Goal: Register for event/course

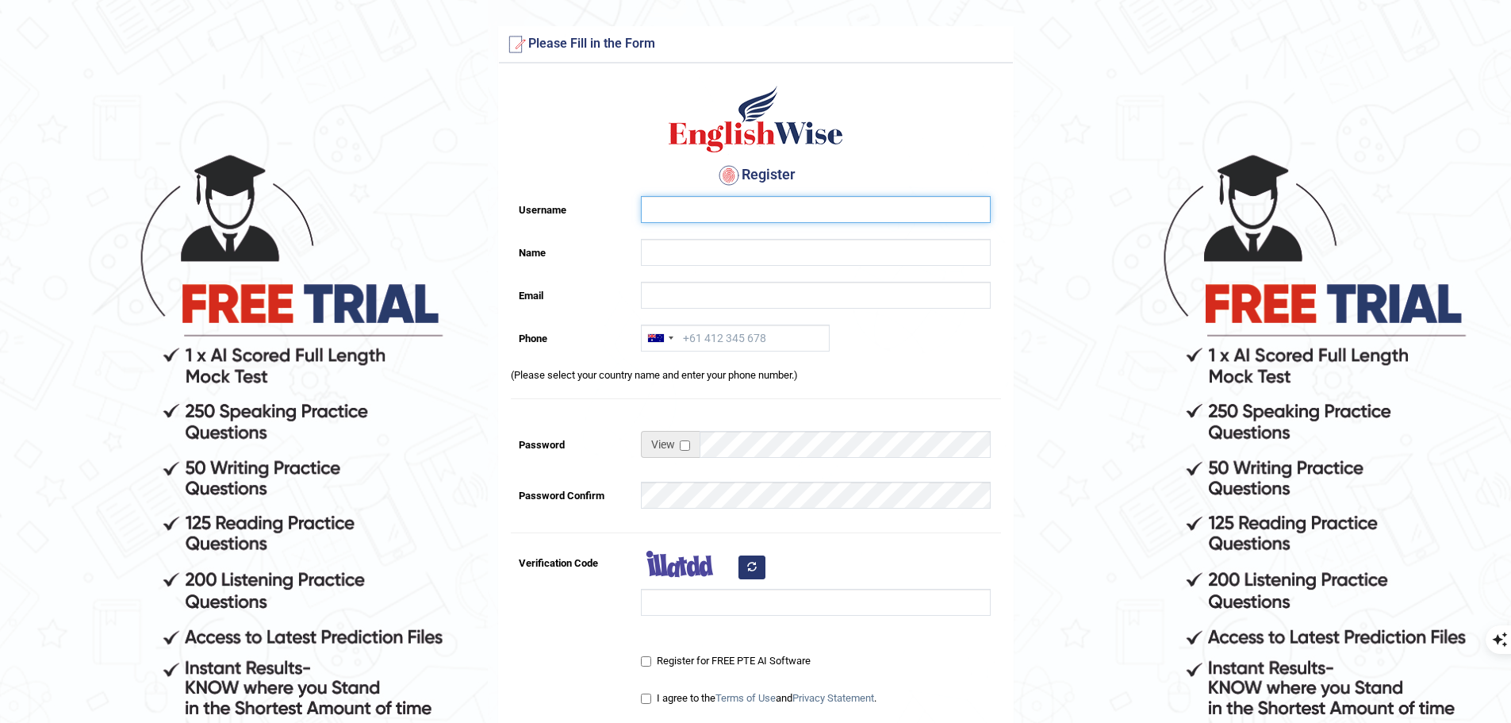
click at [650, 216] on input "Username" at bounding box center [816, 209] width 350 height 27
type input "radhika"
click at [676, 247] on input "Name" at bounding box center [816, 252] width 350 height 27
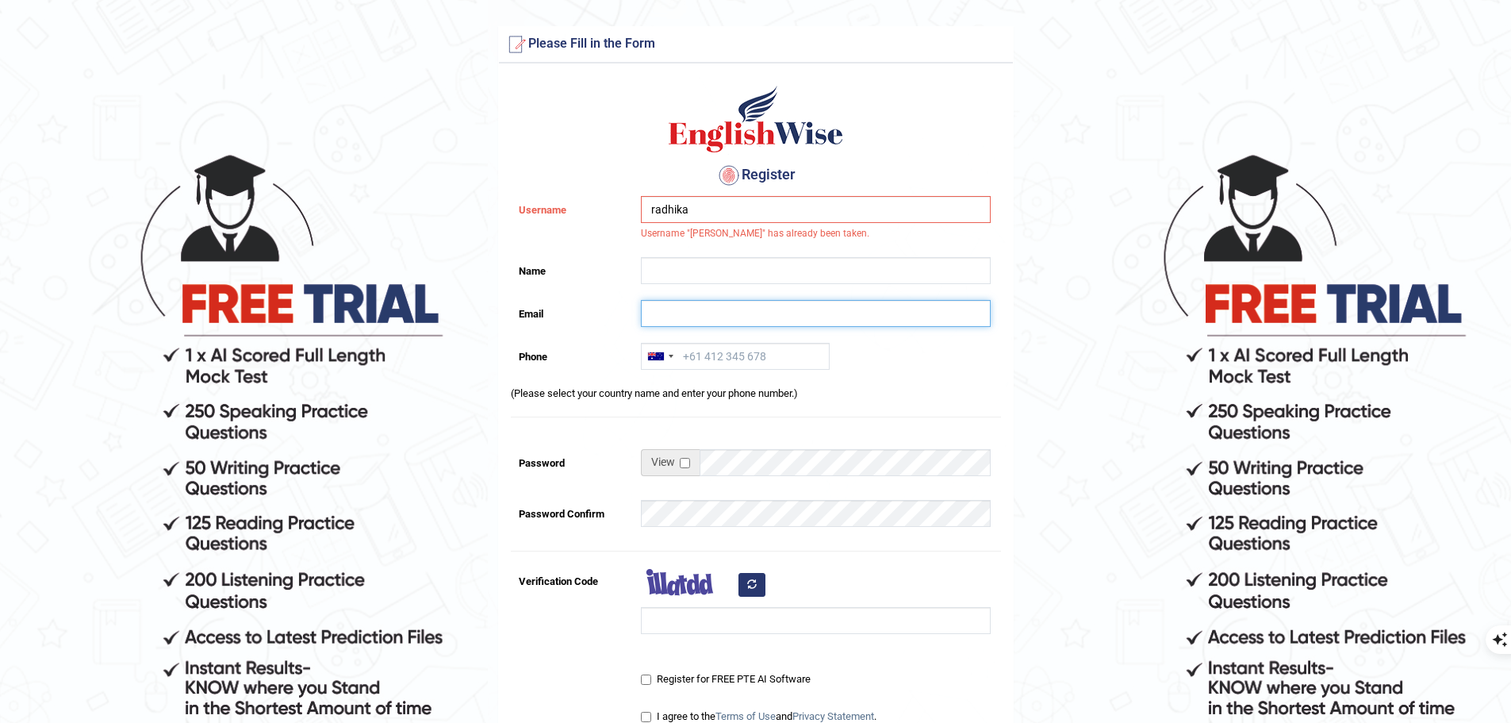
click at [691, 316] on input "Email" at bounding box center [816, 313] width 350 height 27
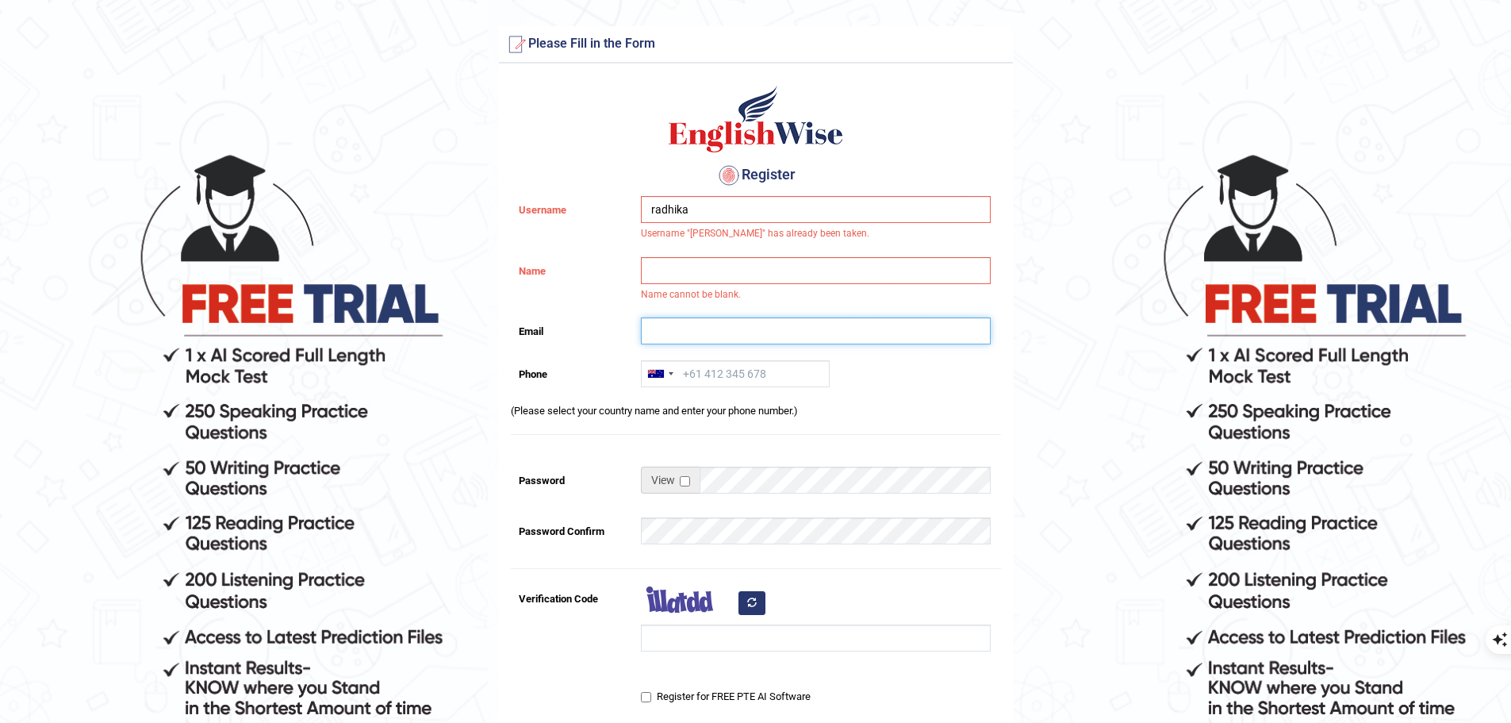
type input "radhika.bajpai5@gmail.com"
type input "[PERSON_NAME]"
type input "+6596150275"
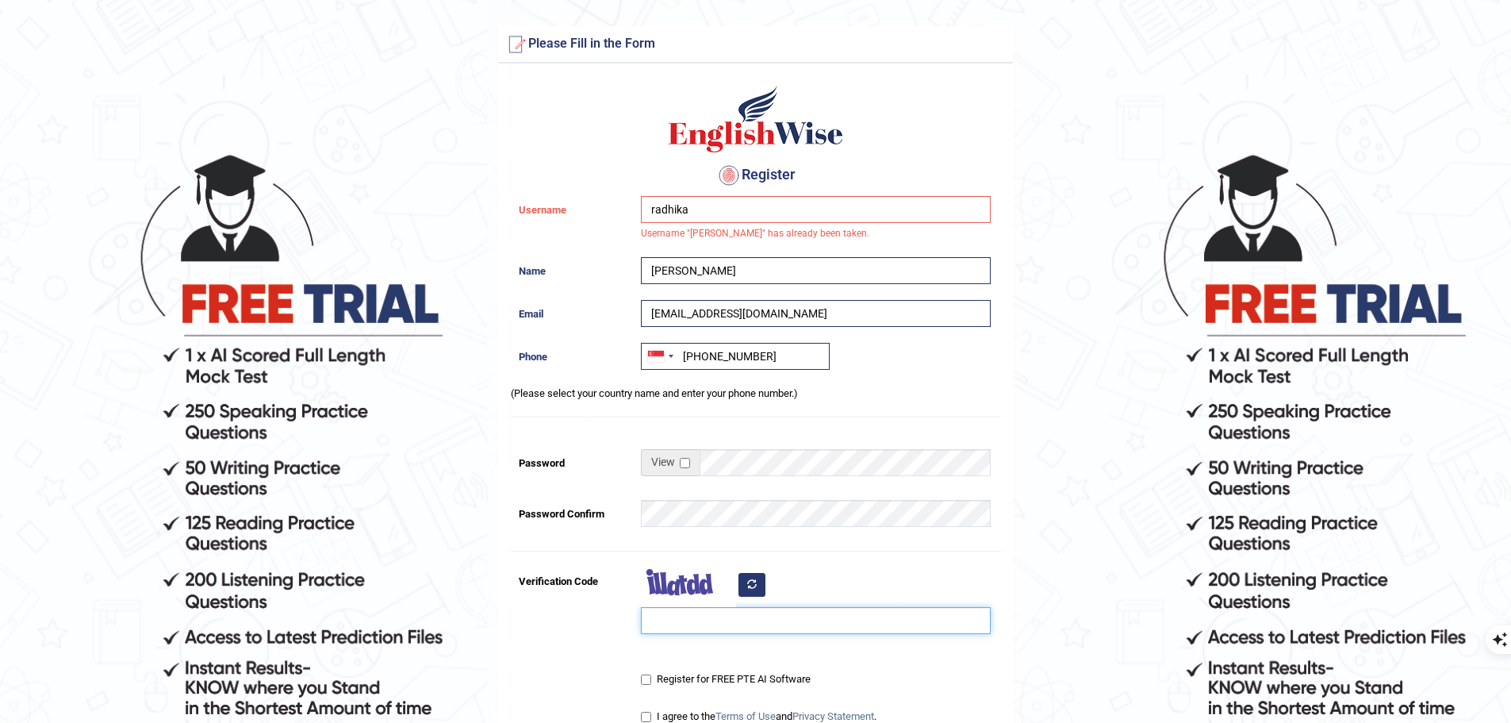
click at [673, 617] on input "Verification Code" at bounding box center [816, 620] width 350 height 27
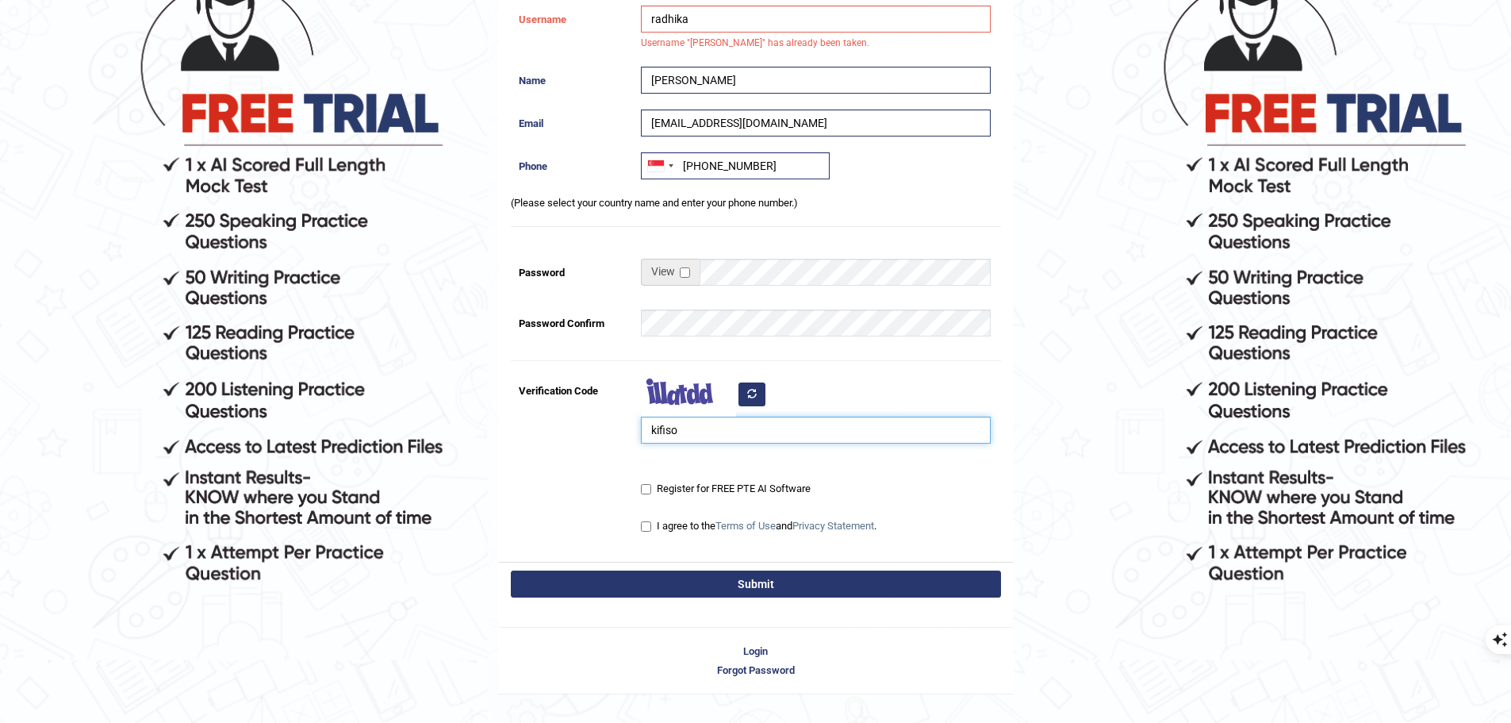
scroll to position [225, 0]
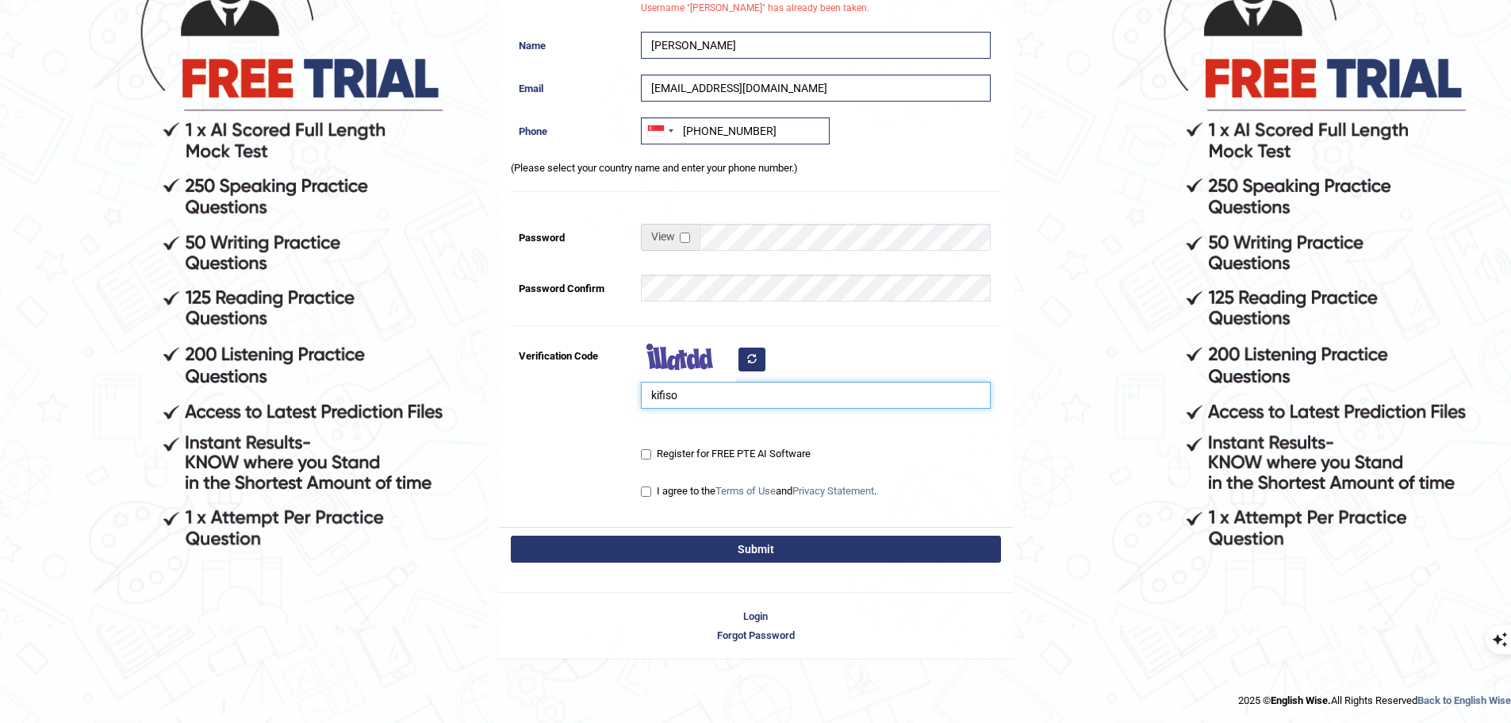
type input "kifiso"
click at [642, 458] on input "Register for FREE PTE AI Software" at bounding box center [646, 454] width 10 height 10
checkbox input "true"
click at [650, 493] on input "I agree to the Terms of Use and Privacy Statement ." at bounding box center [646, 491] width 10 height 10
checkbox input "true"
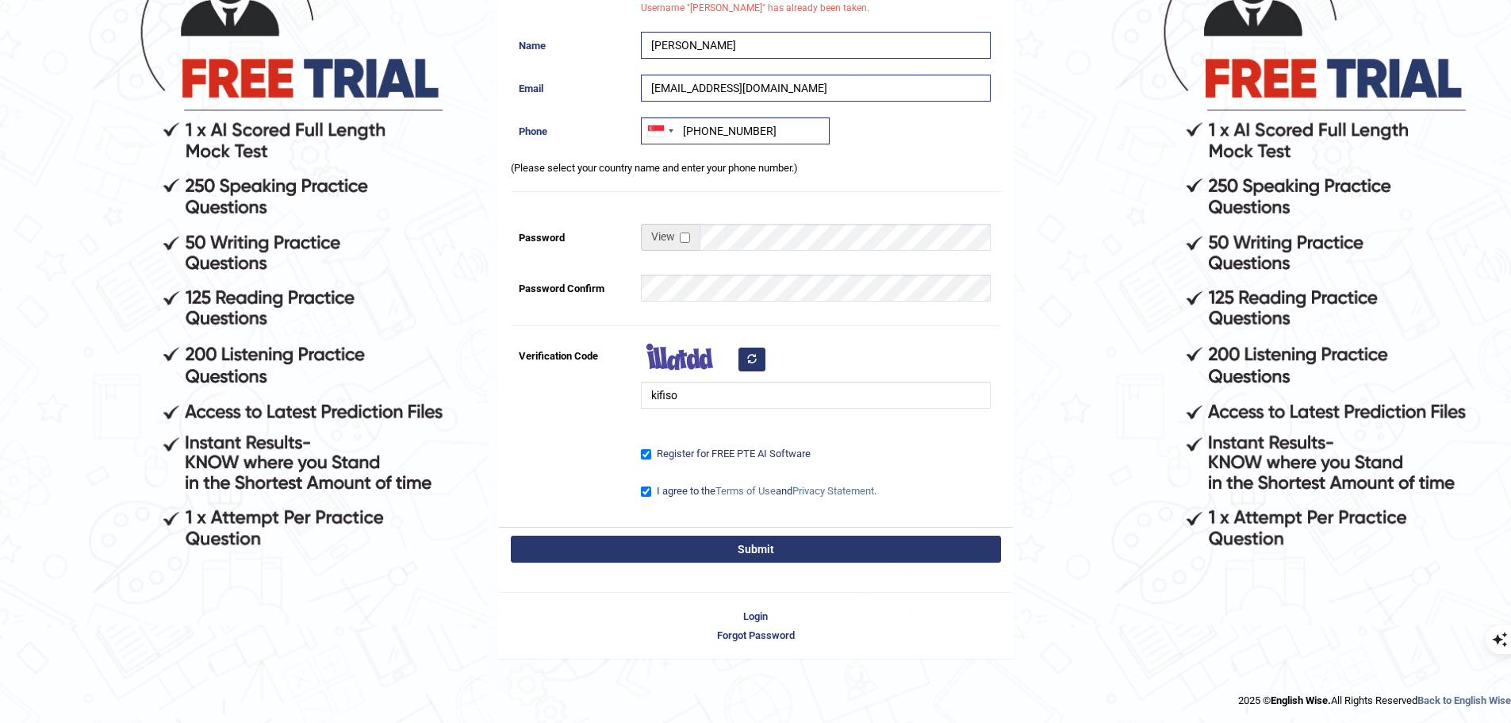
click at [665, 561] on button "Submit" at bounding box center [756, 548] width 490 height 27
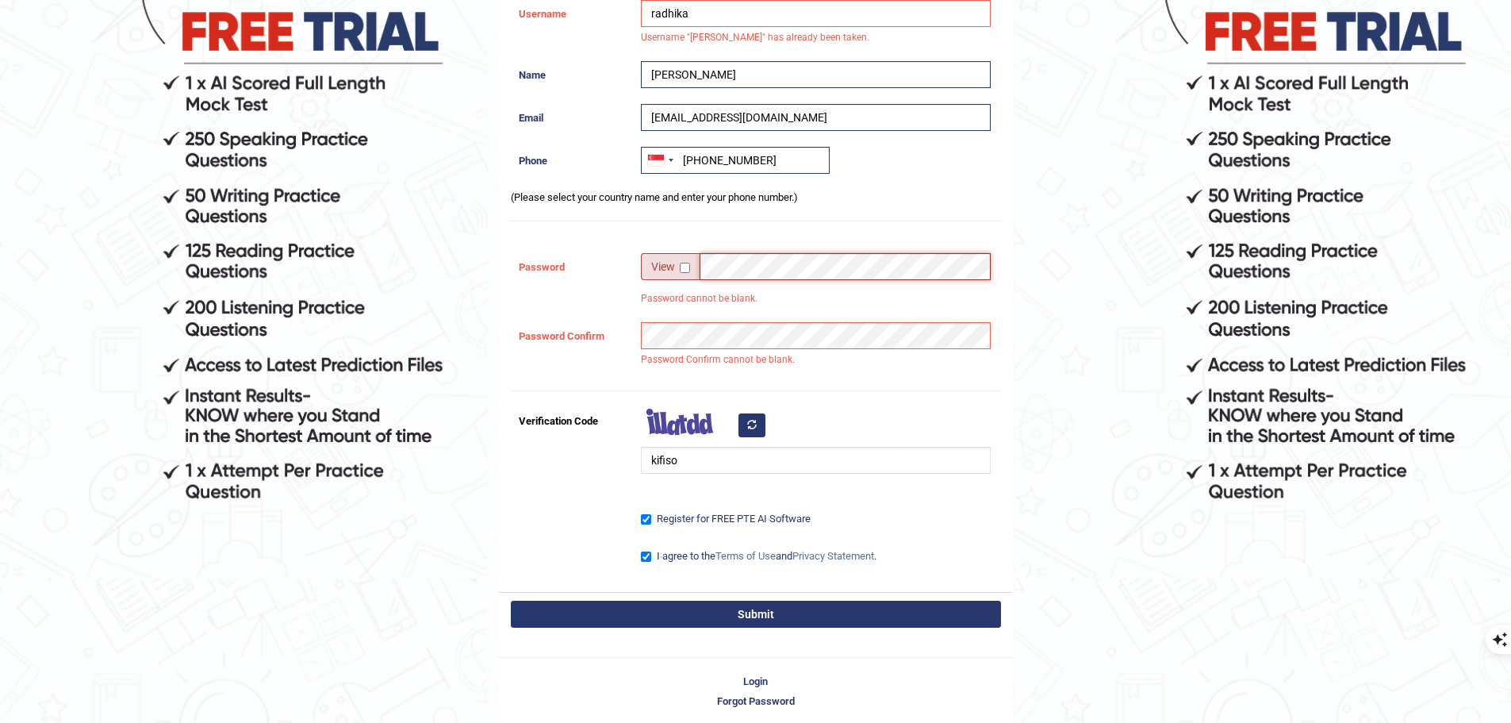
click at [680, 257] on div at bounding box center [816, 266] width 350 height 27
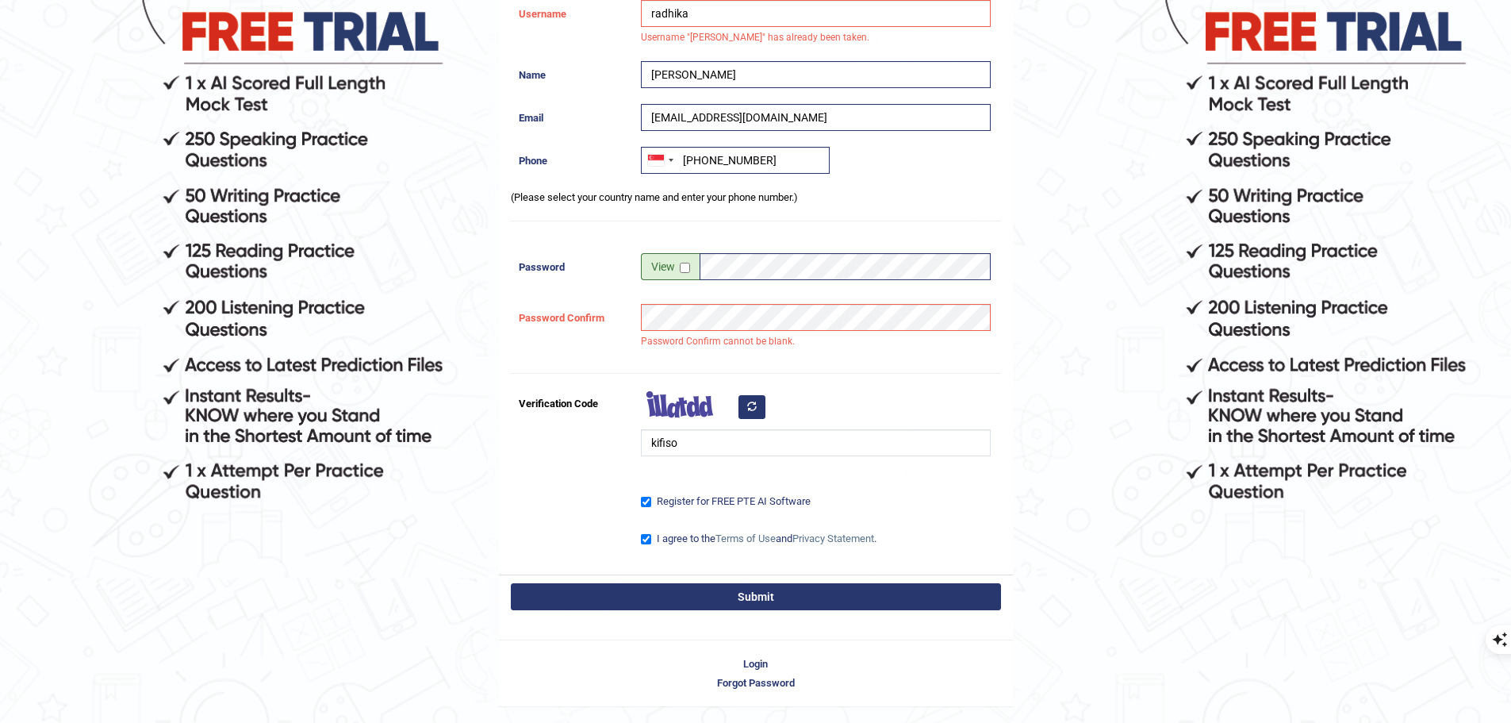
click at [788, 592] on button "Submit" at bounding box center [756, 596] width 490 height 27
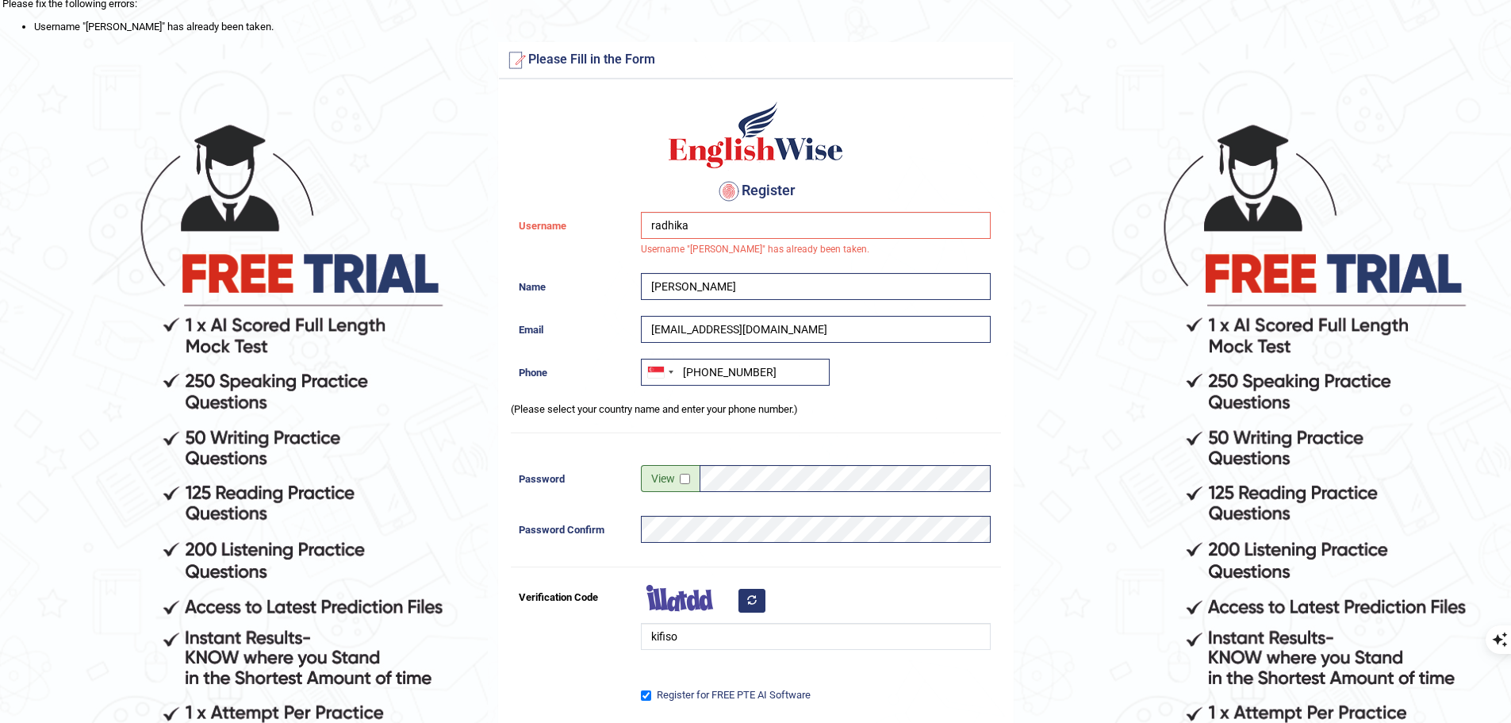
scroll to position [0, 0]
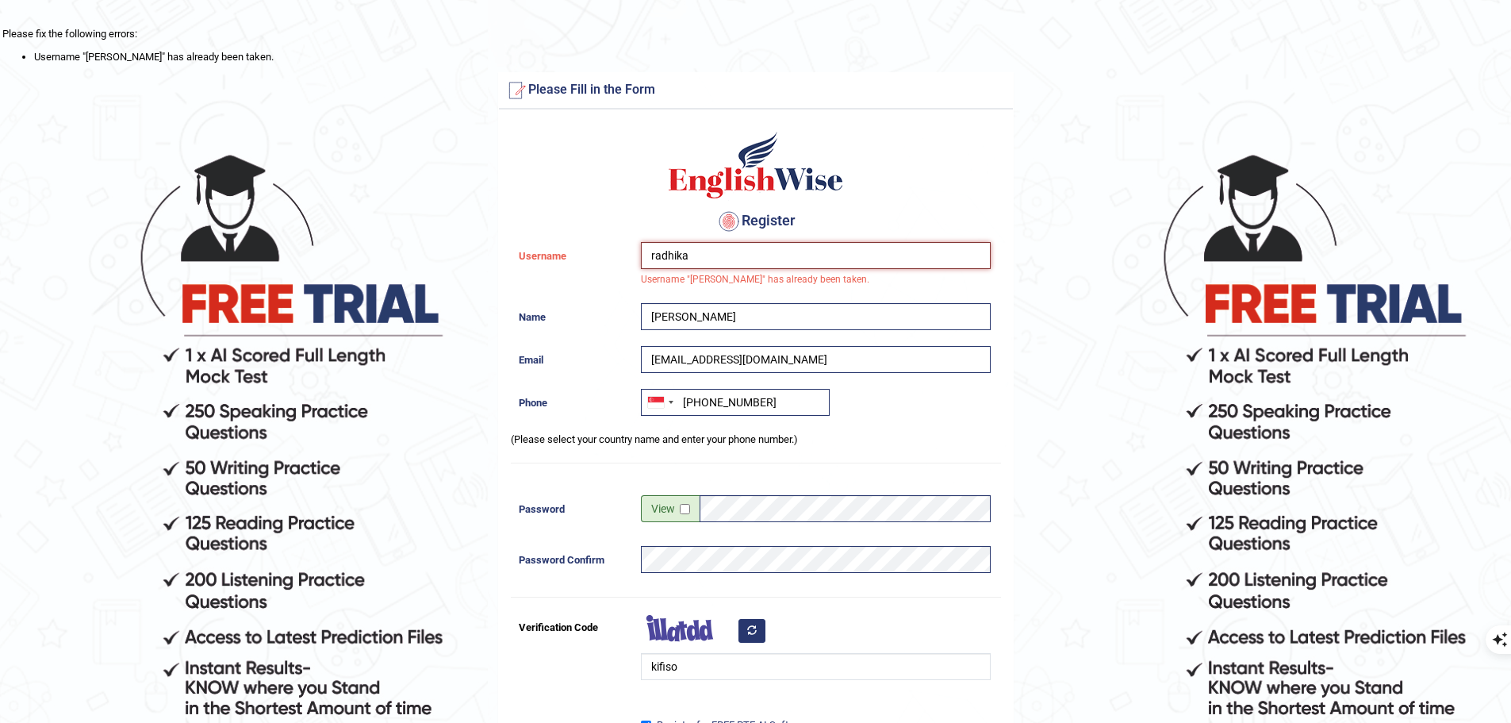
click at [719, 264] on input "radhika" at bounding box center [816, 255] width 350 height 27
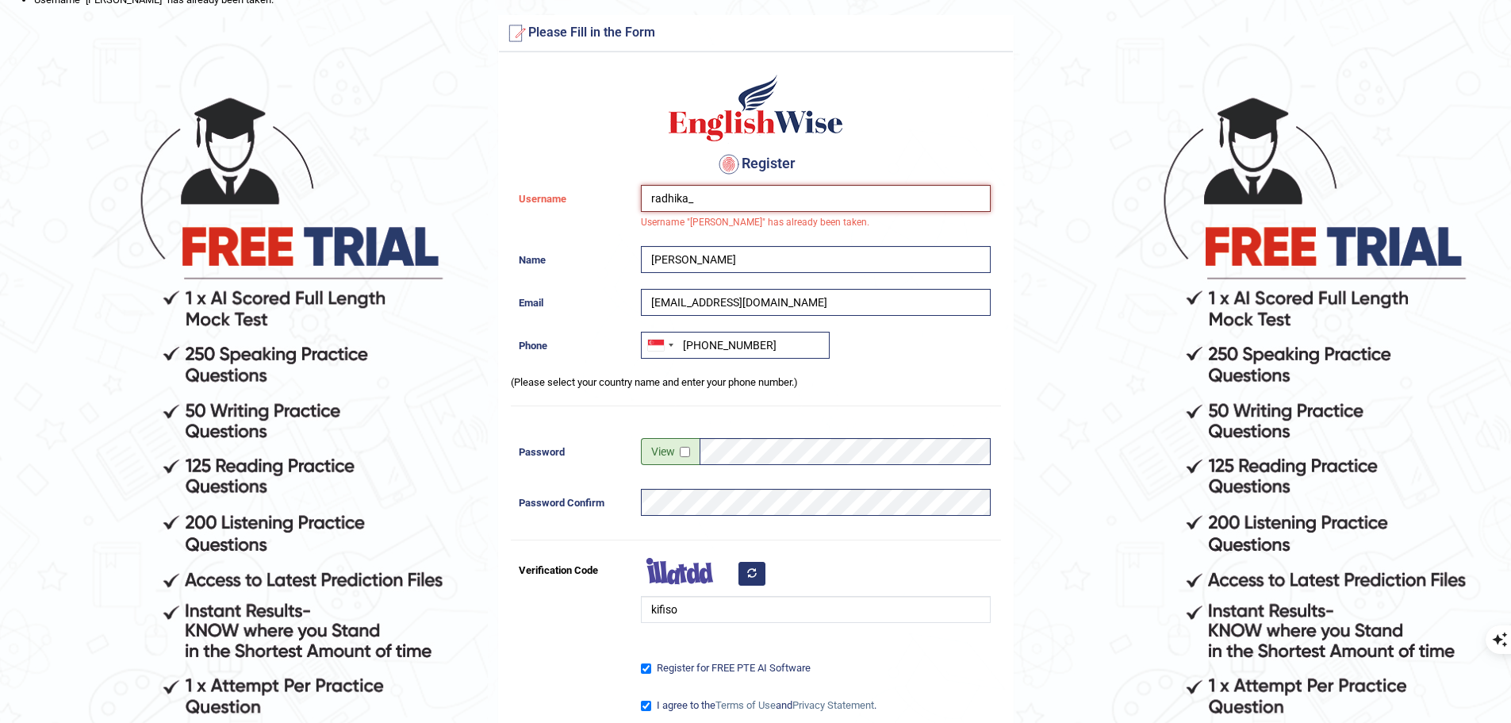
scroll to position [238, 0]
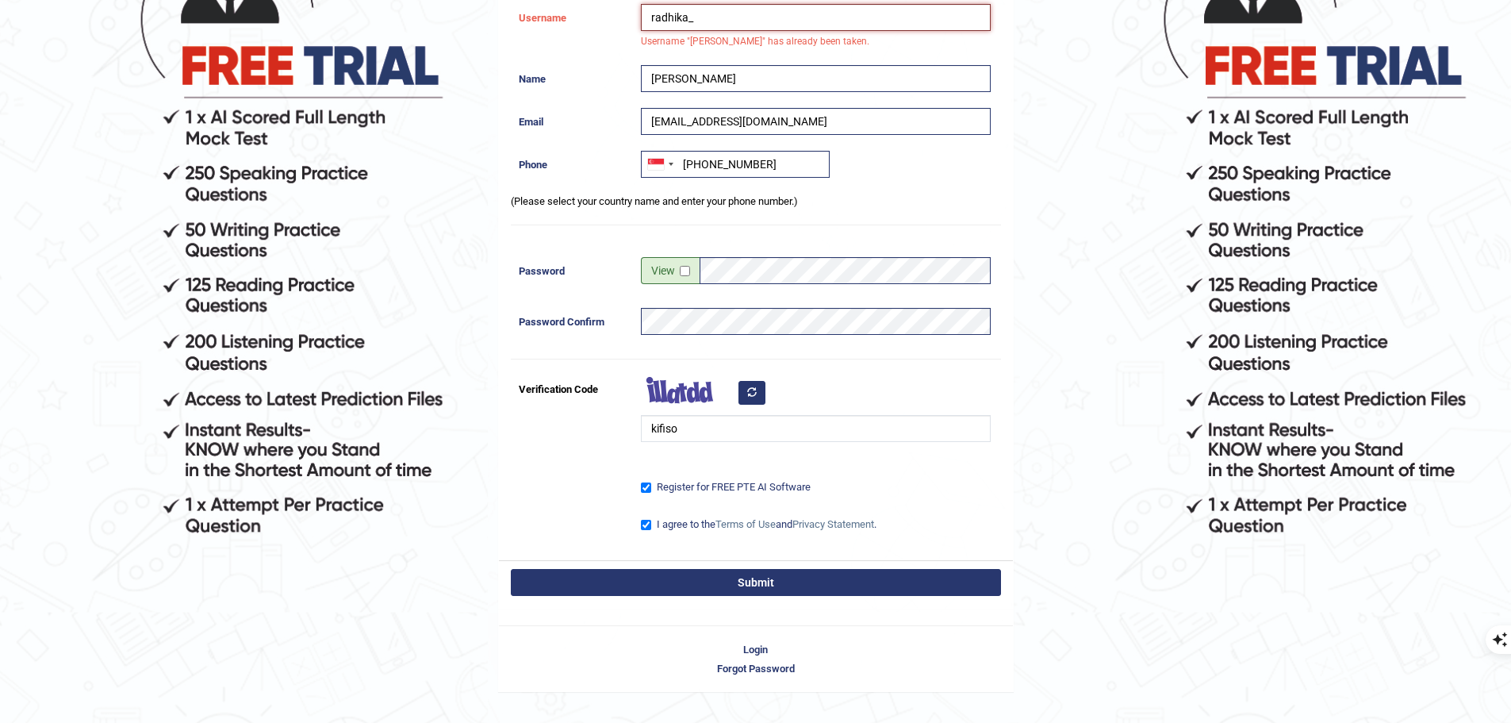
type input "radhika_"
click at [672, 588] on button "Submit" at bounding box center [756, 582] width 490 height 27
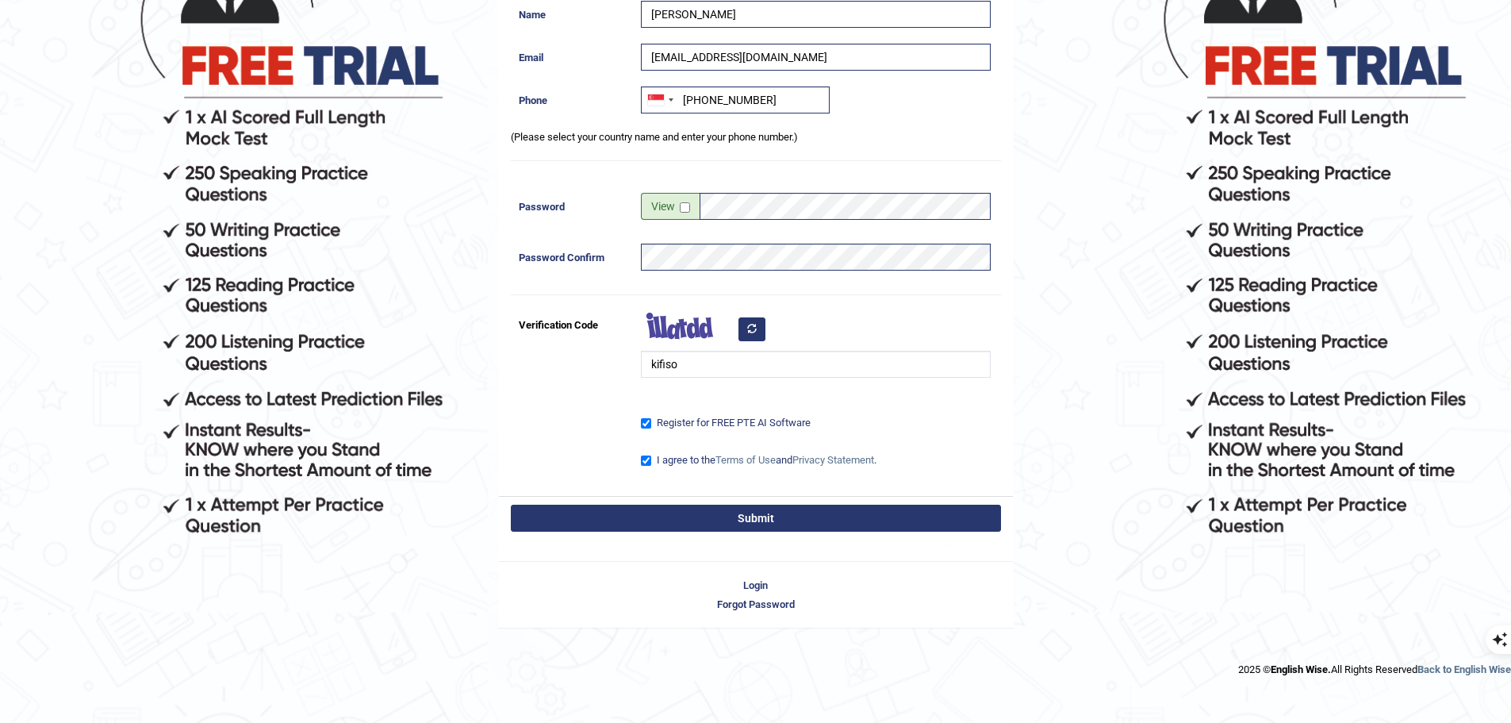
scroll to position [192, 0]
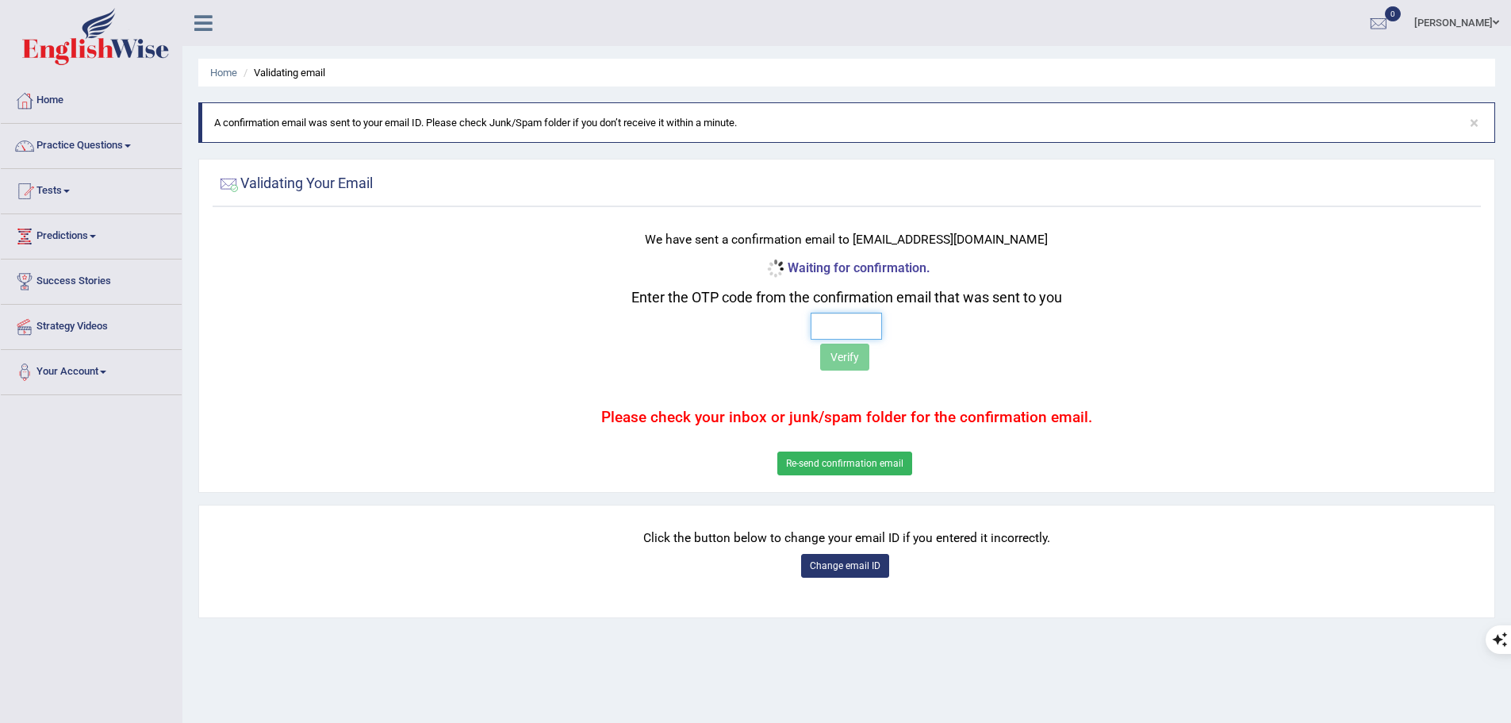
click at [857, 327] on input "text" at bounding box center [846, 325] width 71 height 27
type input "4 9 5 3"
click at [853, 362] on button "Verify" at bounding box center [844, 356] width 49 height 27
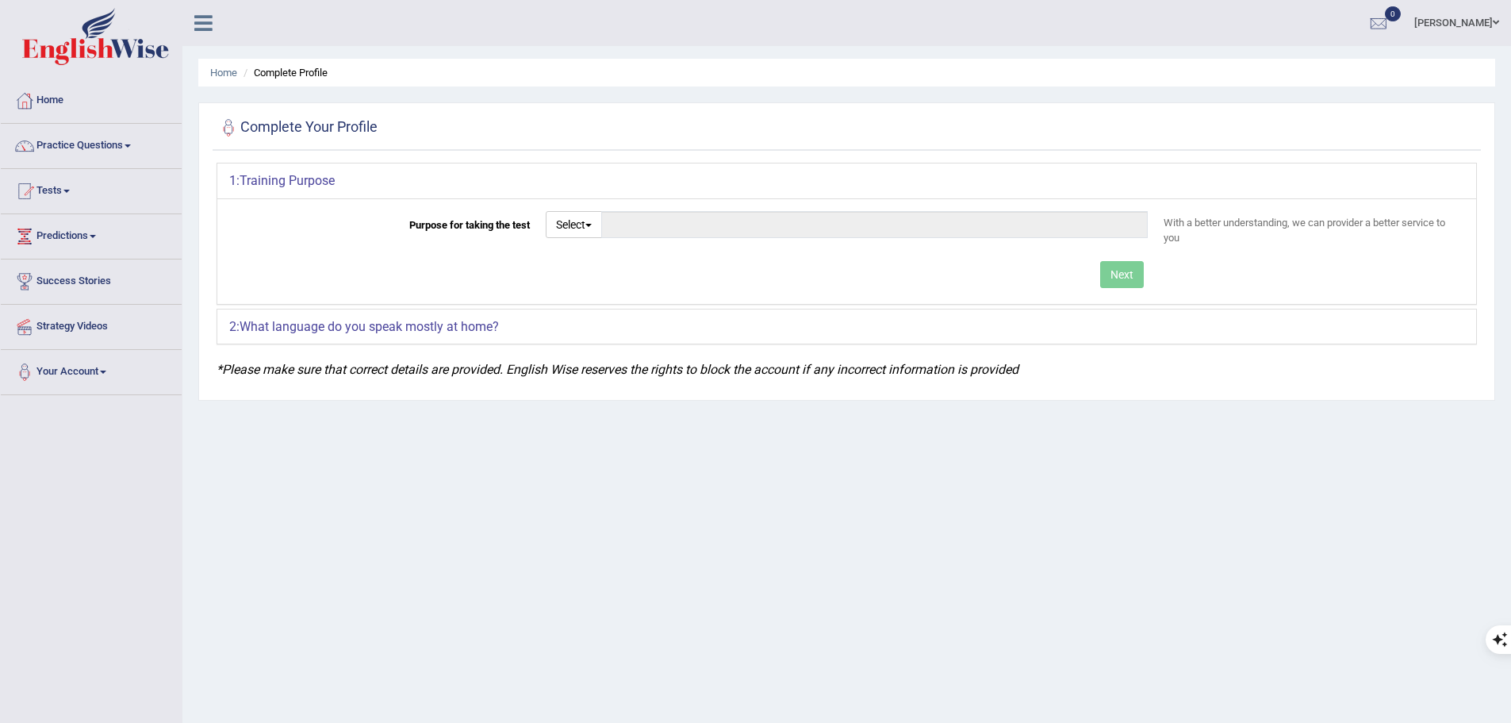
click at [99, 243] on link "Predictions" at bounding box center [91, 234] width 181 height 40
click at [96, 307] on link "Success Stories" at bounding box center [91, 308] width 181 height 40
click at [111, 183] on link "Tests" at bounding box center [91, 189] width 181 height 40
click at [78, 256] on link "Take Mock Test" at bounding box center [103, 256] width 148 height 29
click at [586, 224] on button "Select" at bounding box center [574, 224] width 56 height 27
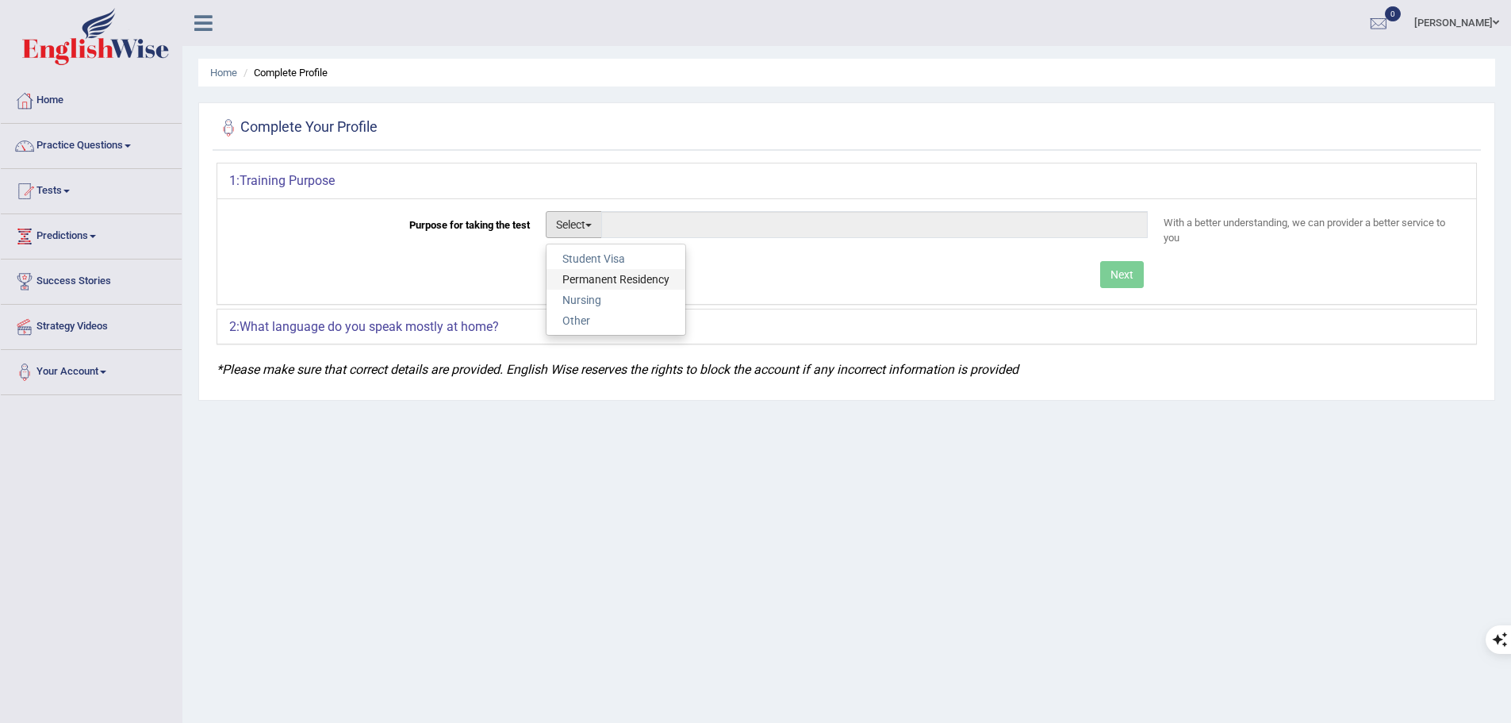
click at [596, 280] on link "Permanent Residency" at bounding box center [615, 279] width 139 height 21
type input "Permanent Residency"
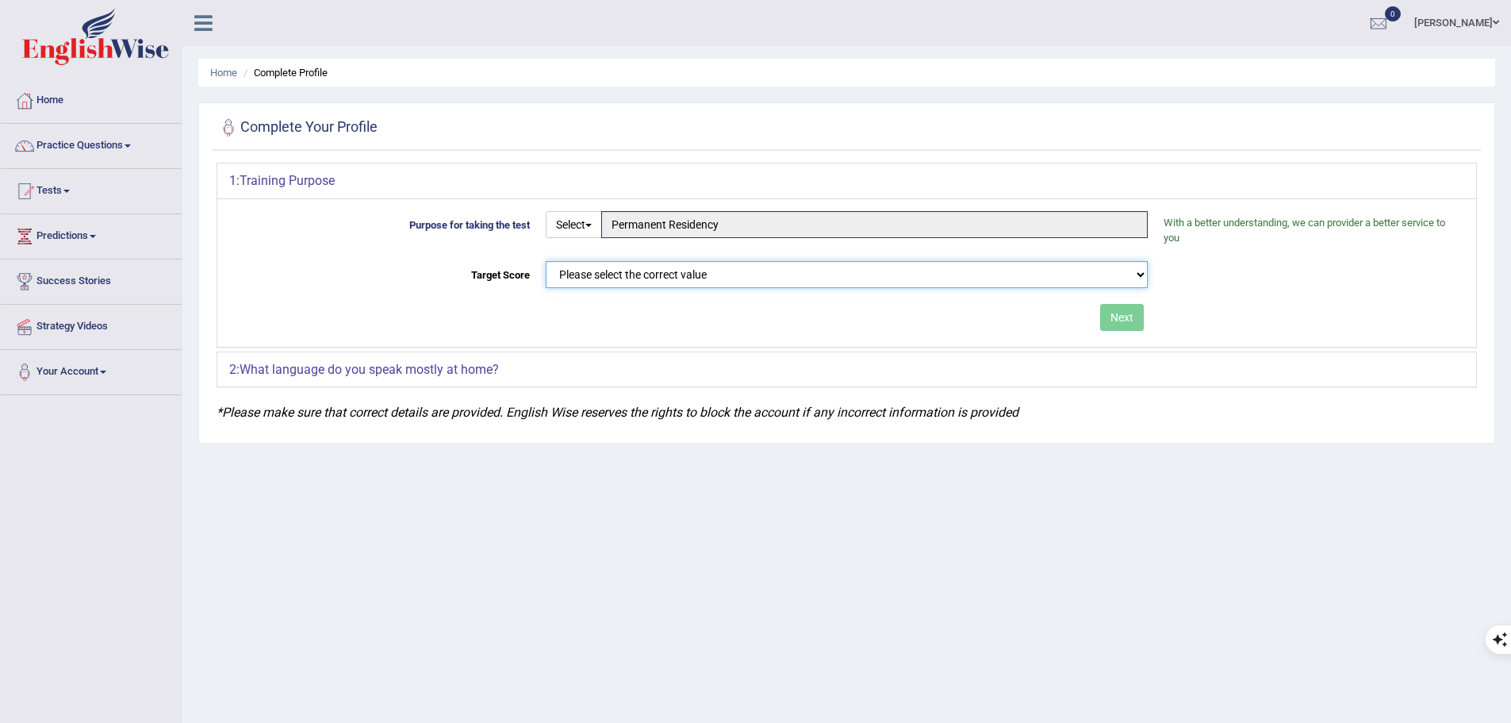
click at [746, 279] on select "Please select the correct value 50 (6 bands) 58 (6.5 bands) 65 (7 bands) 79 (8 …" at bounding box center [847, 274] width 602 height 27
select select "79"
click at [546, 261] on select "Please select the correct value 50 (6 bands) 58 (6.5 bands) 65 (7 bands) 79 (8 …" at bounding box center [847, 274] width 602 height 27
click at [1114, 326] on button "Next" at bounding box center [1122, 317] width 44 height 27
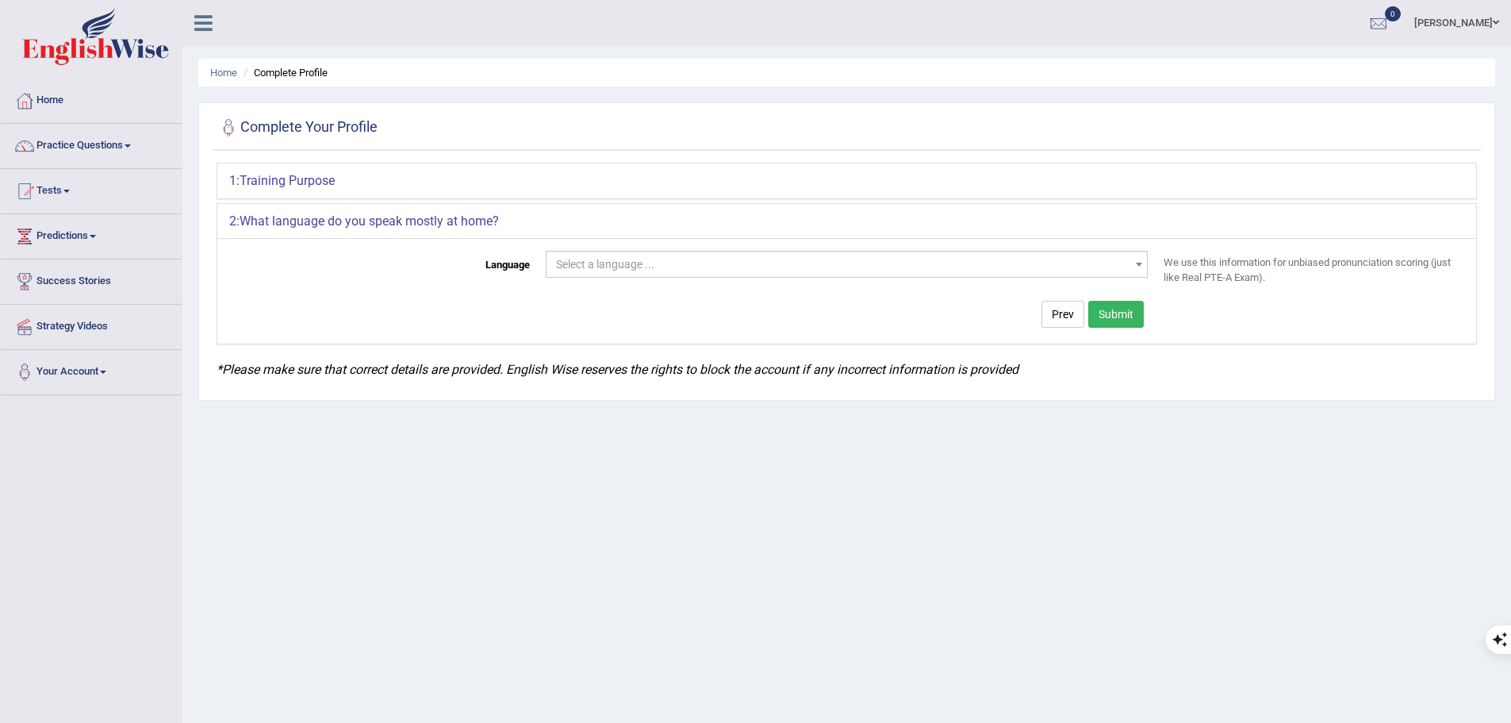
click at [648, 263] on span "Select a language ..." at bounding box center [605, 264] width 98 height 13
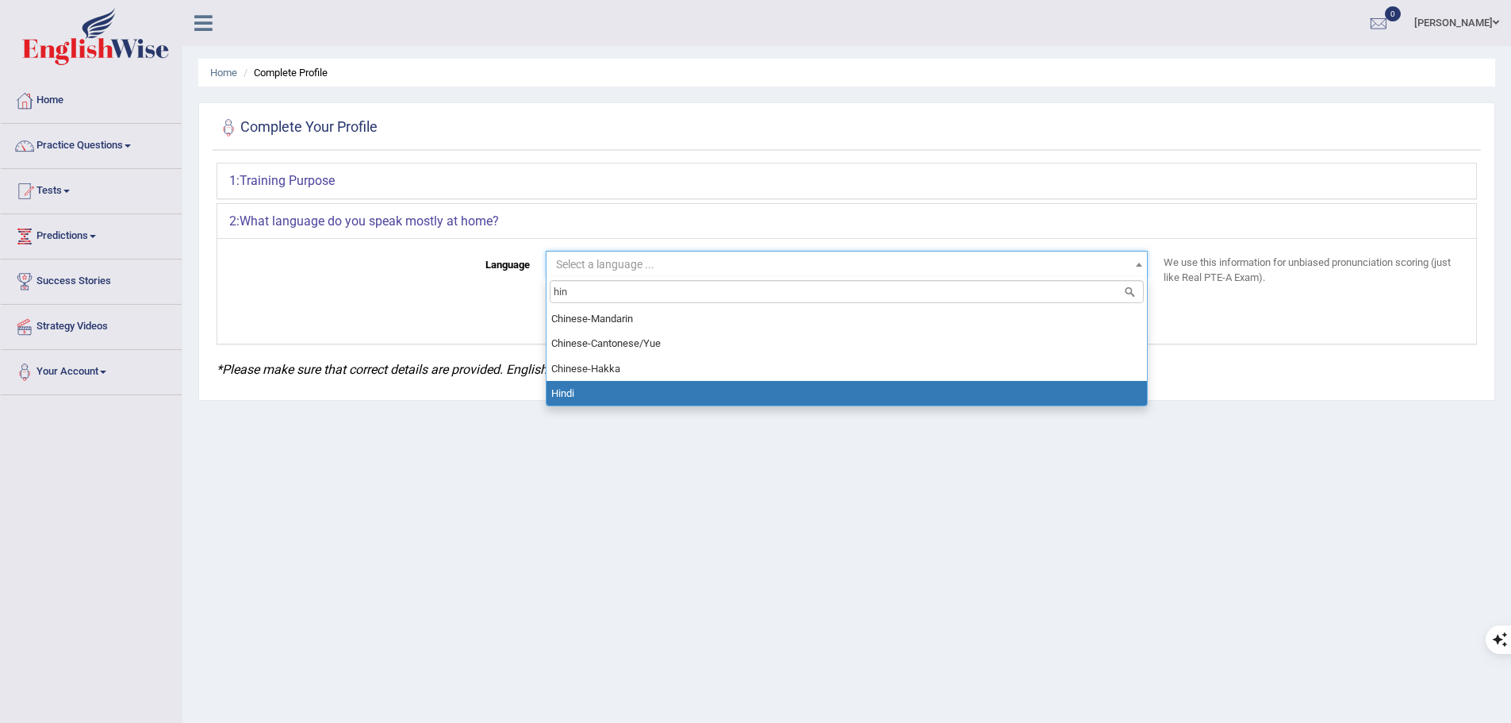
type input "hin"
select select "Hindi"
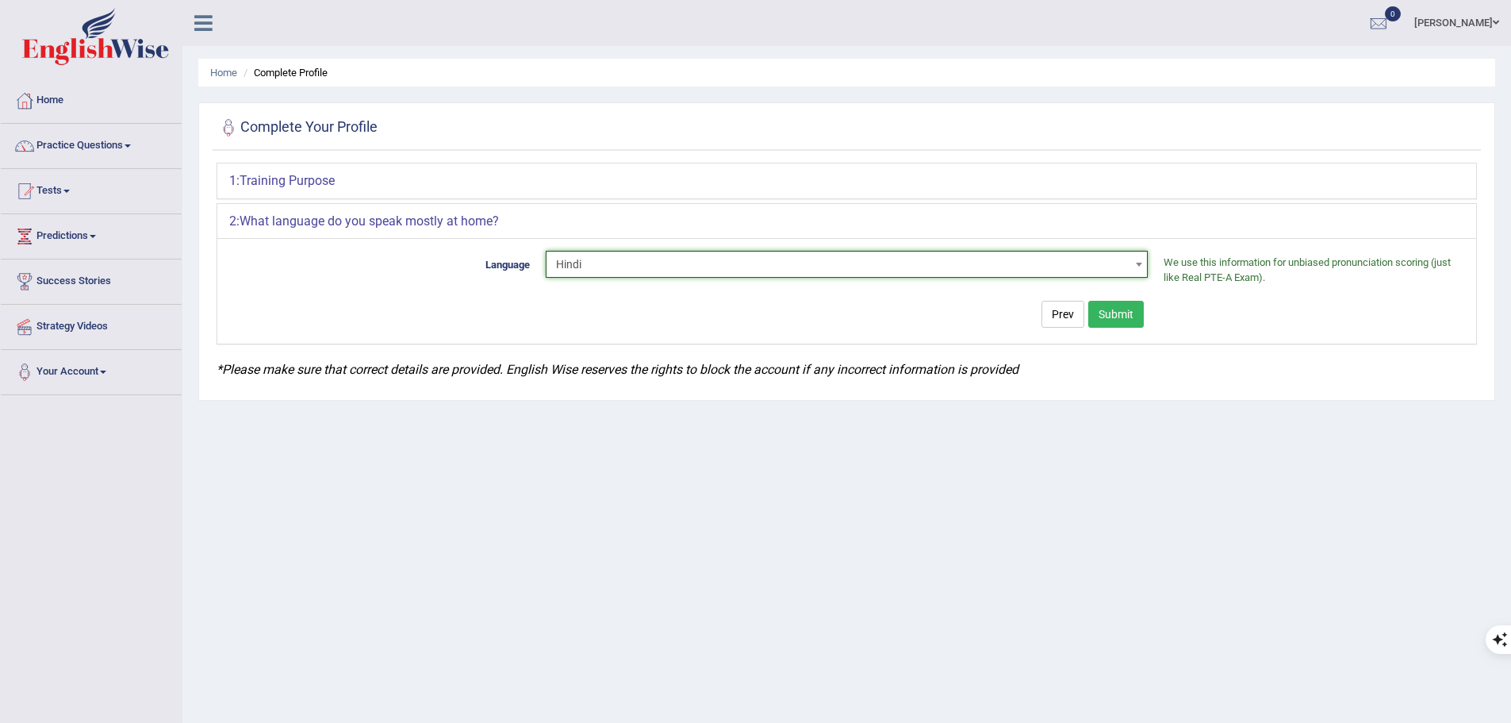
click at [1111, 314] on button "Submit" at bounding box center [1116, 314] width 56 height 27
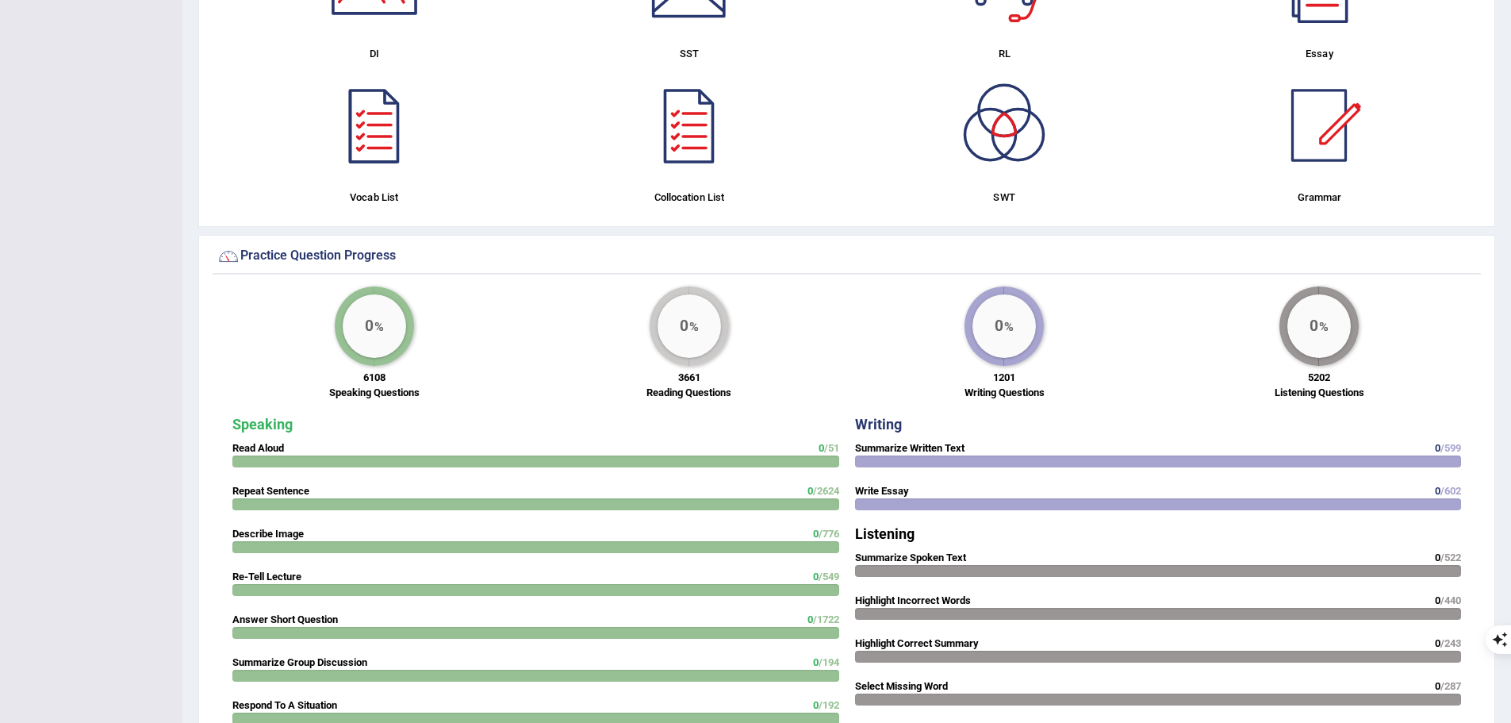
scroll to position [1031, 0]
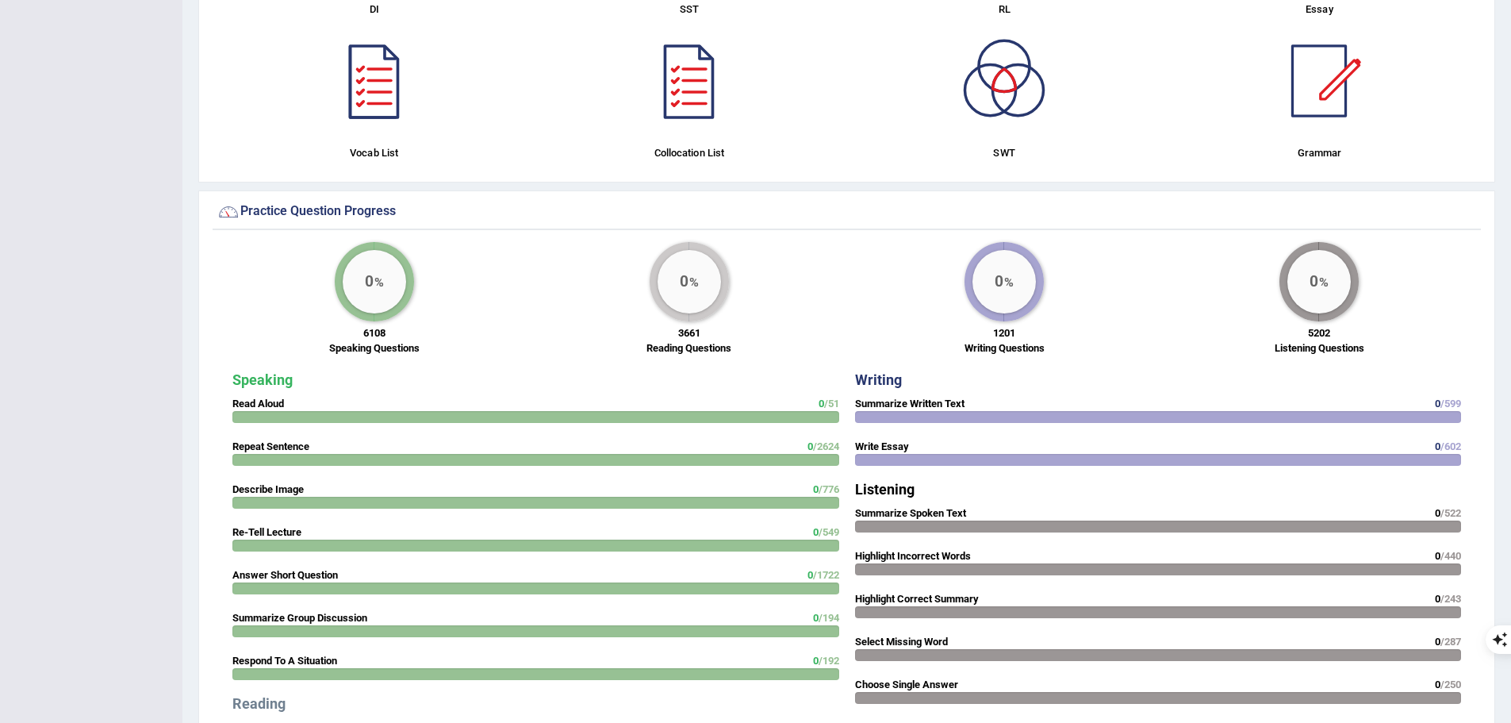
click at [416, 459] on div at bounding box center [535, 460] width 607 height 12
click at [274, 443] on strong "Repeat Sentence" at bounding box center [270, 446] width 77 height 12
click at [275, 452] on div "Speaking Read Aloud 0 /51 Repeat Sentence 0 /2624 Describe Image 0 /776 Re-Tell…" at bounding box center [535, 649] width 623 height 570
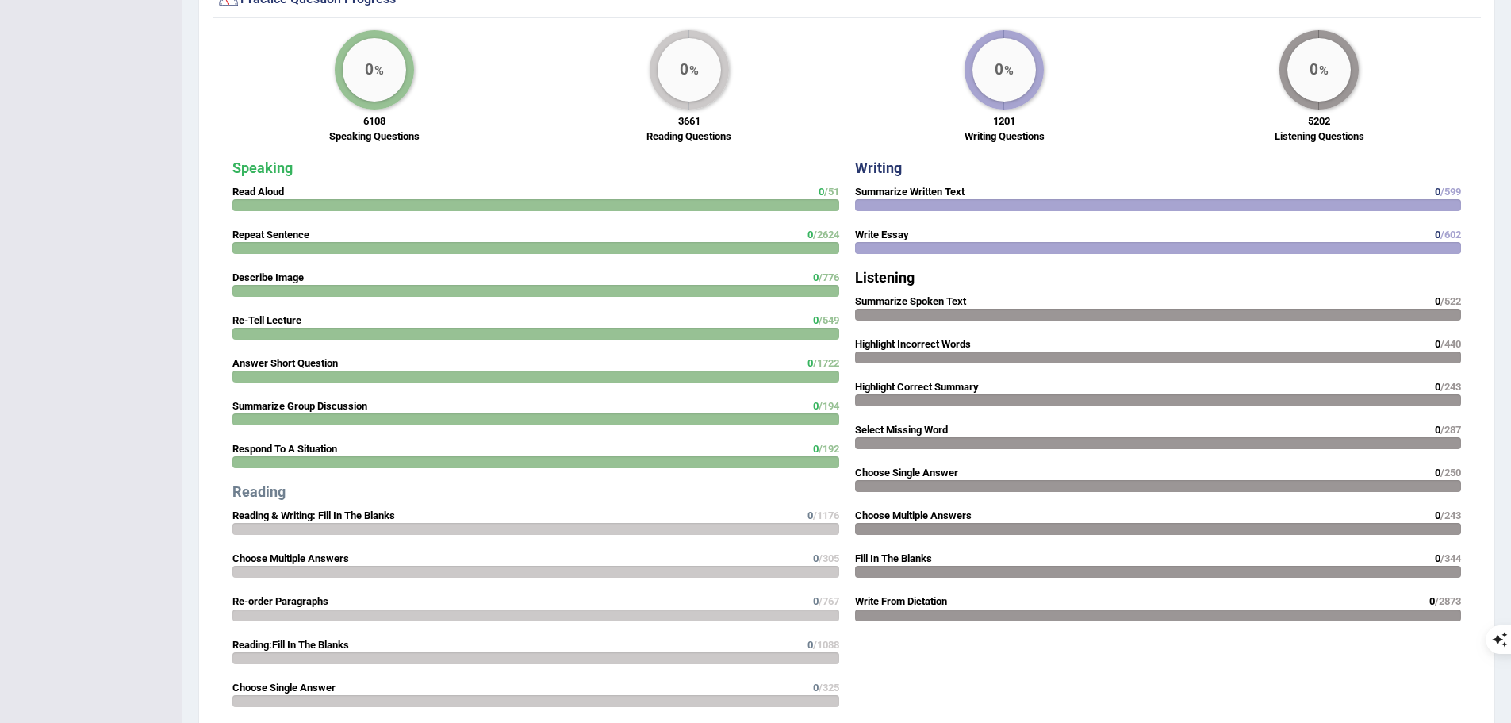
scroll to position [1269, 0]
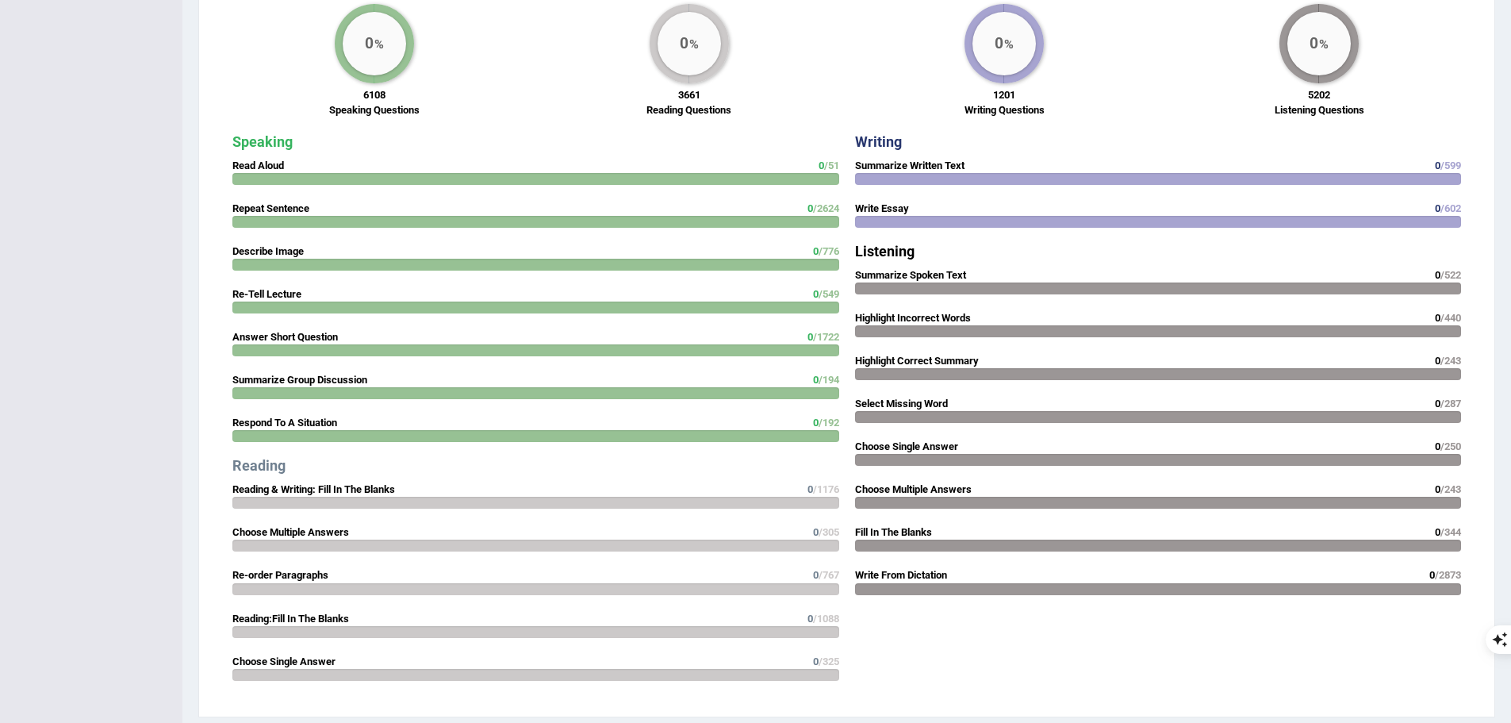
click at [335, 222] on div at bounding box center [535, 222] width 607 height 12
click at [338, 210] on div "Speaking Read Aloud 0 /51 Repeat Sentence 0 /2624 Describe Image 0 /776 Re-Tell…" at bounding box center [535, 411] width 623 height 570
click at [380, 44] on div "0 %" at bounding box center [374, 43] width 63 height 63
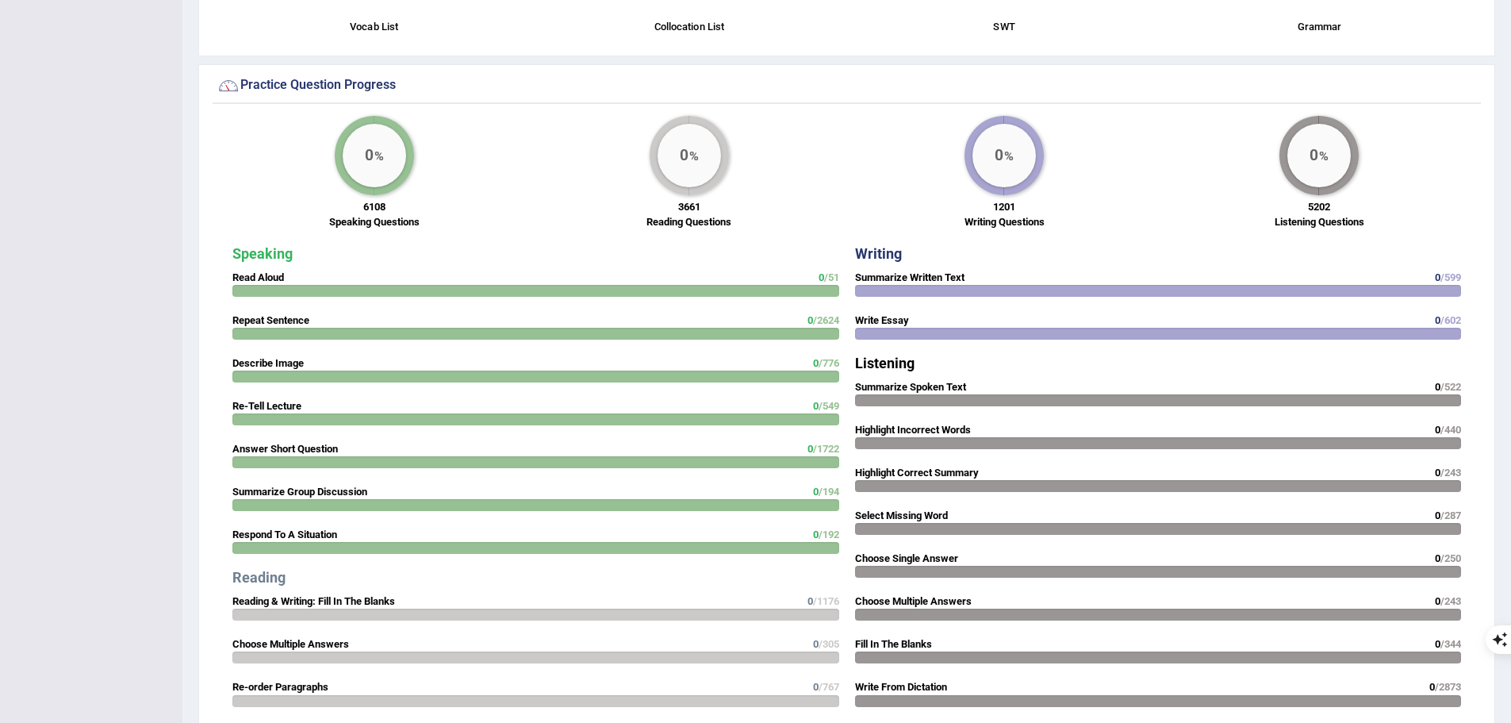
scroll to position [1114, 0]
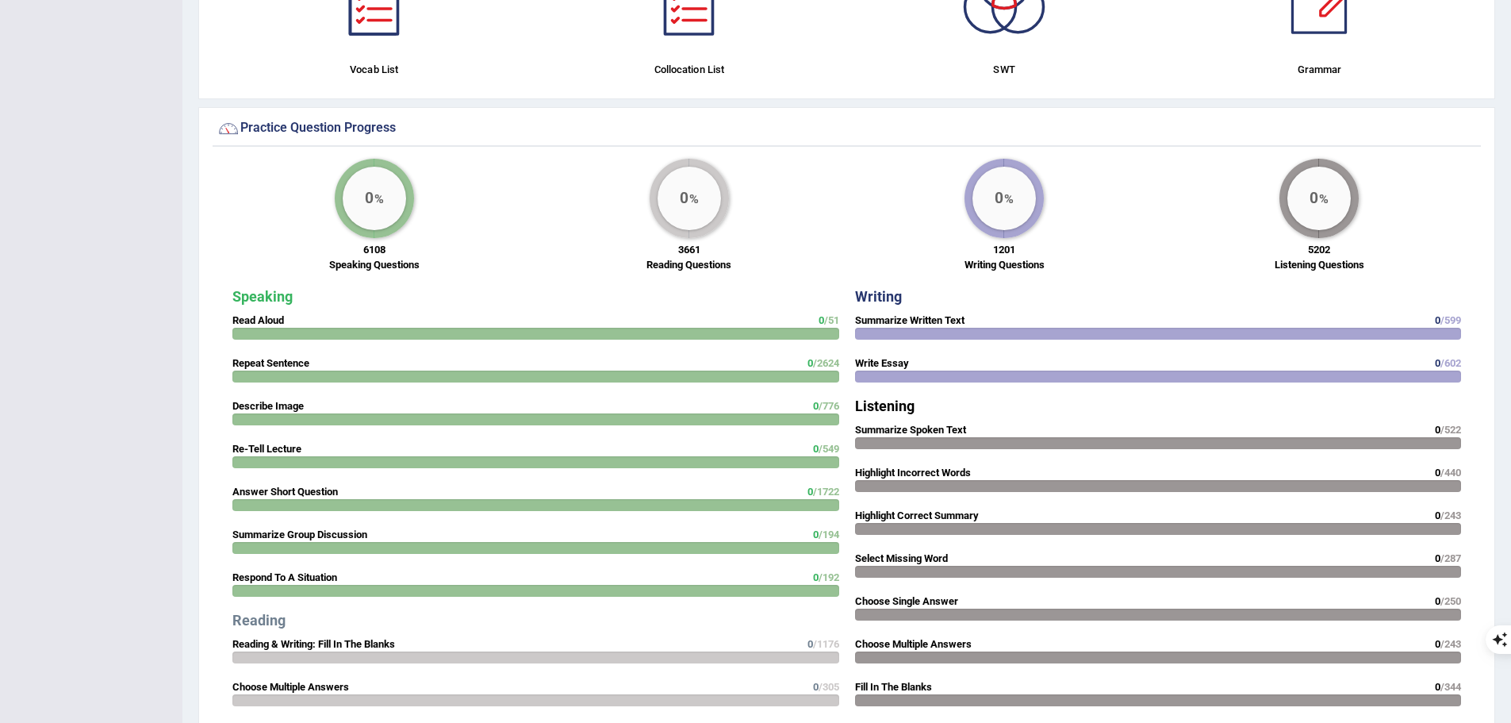
click at [365, 206] on big "0" at bounding box center [369, 197] width 9 height 17
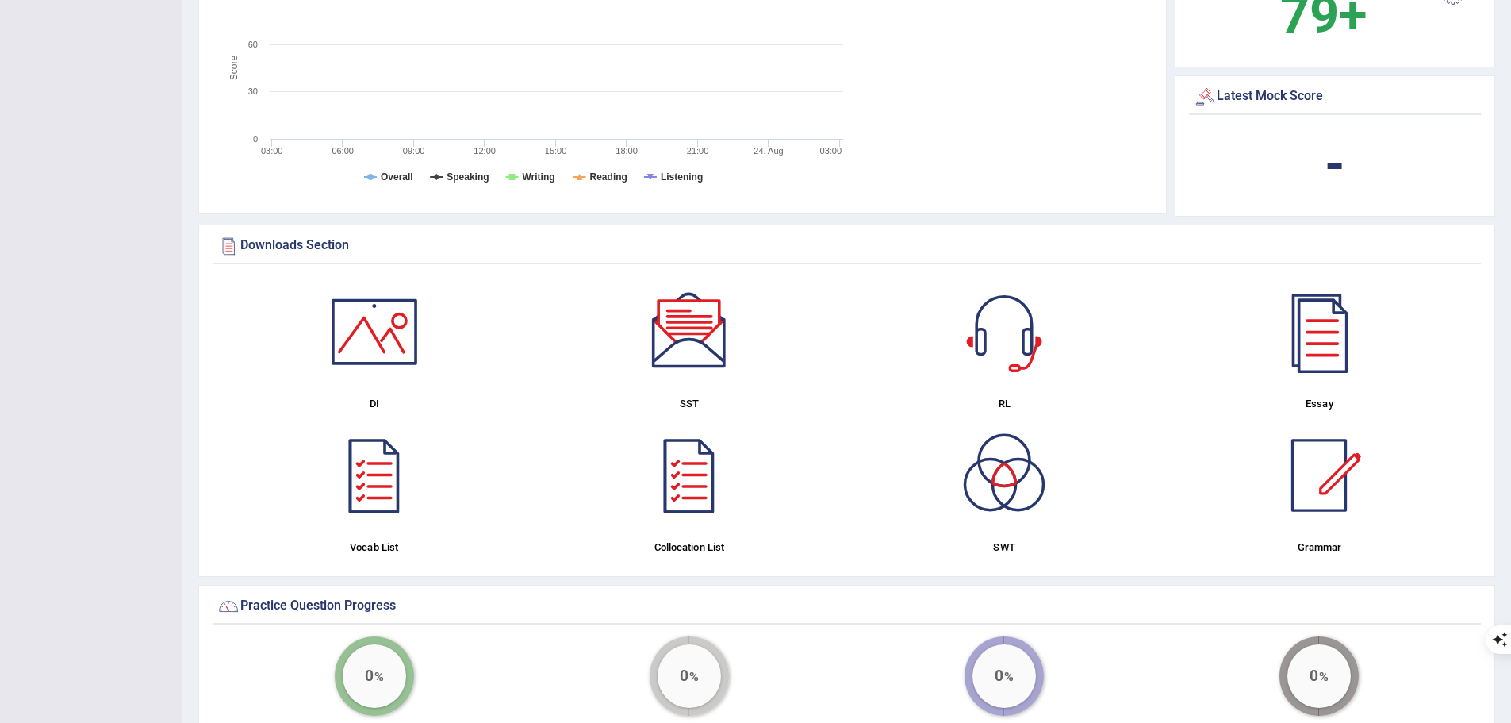
scroll to position [638, 0]
click at [386, 332] on div at bounding box center [374, 329] width 111 height 111
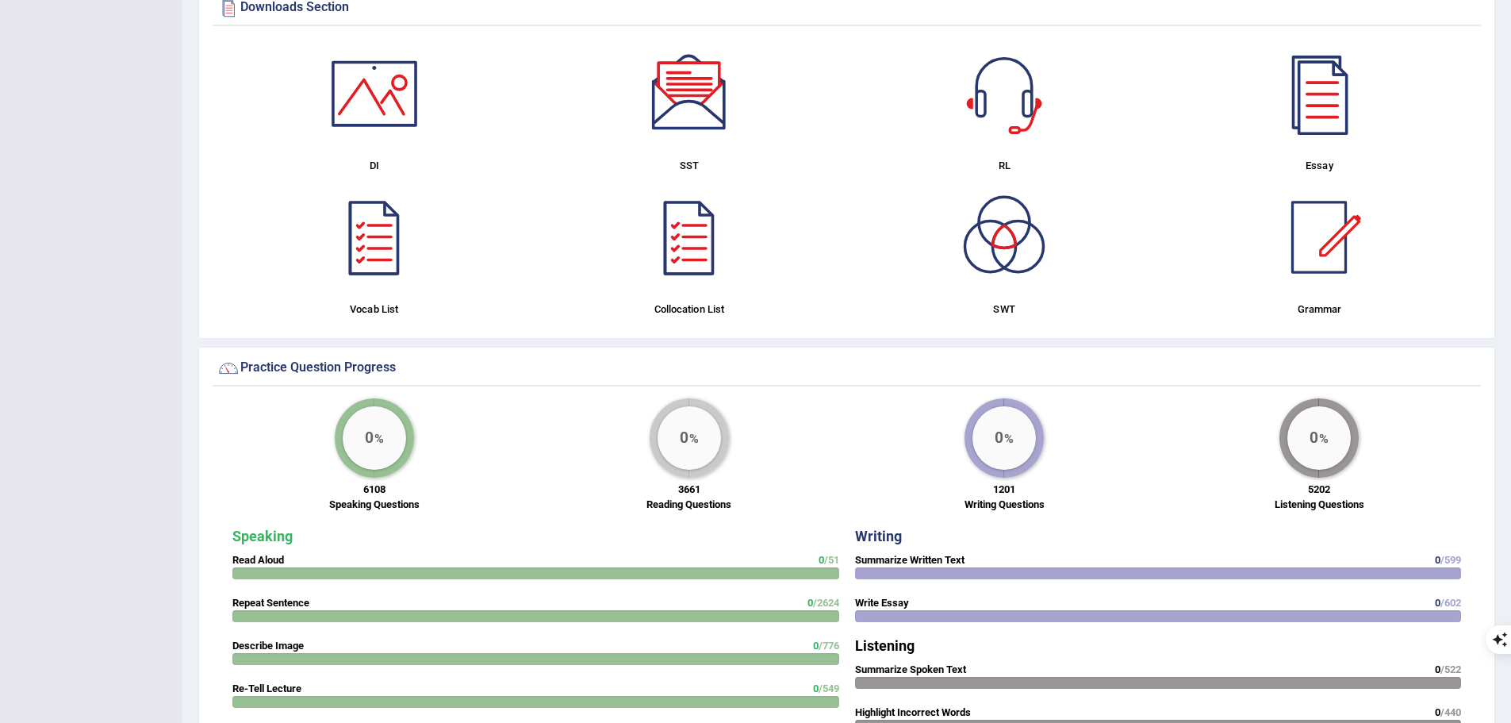
scroll to position [876, 0]
click at [386, 427] on div "0 %" at bounding box center [374, 435] width 63 height 63
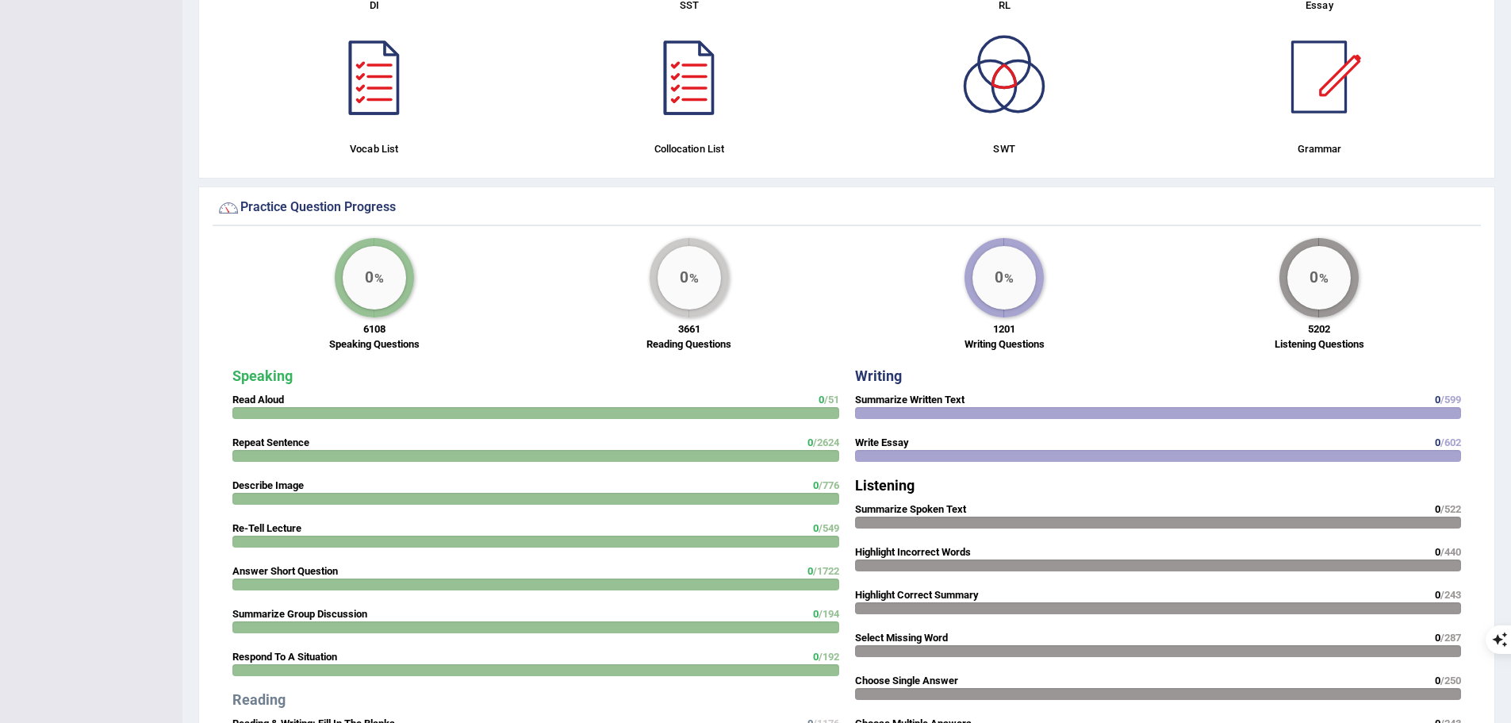
scroll to position [956, 0]
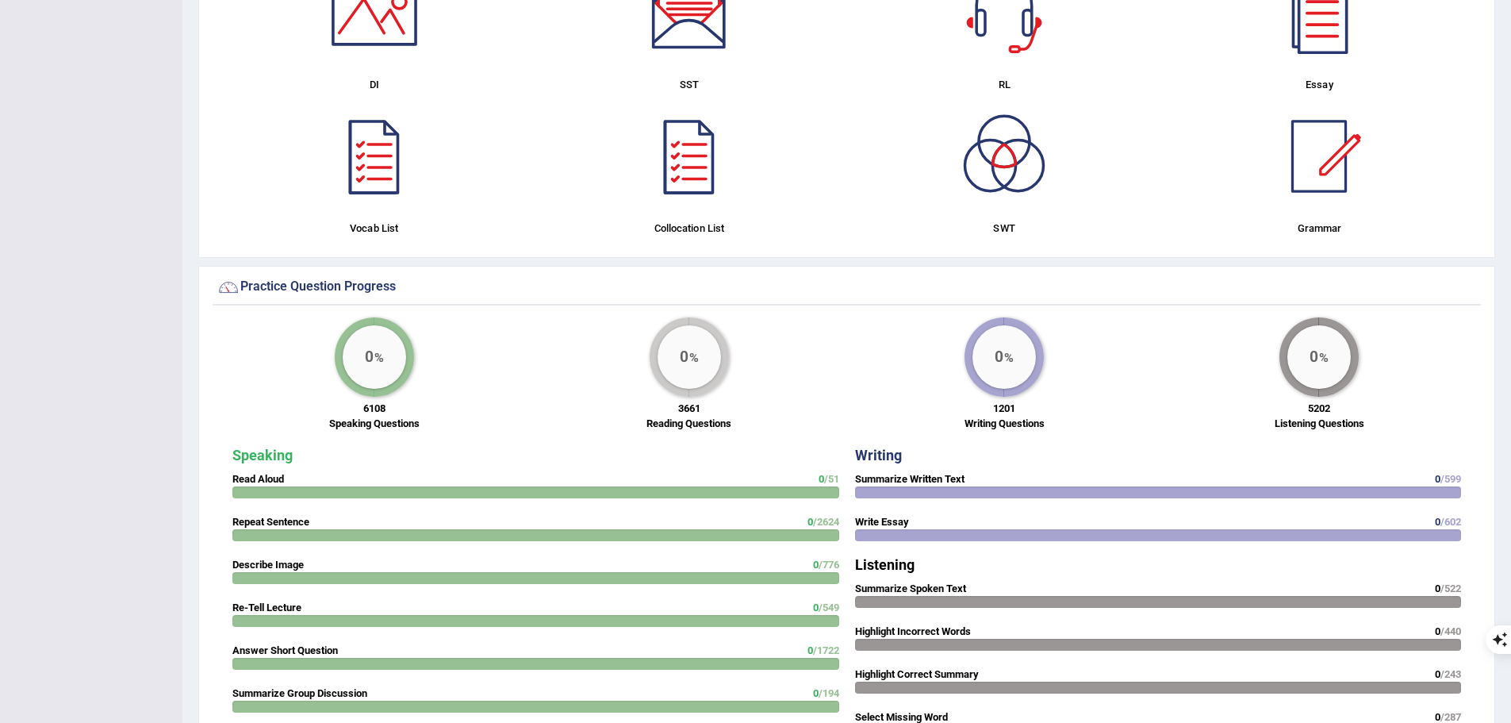
click at [271, 473] on strong "Read Aloud" at bounding box center [258, 479] width 52 height 12
click at [261, 448] on strong "Speaking" at bounding box center [262, 455] width 60 height 17
click at [255, 474] on strong "Read Aloud" at bounding box center [258, 479] width 52 height 12
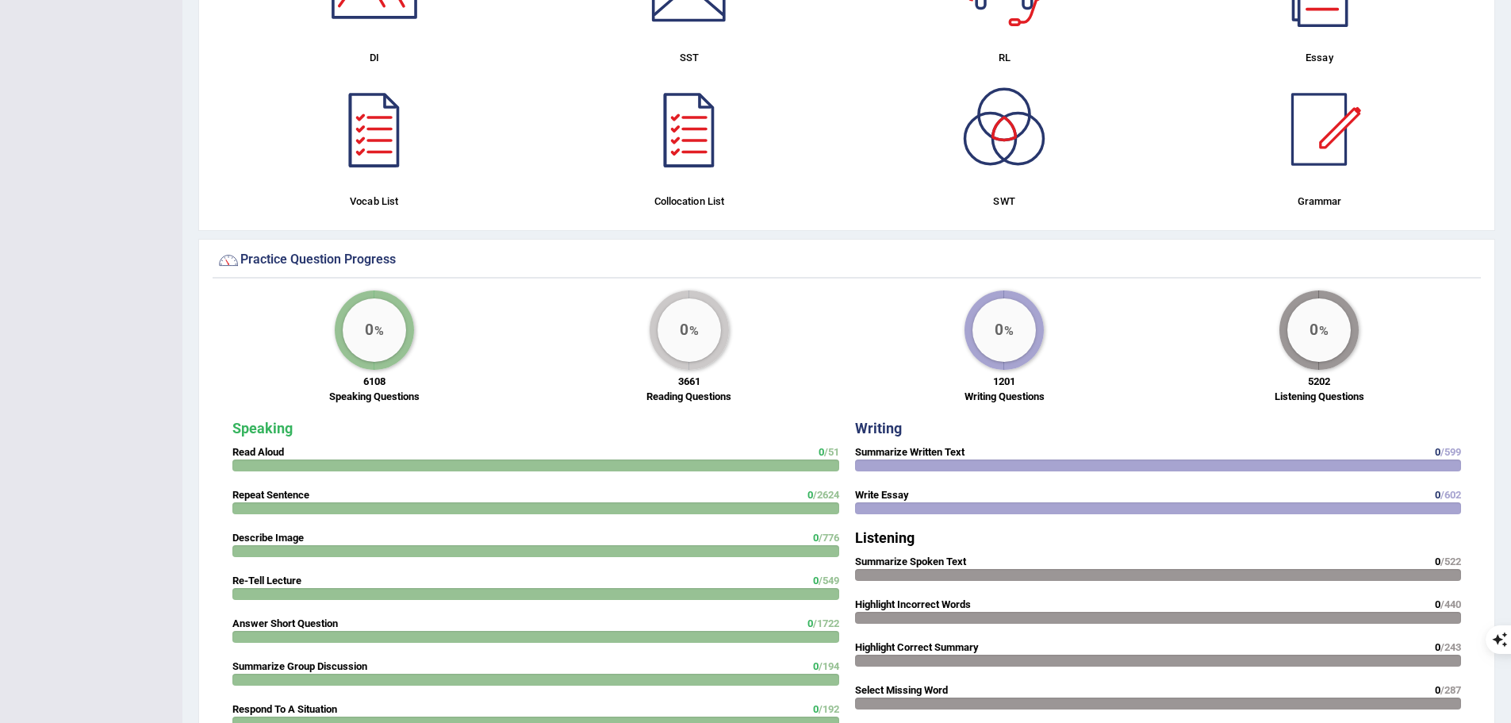
scroll to position [1035, 0]
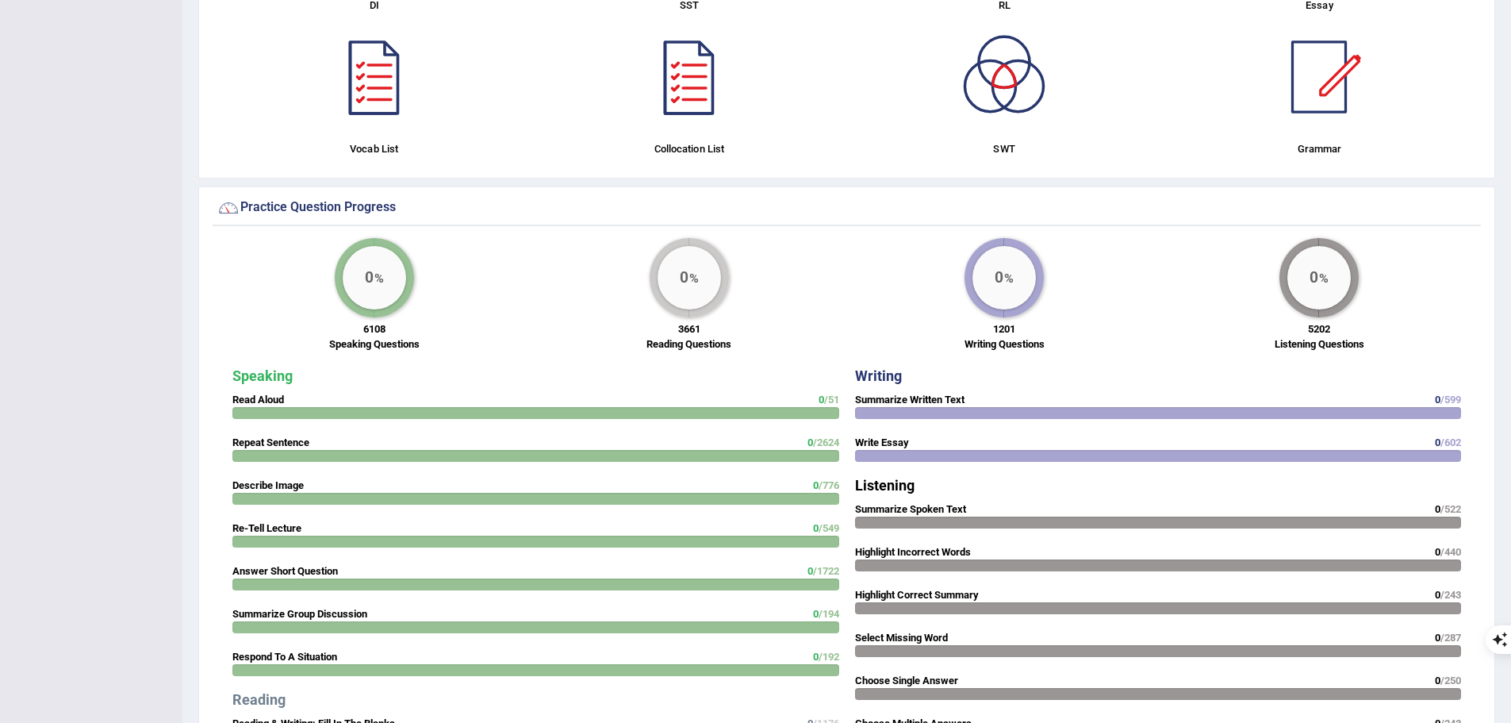
click at [924, 403] on strong "Summarize Written Text" at bounding box center [909, 399] width 109 height 12
click at [907, 454] on div at bounding box center [1158, 456] width 607 height 12
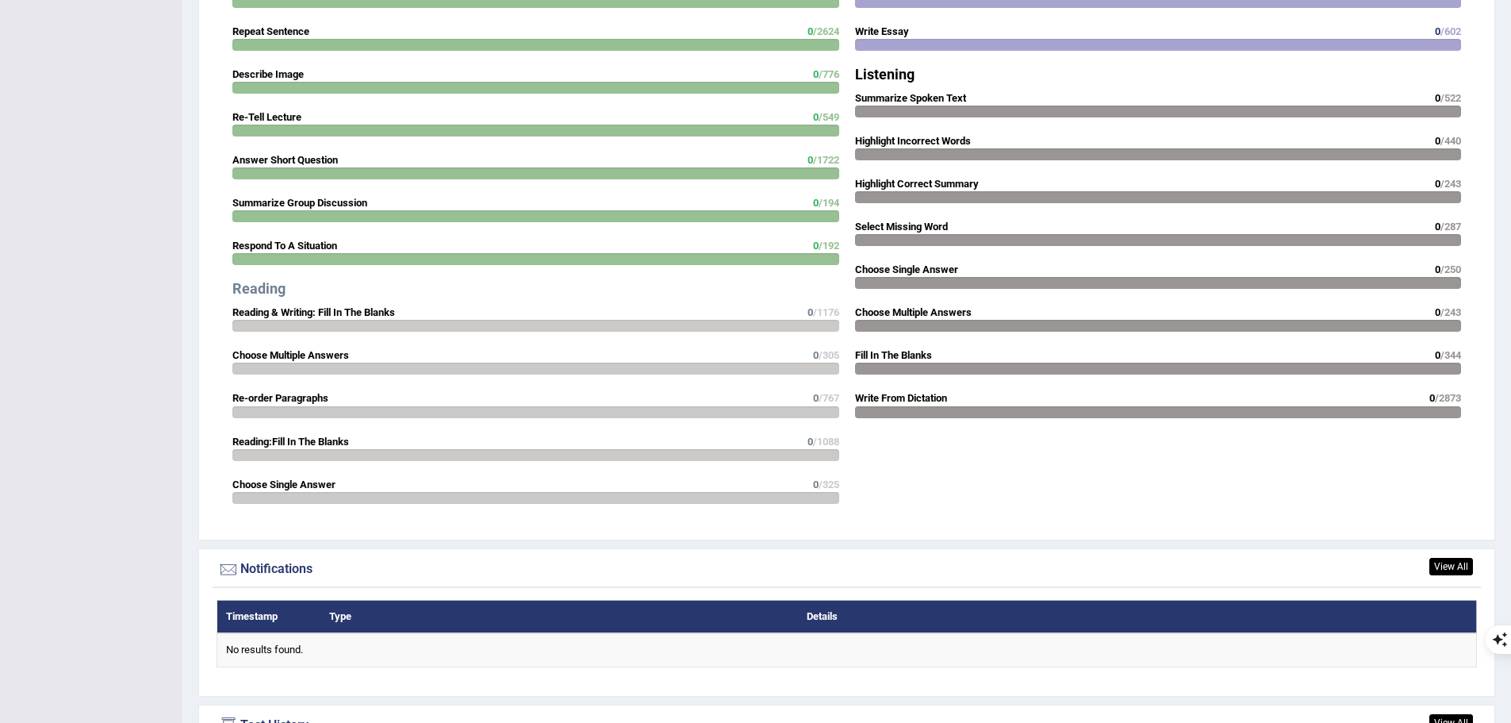
scroll to position [1590, 0]
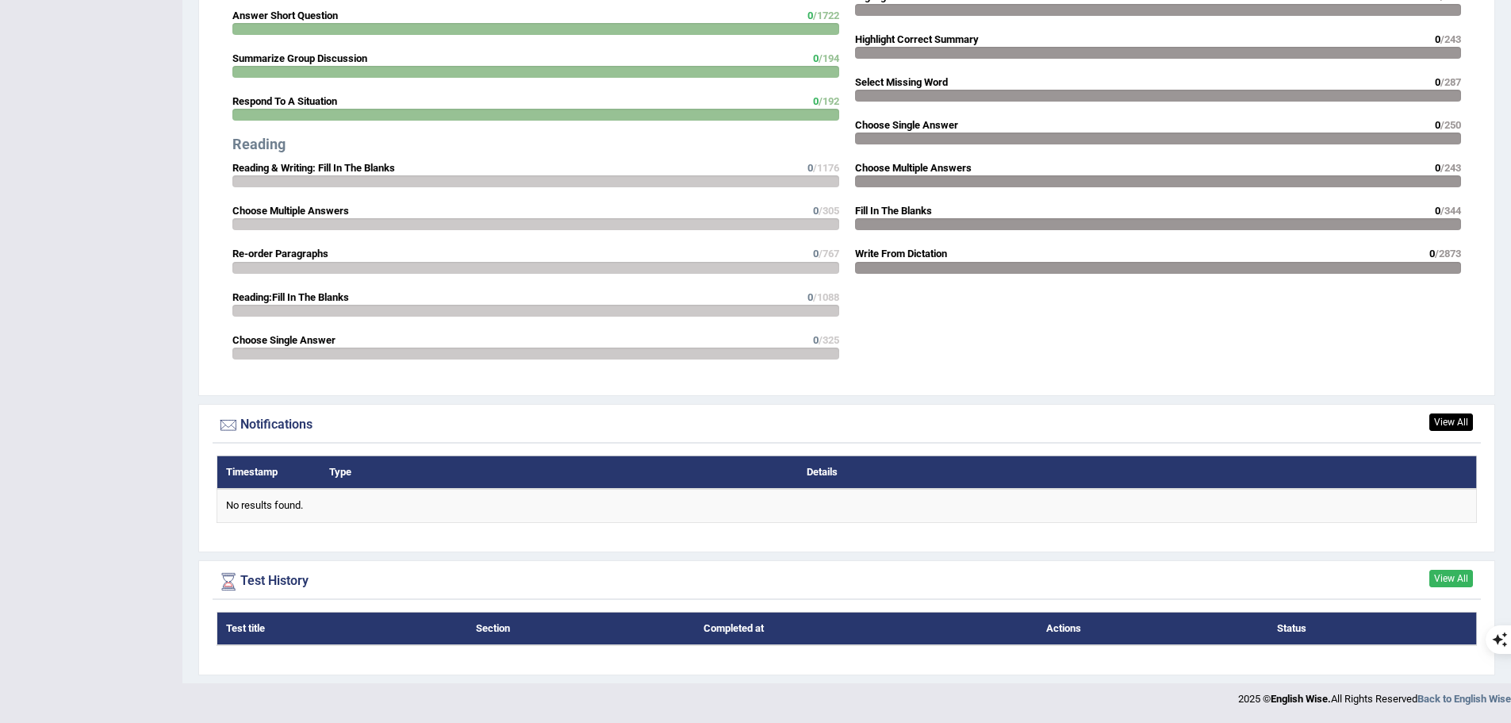
click at [1437, 577] on link "View All" at bounding box center [1451, 577] width 44 height 17
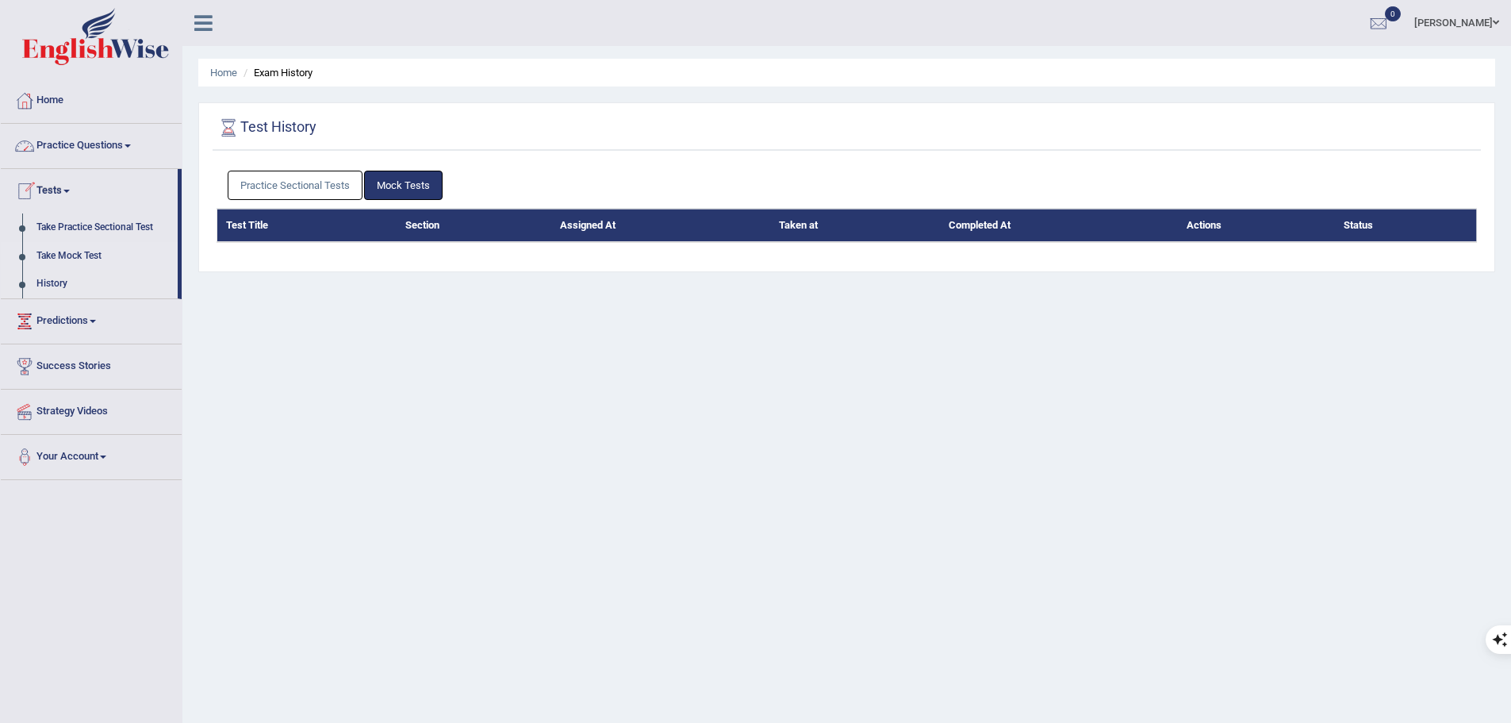
click at [82, 252] on link "Take Mock Test" at bounding box center [103, 256] width 148 height 29
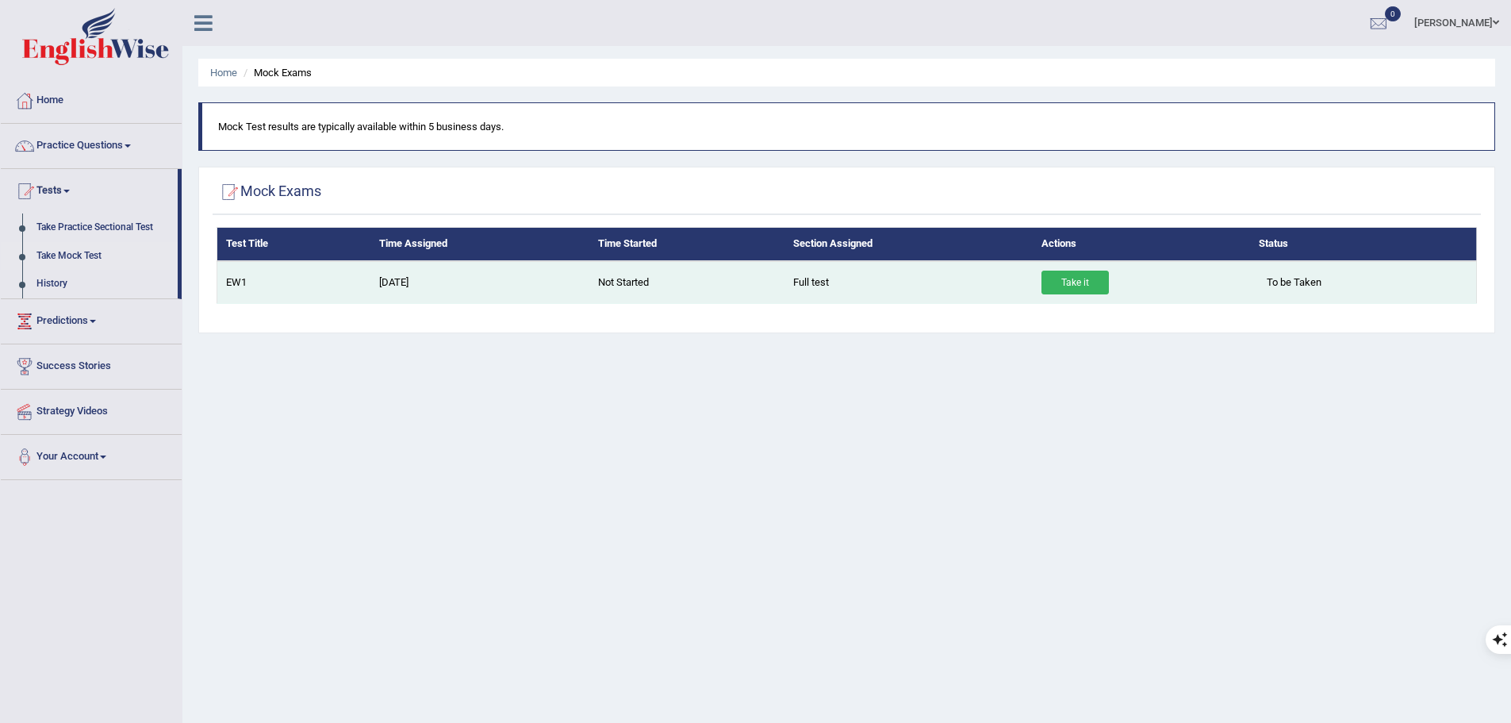
click at [1062, 280] on link "Take it" at bounding box center [1074, 282] width 67 height 24
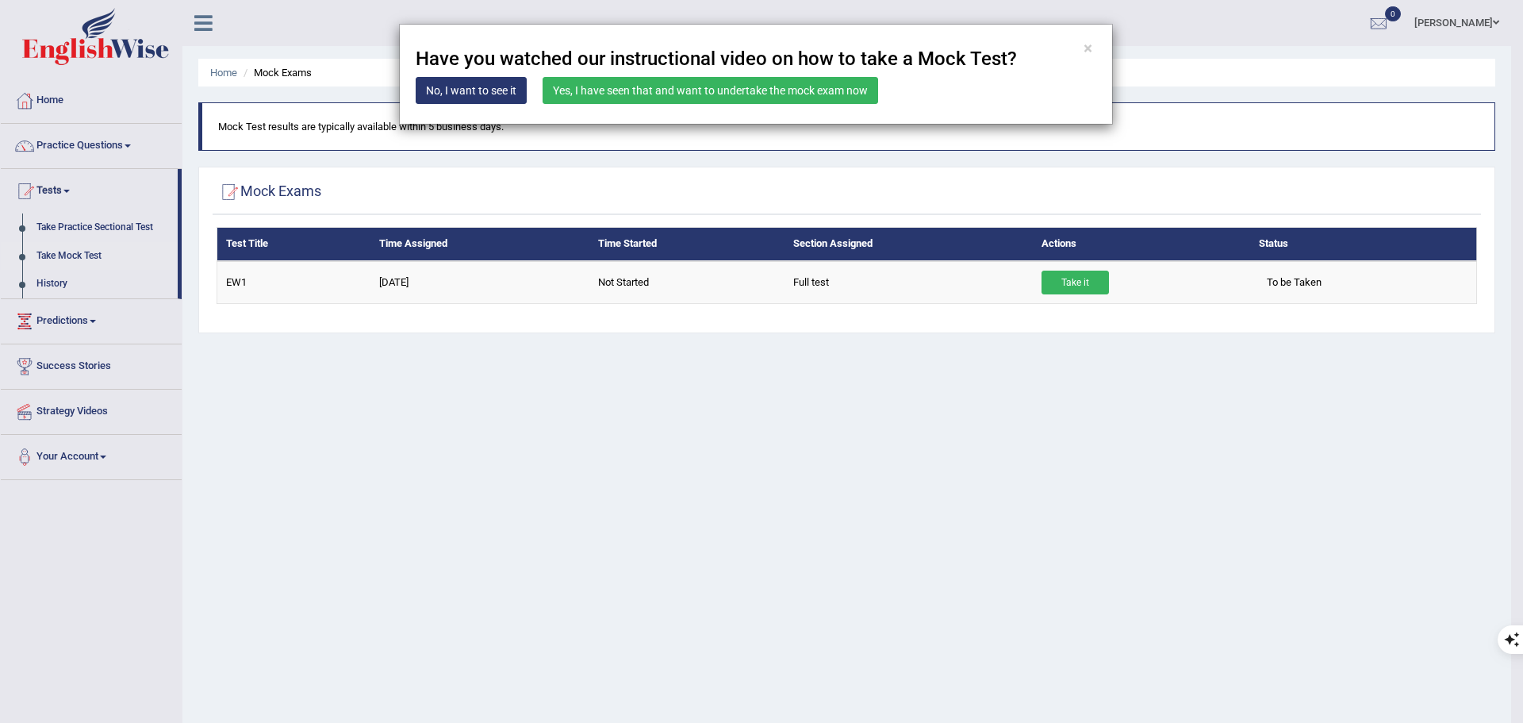
click at [588, 94] on link "Yes, I have seen that and want to undertake the mock exam now" at bounding box center [709, 90] width 335 height 27
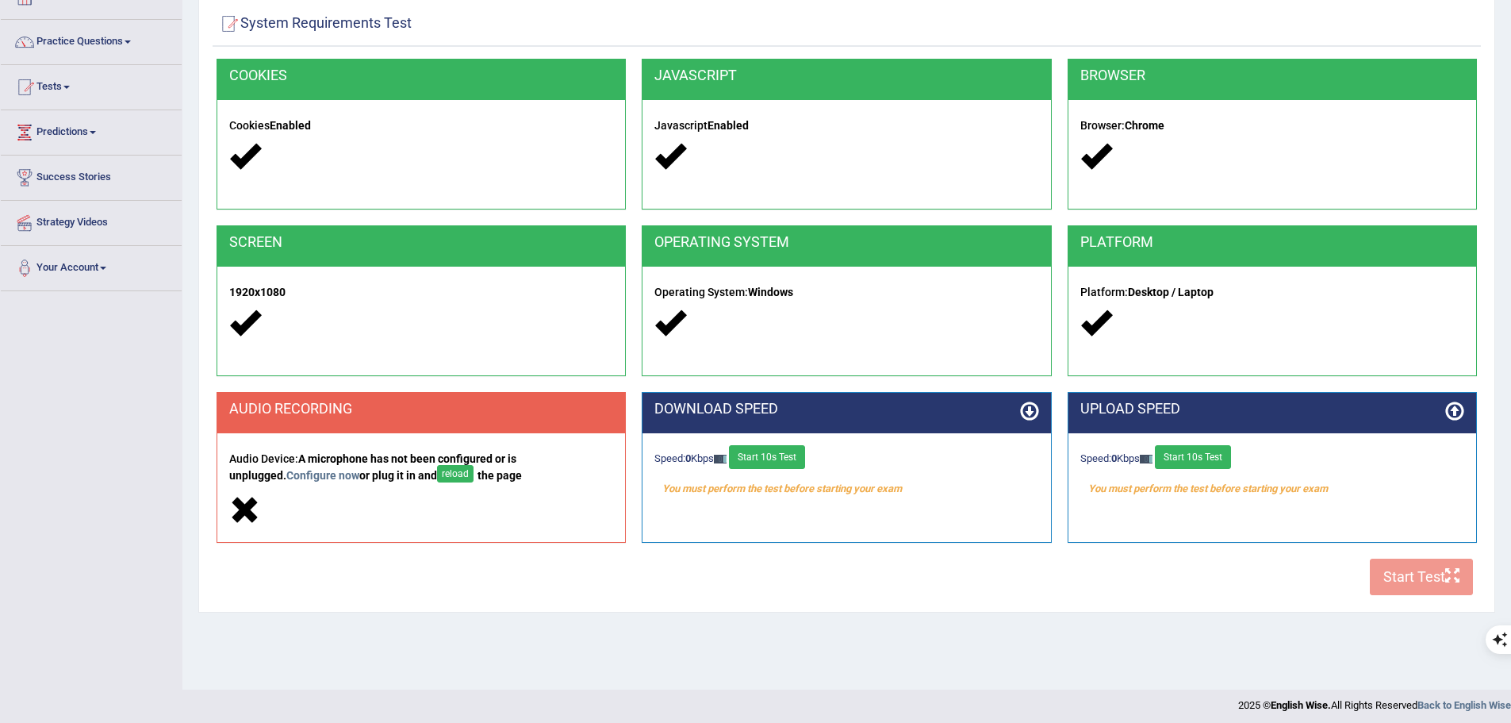
scroll to position [110, 0]
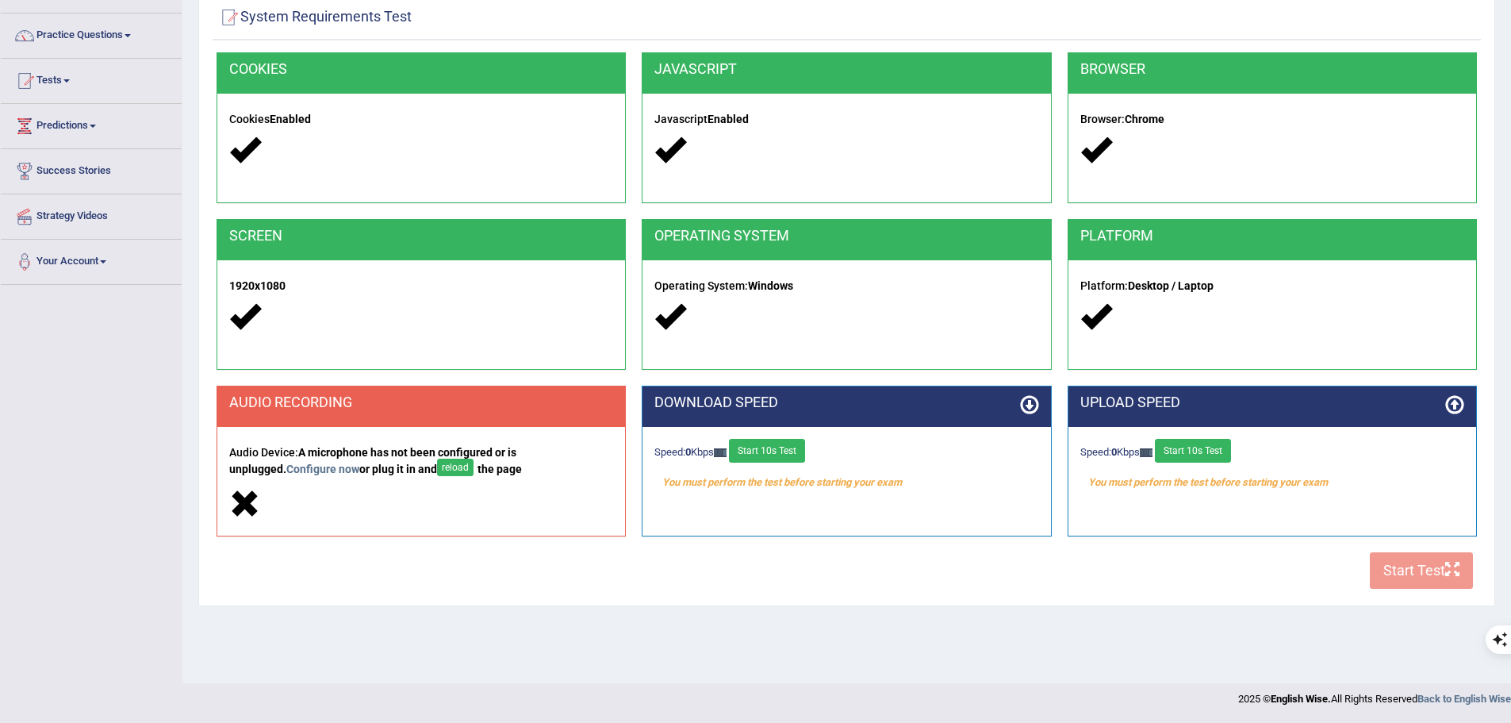
click at [1425, 569] on div "COOKIES Cookies Enabled JAVASCRIPT Javascript Enabled BROWSER Browser: Chrome S…" at bounding box center [847, 324] width 1268 height 545
click at [323, 467] on strong "A microphone has not been configured or is unplugged. Configure now or plug it …" at bounding box center [375, 460] width 293 height 29
click at [381, 430] on div "Audio Device: A microphone has not been configured or is unplugged. Configure n…" at bounding box center [421, 481] width 408 height 108
click at [437, 470] on button "reload" at bounding box center [455, 466] width 36 height 17
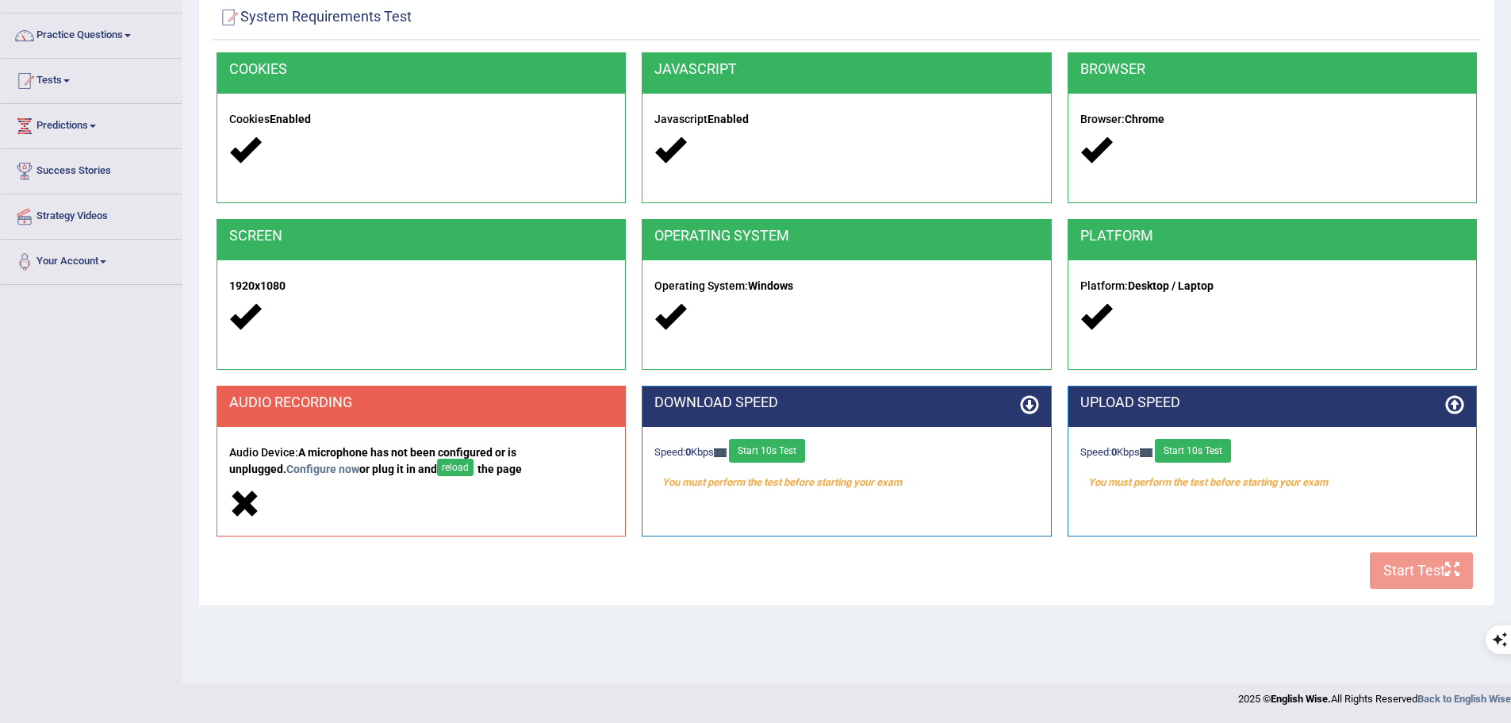
click at [1412, 560] on div "COOKIES Cookies Enabled JAVASCRIPT Javascript Enabled BROWSER Browser: Chrome S…" at bounding box center [847, 324] width 1268 height 545
click at [1451, 564] on div "COOKIES Cookies Enabled JAVASCRIPT Javascript Enabled BROWSER Browser: Chrome S…" at bounding box center [847, 324] width 1268 height 545
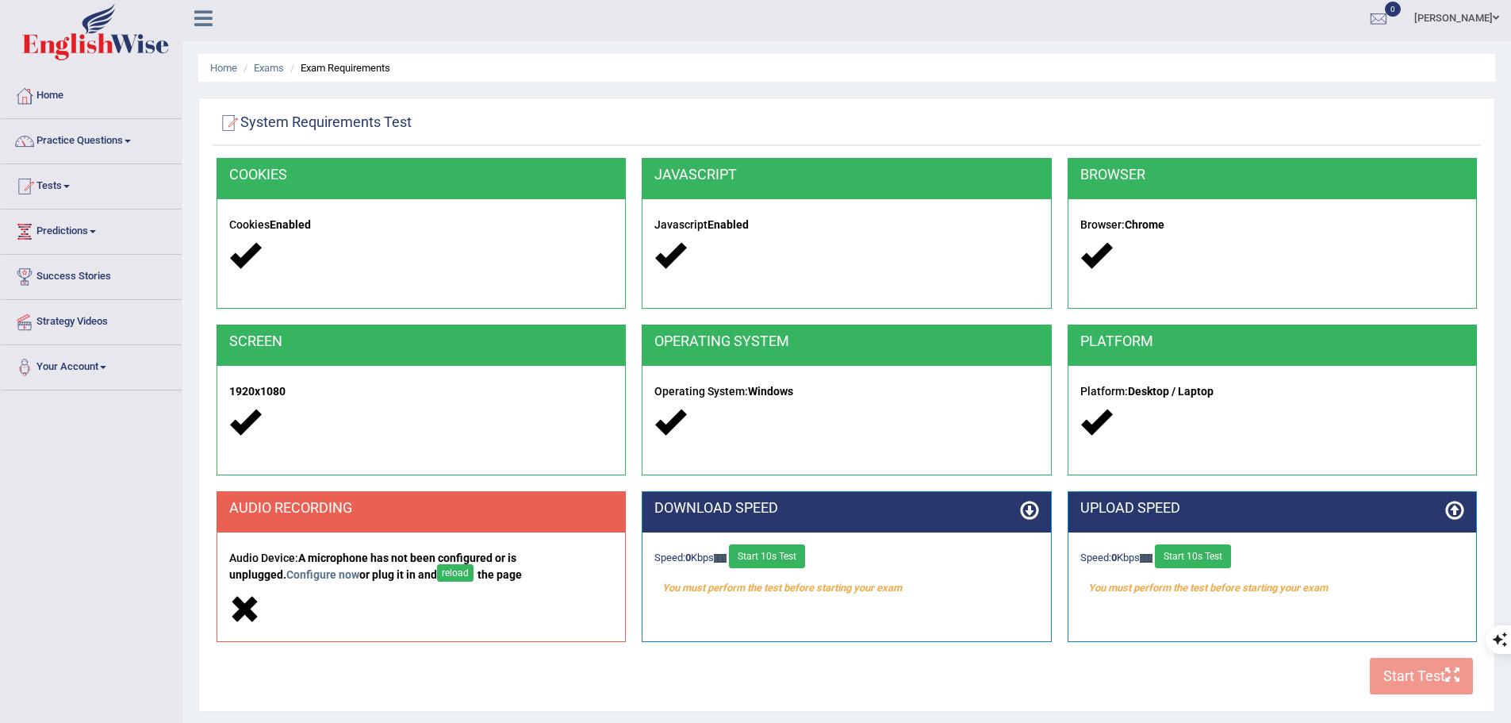
scroll to position [0, 0]
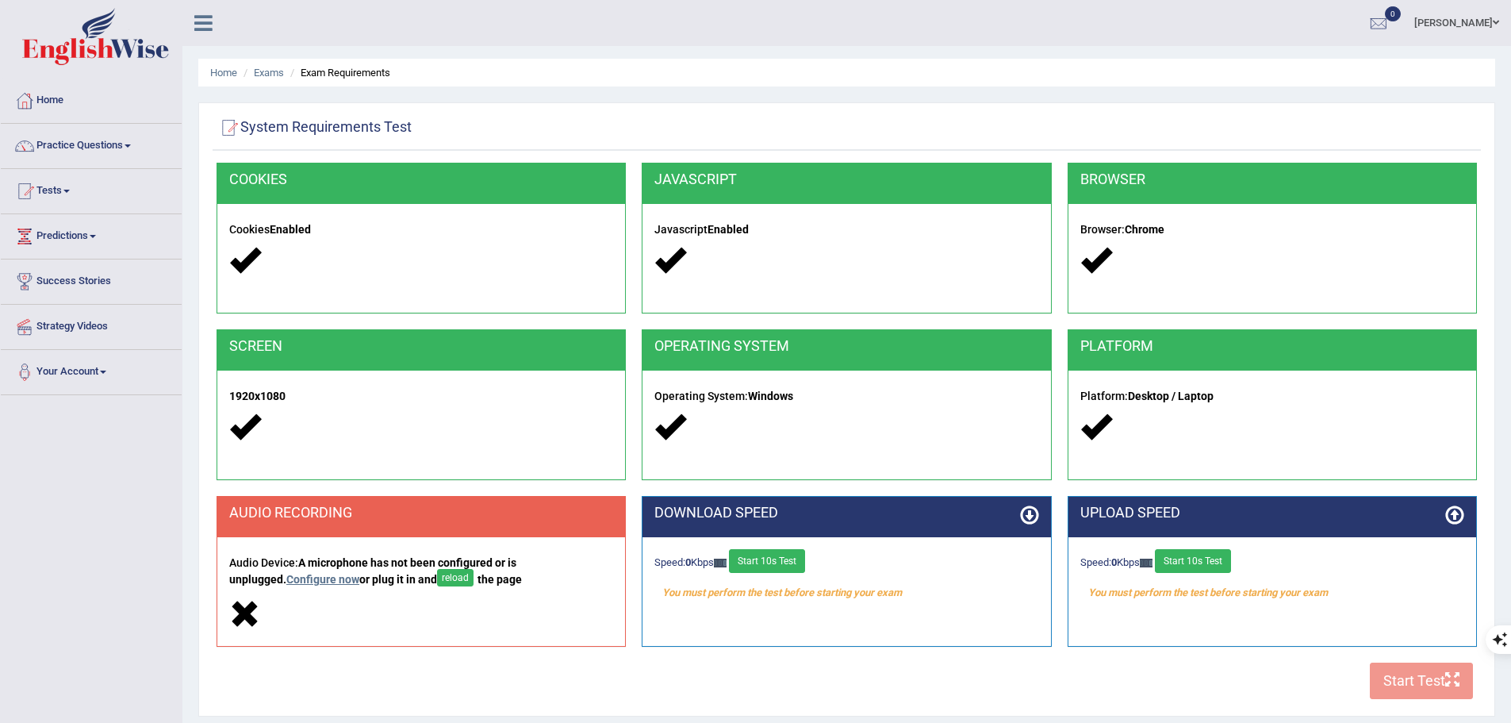
click at [286, 580] on link "Configure now" at bounding box center [322, 579] width 73 height 13
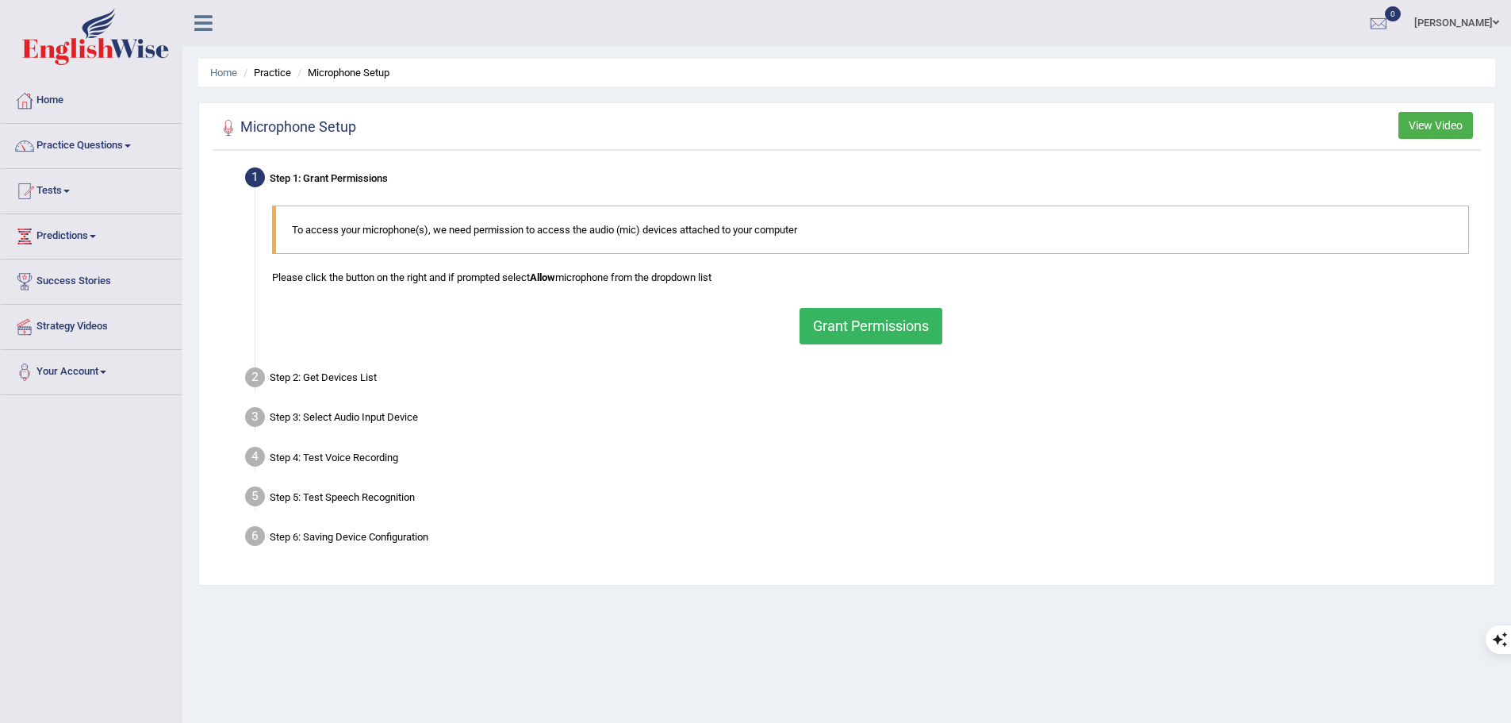
click at [856, 328] on button "Grant Permissions" at bounding box center [870, 326] width 143 height 36
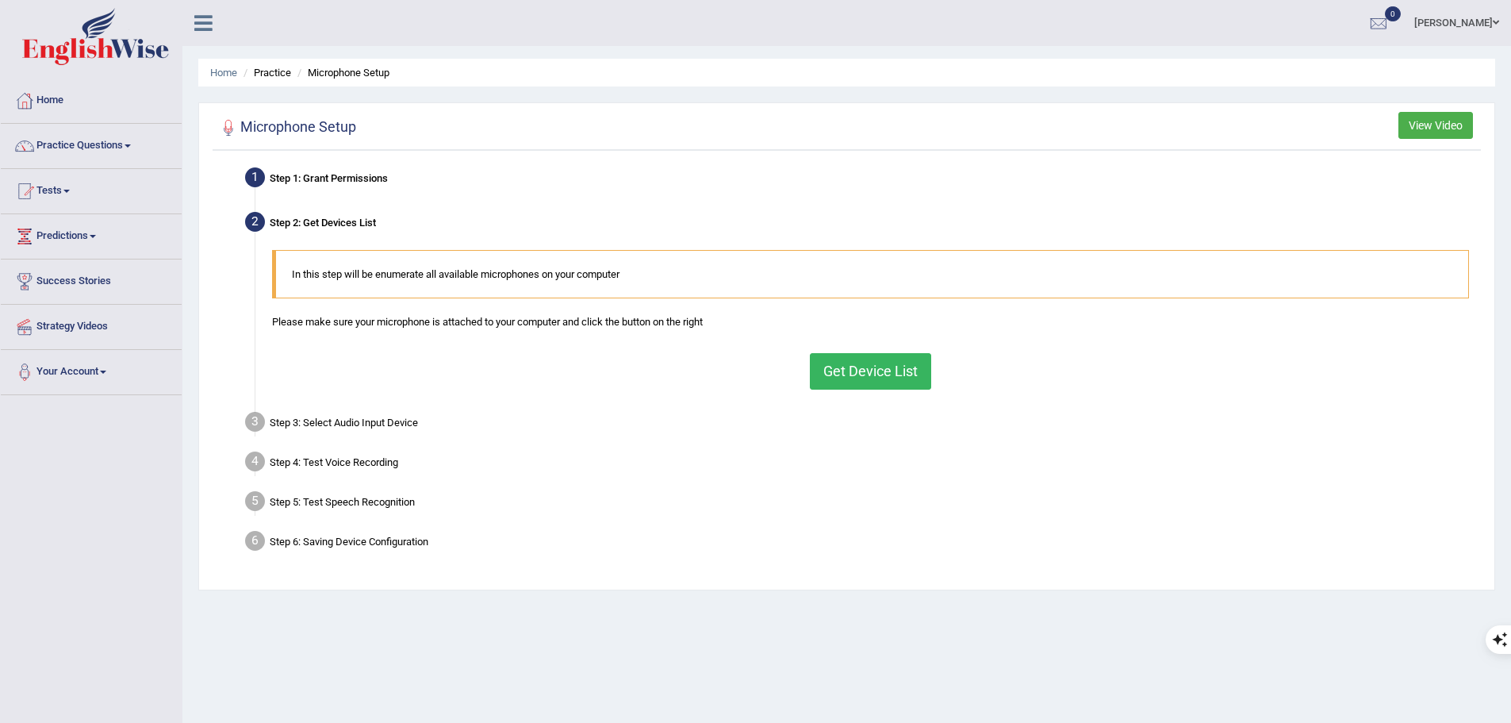
click at [868, 370] on button "Get Device List" at bounding box center [870, 371] width 121 height 36
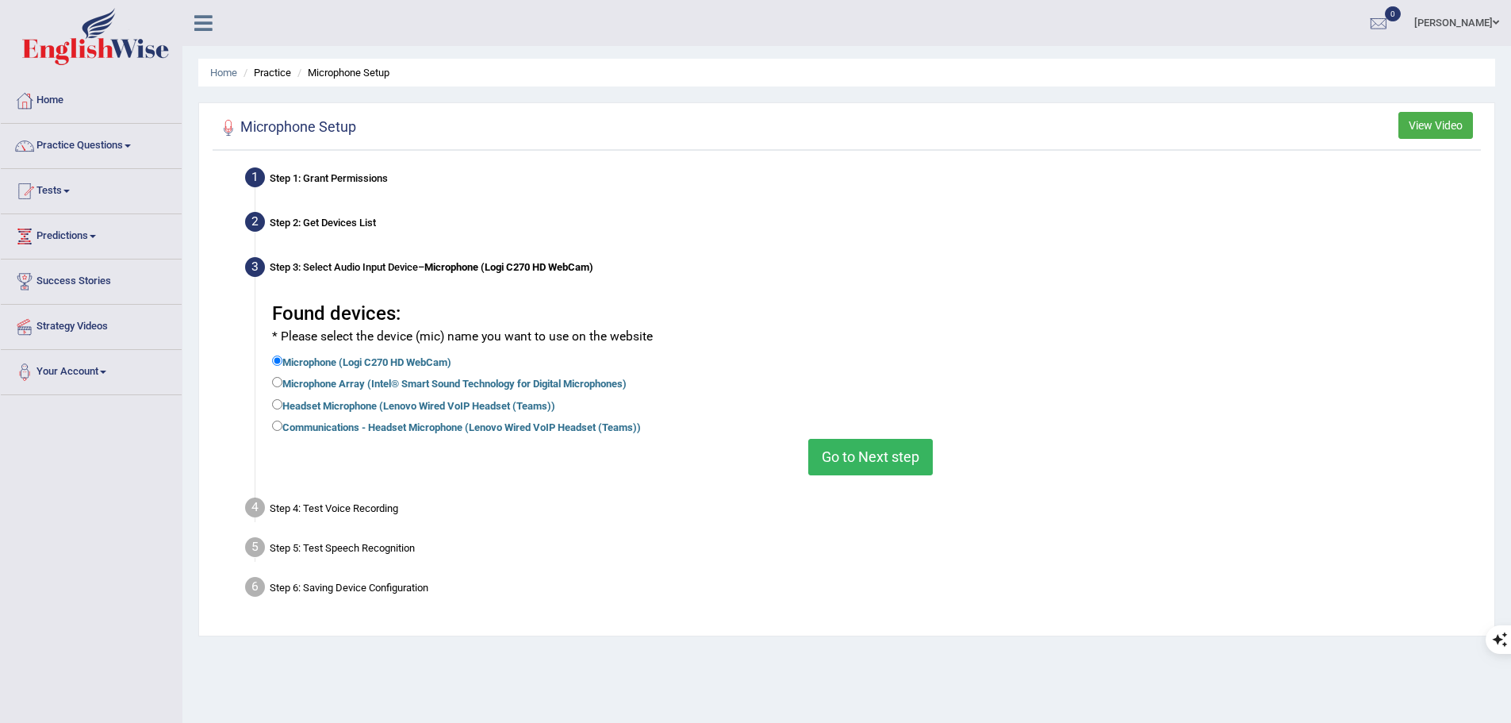
click at [351, 404] on label "Headset Microphone (Lenovo Wired VoIP Headset (Teams))" at bounding box center [413, 404] width 283 height 17
click at [282, 404] on input "Headset Microphone (Lenovo Wired VoIP Headset (Teams))" at bounding box center [277, 404] width 10 height 10
radio input "true"
click at [861, 466] on button "Go to Next step" at bounding box center [870, 457] width 125 height 36
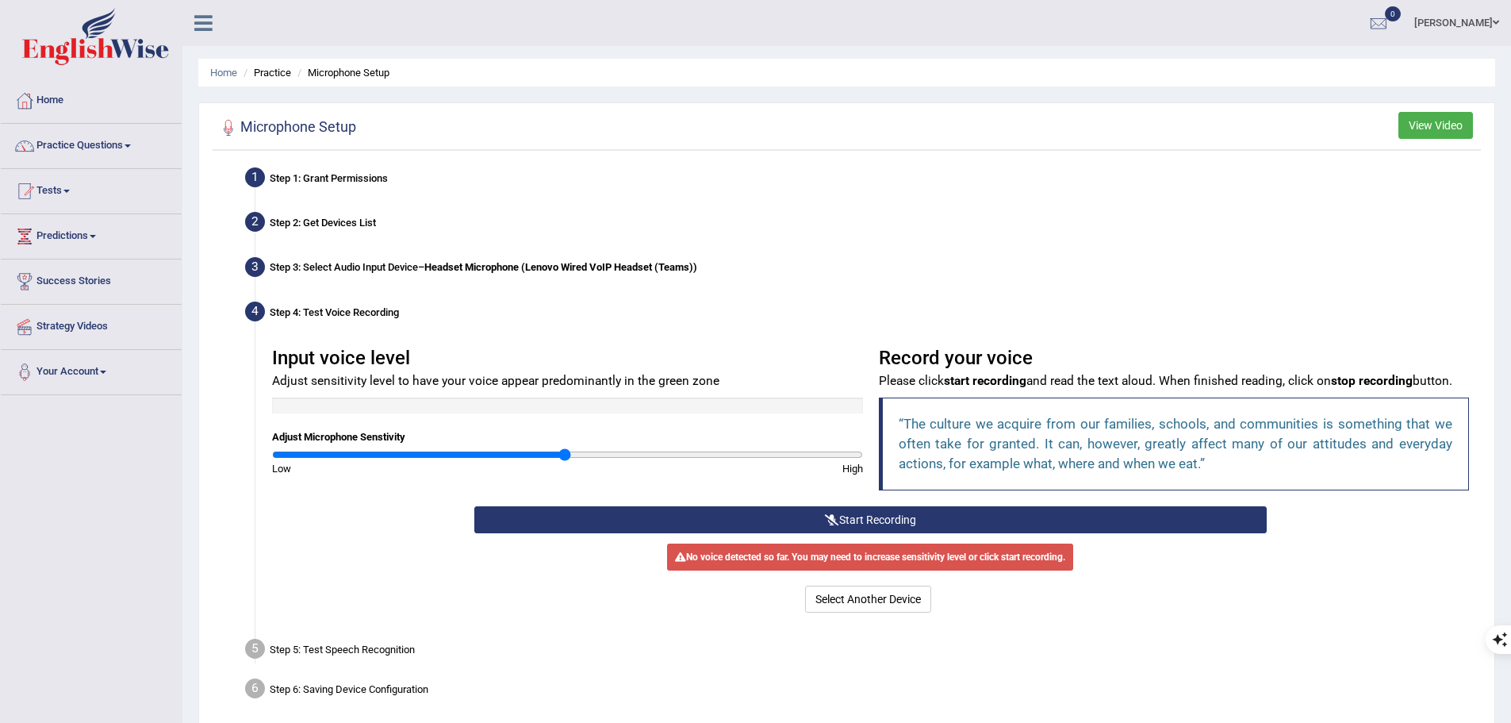
click at [876, 518] on button "Start Recording" at bounding box center [870, 519] width 792 height 27
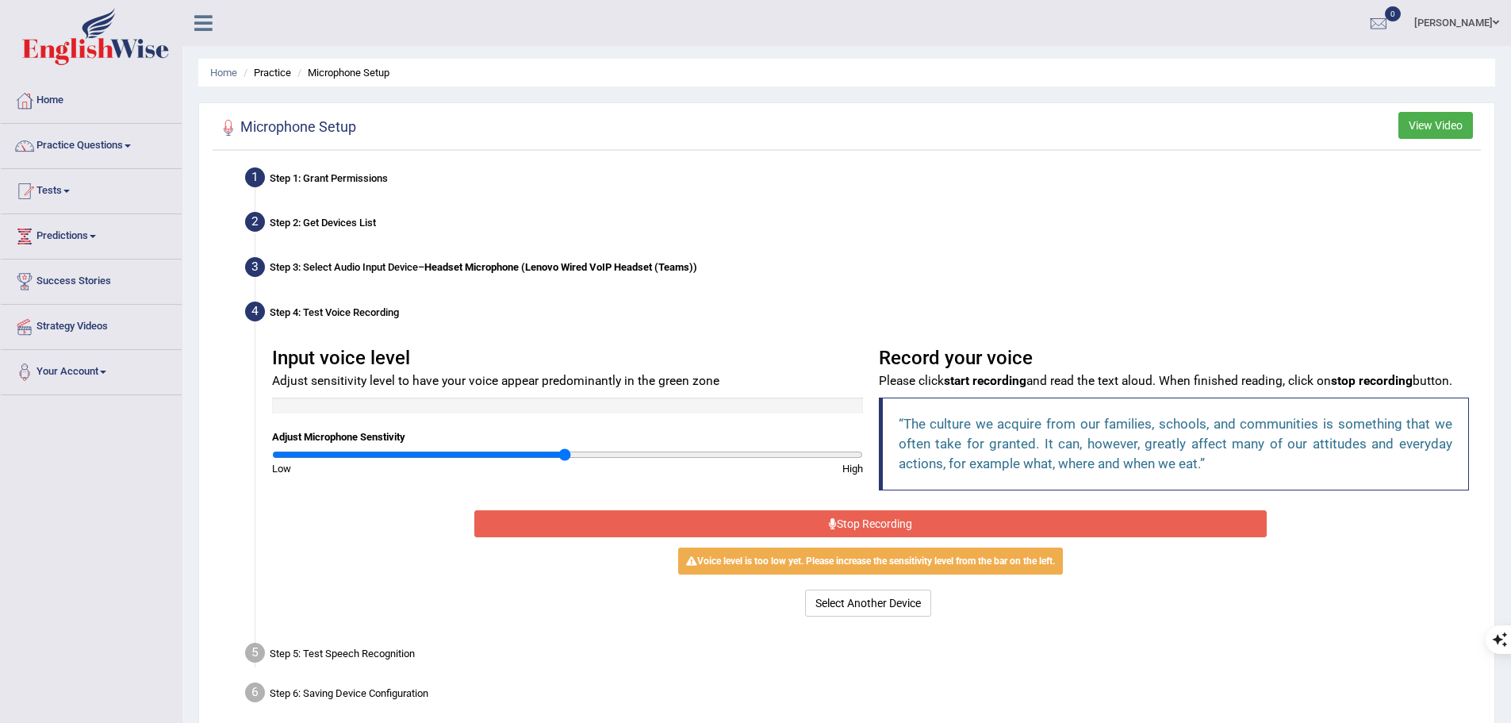
click at [660, 596] on div "Select Another Device Voice is ok. Go to Next step" at bounding box center [870, 604] width 792 height 31
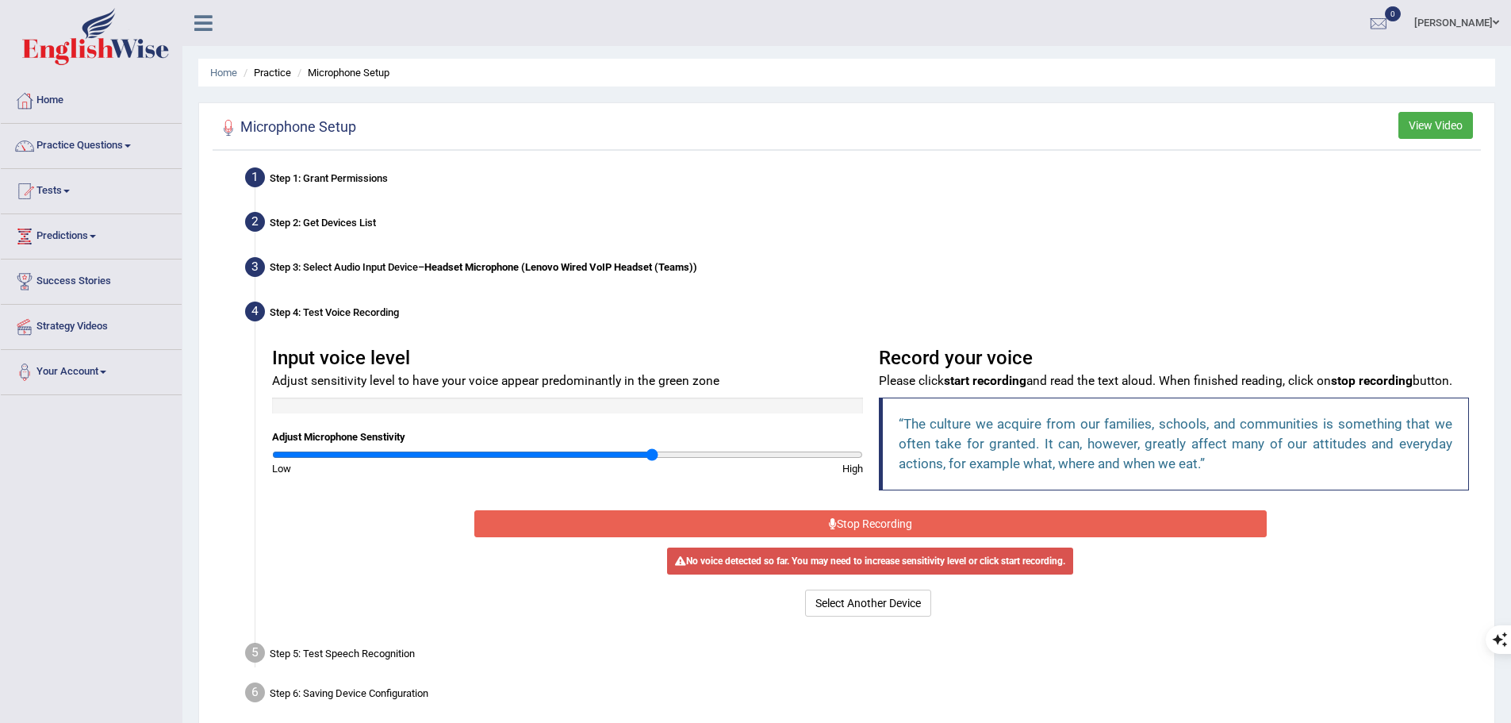
drag, startPoint x: 585, startPoint y: 457, endPoint x: 650, endPoint y: 463, distance: 65.3
click at [650, 461] on input "range" at bounding box center [567, 454] width 591 height 13
click at [778, 562] on div "No voice detected so far. You may need to increase sensitivity level or click s…" at bounding box center [870, 560] width 406 height 27
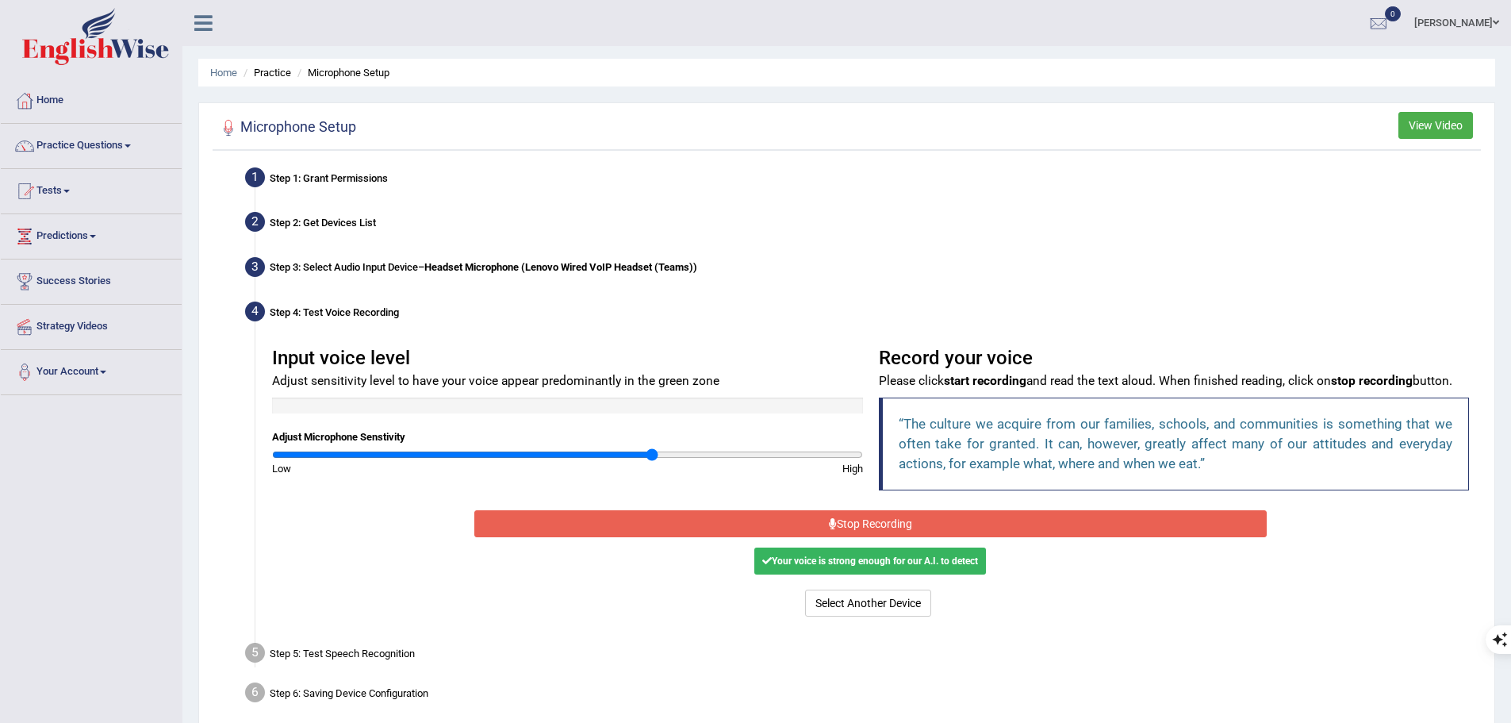
click at [350, 654] on div "Step 5: Test Speech Recognition" at bounding box center [862, 655] width 1249 height 35
click at [862, 560] on div "Your voice is strong enough for our A.I. to detect" at bounding box center [870, 560] width 232 height 27
click at [922, 522] on button "Stop Recording" at bounding box center [870, 523] width 792 height 27
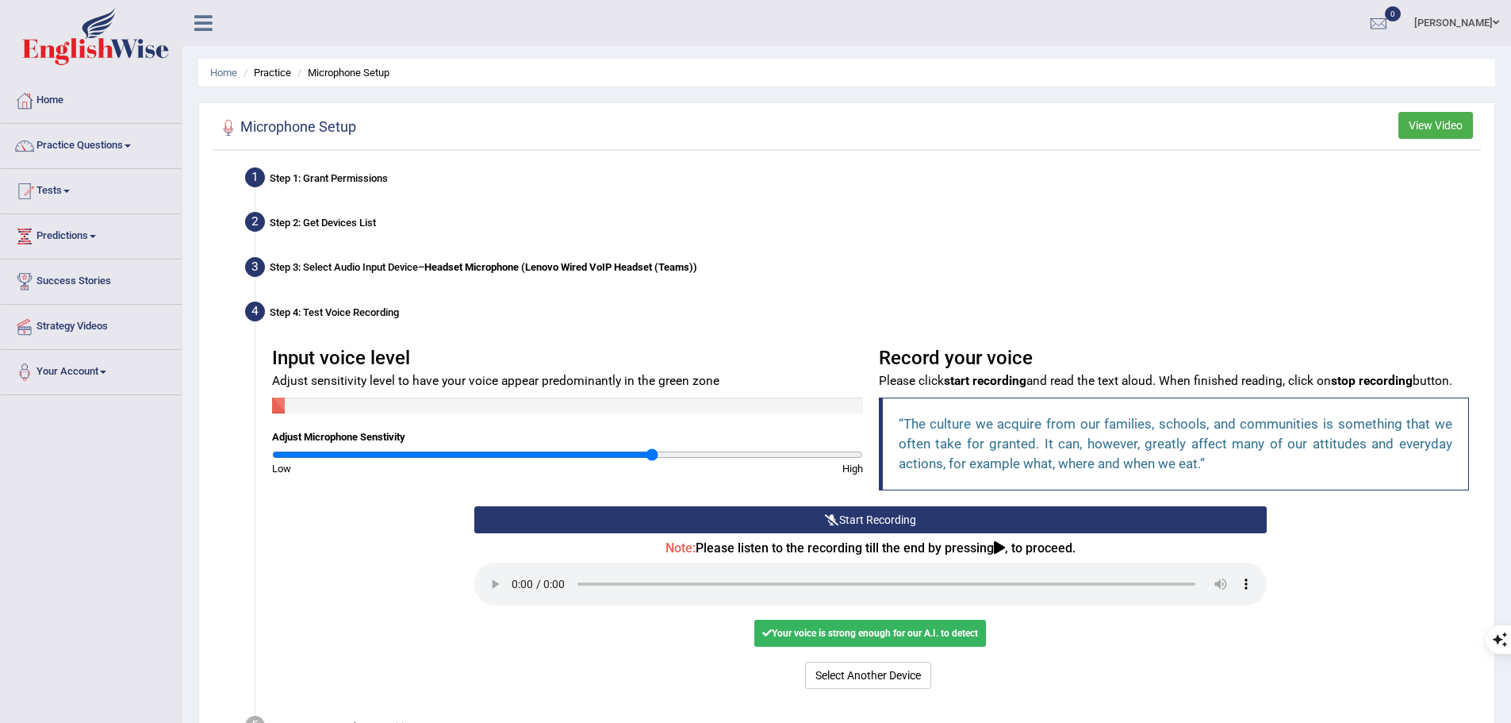
scroll to position [144, 0]
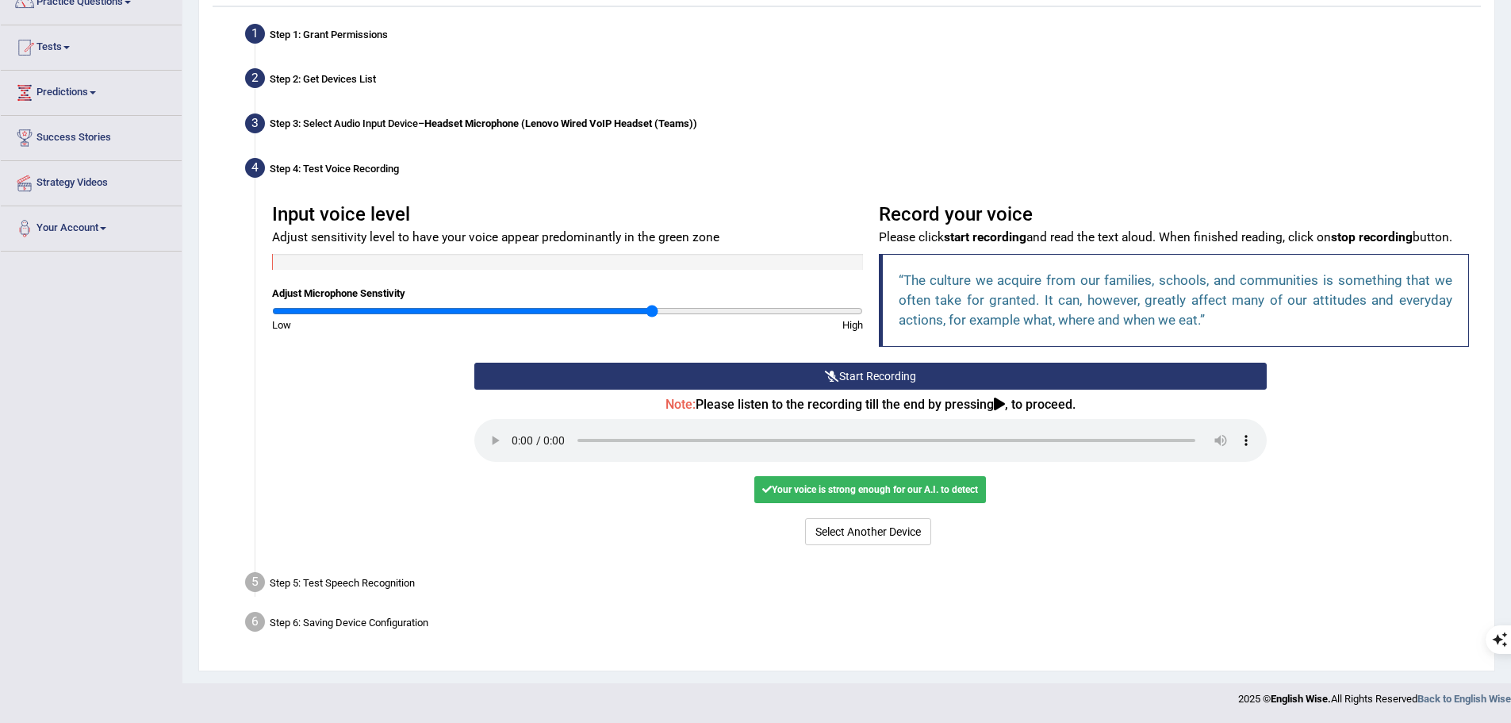
click at [389, 582] on div "Step 5: Test Speech Recognition" at bounding box center [862, 584] width 1249 height 35
click at [872, 496] on div "Your voice is strong enough for our A.I. to detect" at bounding box center [870, 489] width 232 height 27
click at [871, 496] on div "Your voice is strong enough for our A.I. to detect" at bounding box center [870, 489] width 232 height 27
click at [933, 390] on div "Start Recording Stop Recording Note: Please listen to the recording till the en…" at bounding box center [870, 455] width 808 height 187
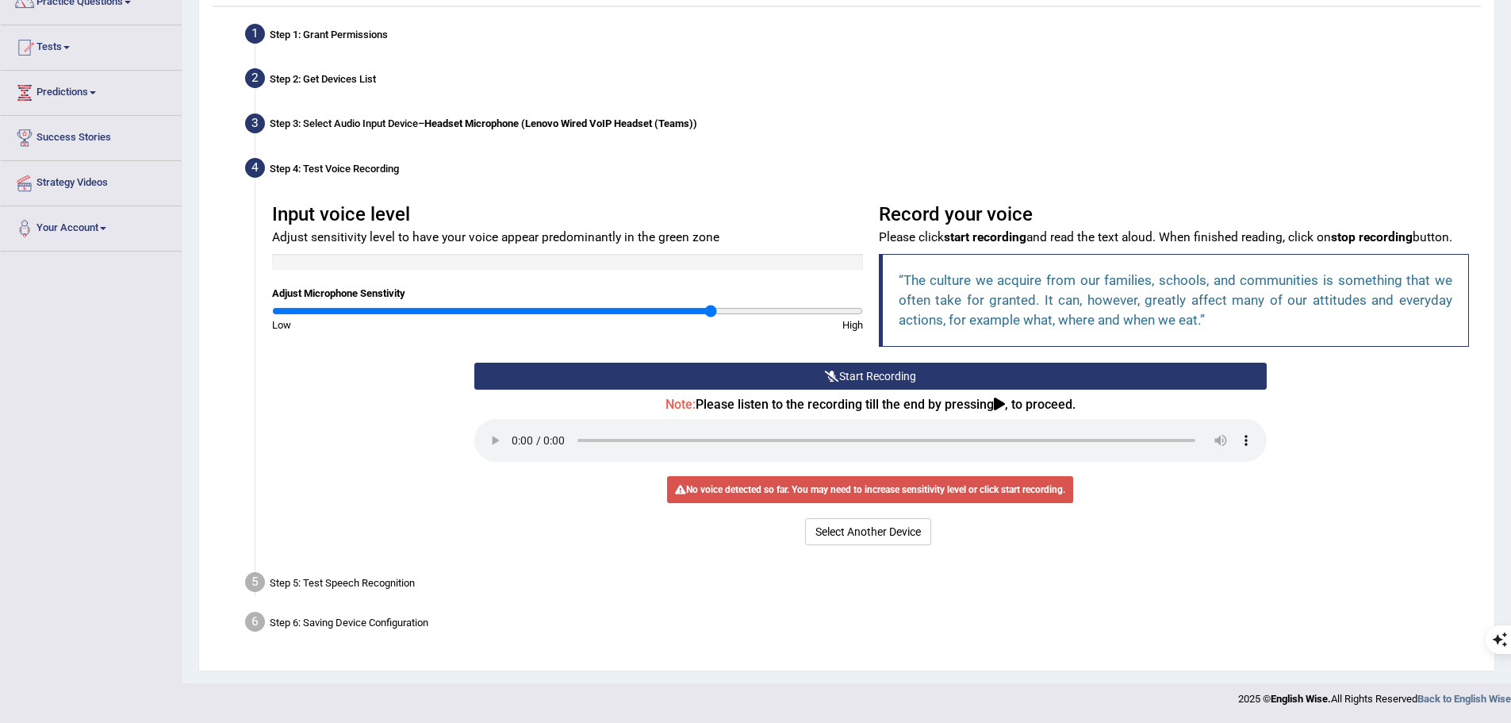
drag, startPoint x: 651, startPoint y: 310, endPoint x: 711, endPoint y: 319, distance: 60.1
type input "1.5"
click at [711, 317] on input "range" at bounding box center [567, 311] width 591 height 13
click at [755, 481] on div "No voice detected so far. You may need to increase sensitivity level or click s…" at bounding box center [870, 489] width 406 height 27
click at [554, 465] on div "Note: Please listen to the recording till the end by pressing , to proceed." at bounding box center [870, 431] width 792 height 69
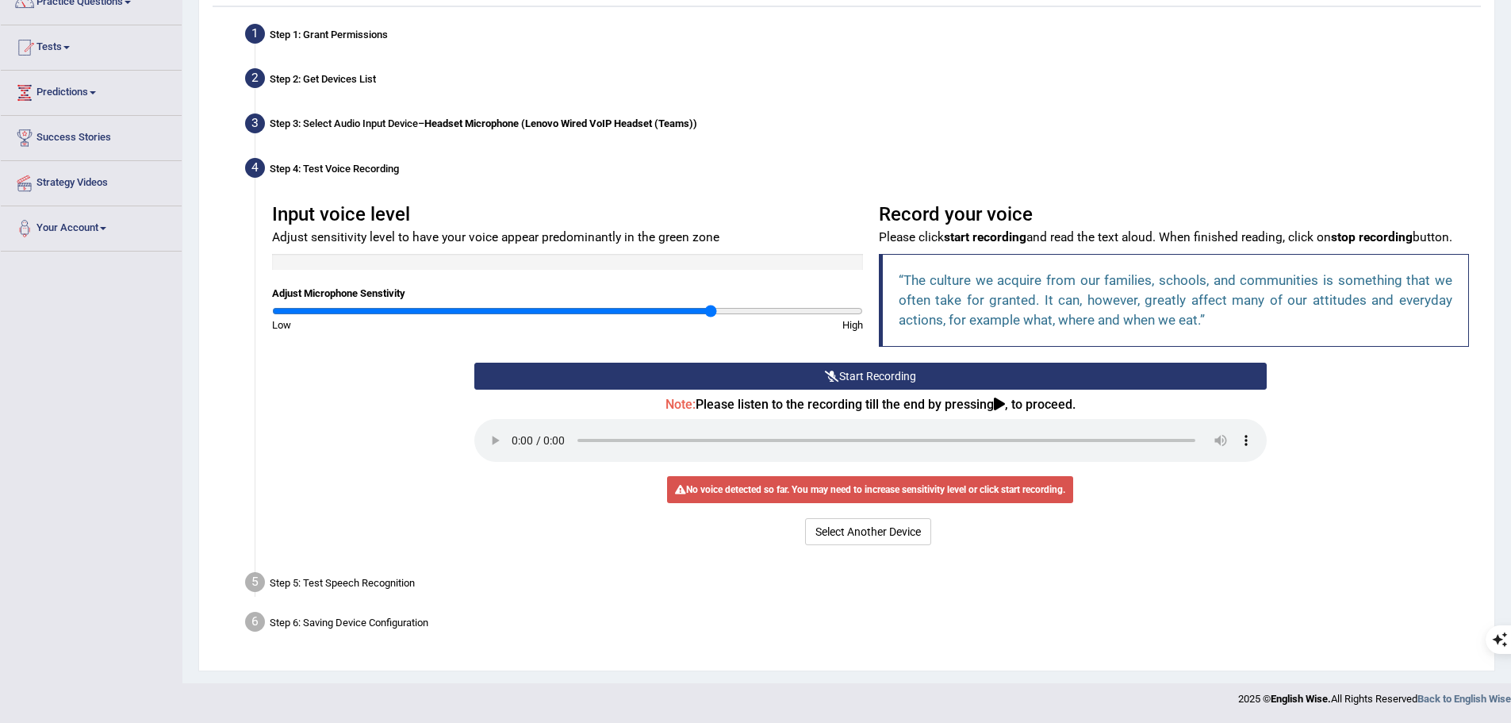
click at [302, 587] on div "Step 5: Test Speech Recognition" at bounding box center [862, 584] width 1249 height 35
click at [899, 521] on button "Select Another Device" at bounding box center [868, 531] width 126 height 27
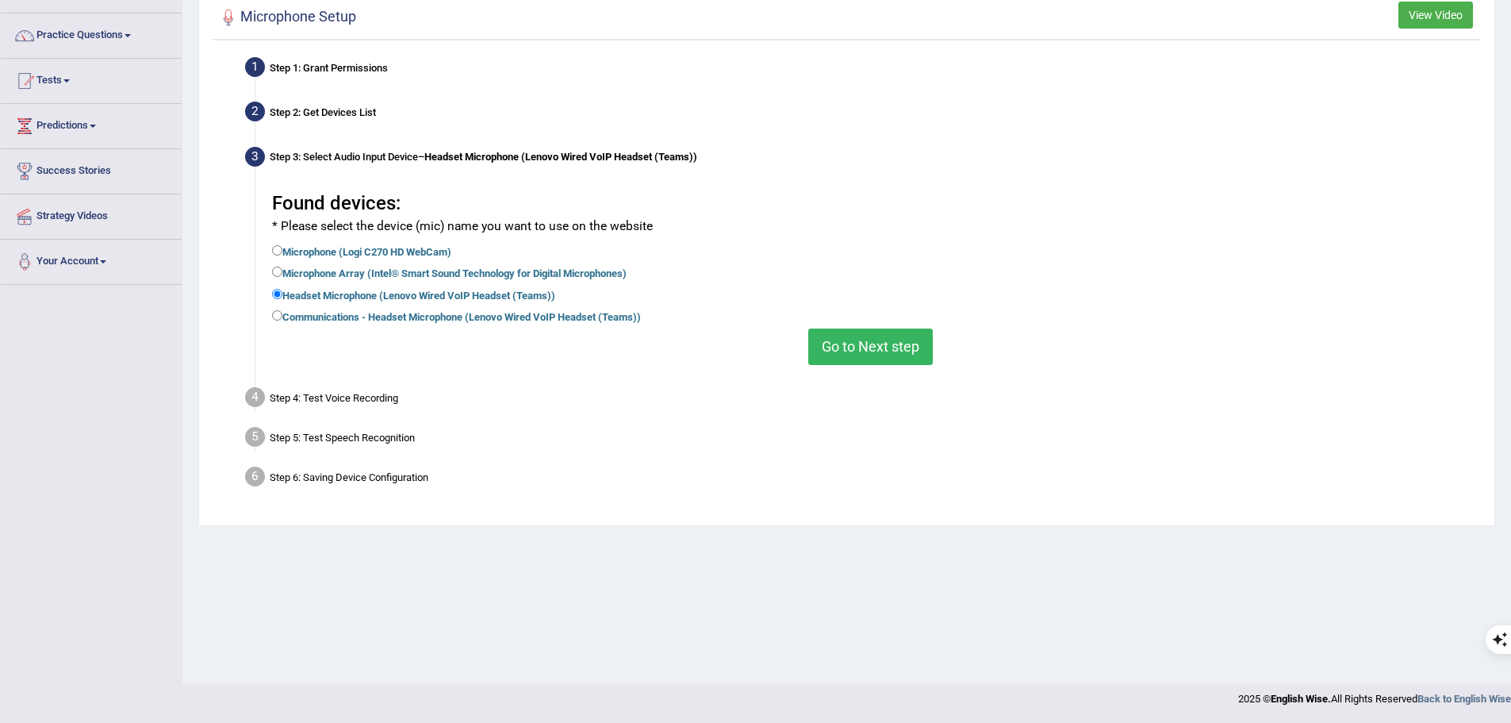
click at [859, 350] on button "Go to Next step" at bounding box center [870, 346] width 125 height 36
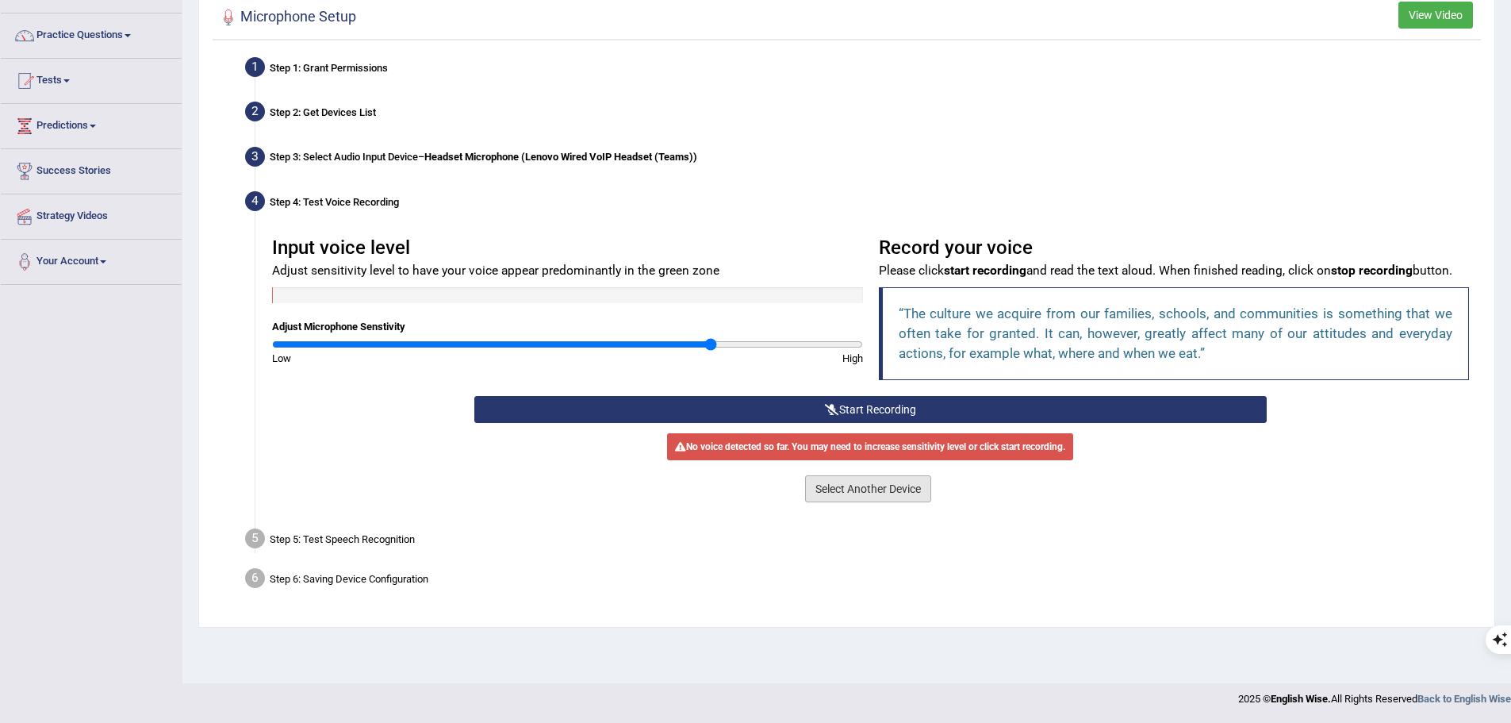
click at [845, 489] on button "Select Another Device" at bounding box center [868, 488] width 126 height 27
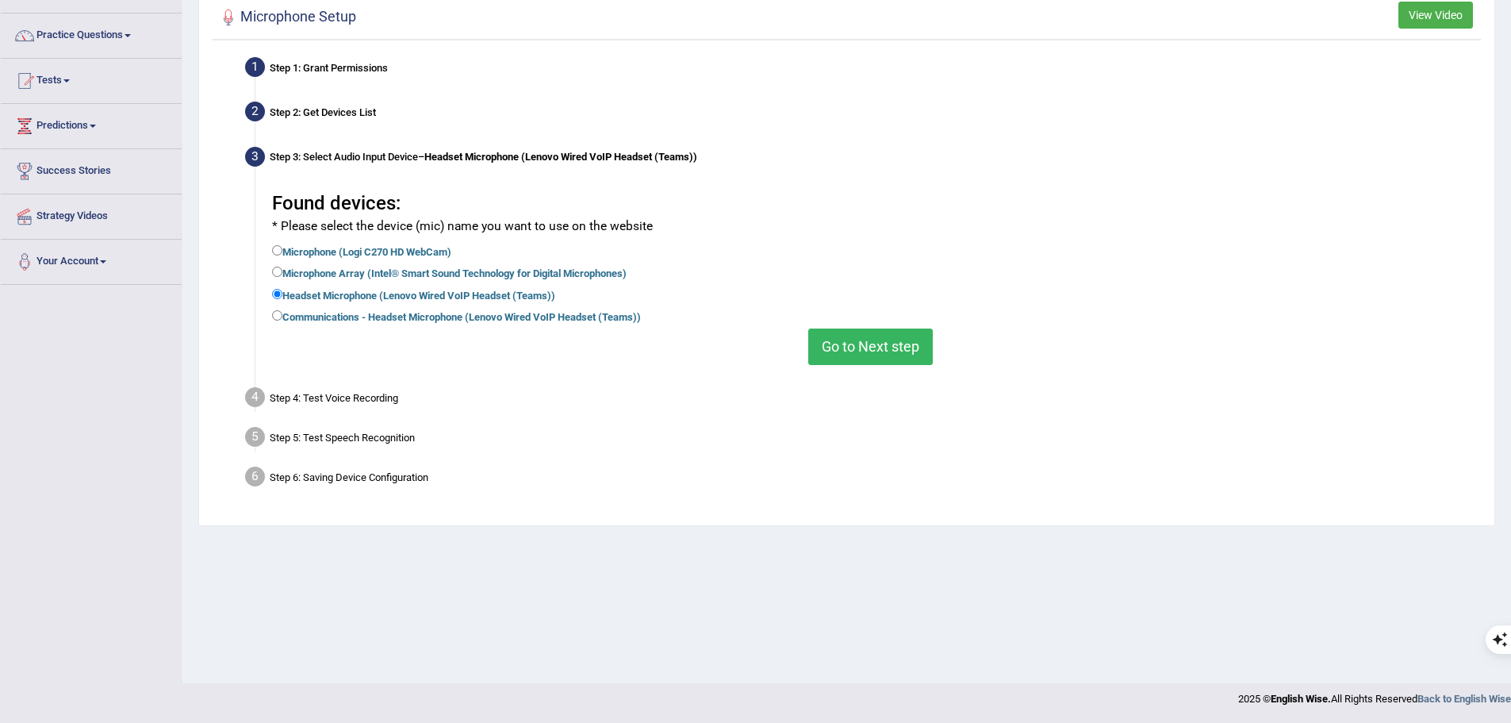
click at [322, 320] on label "Communications - Headset Microphone (Lenovo Wired VoIP Headset (Teams))" at bounding box center [456, 315] width 369 height 17
click at [282, 320] on input "Communications - Headset Microphone (Lenovo Wired VoIP Headset (Teams))" at bounding box center [277, 315] width 10 height 10
radio input "true"
click at [857, 347] on button "Go to Next step" at bounding box center [870, 346] width 125 height 36
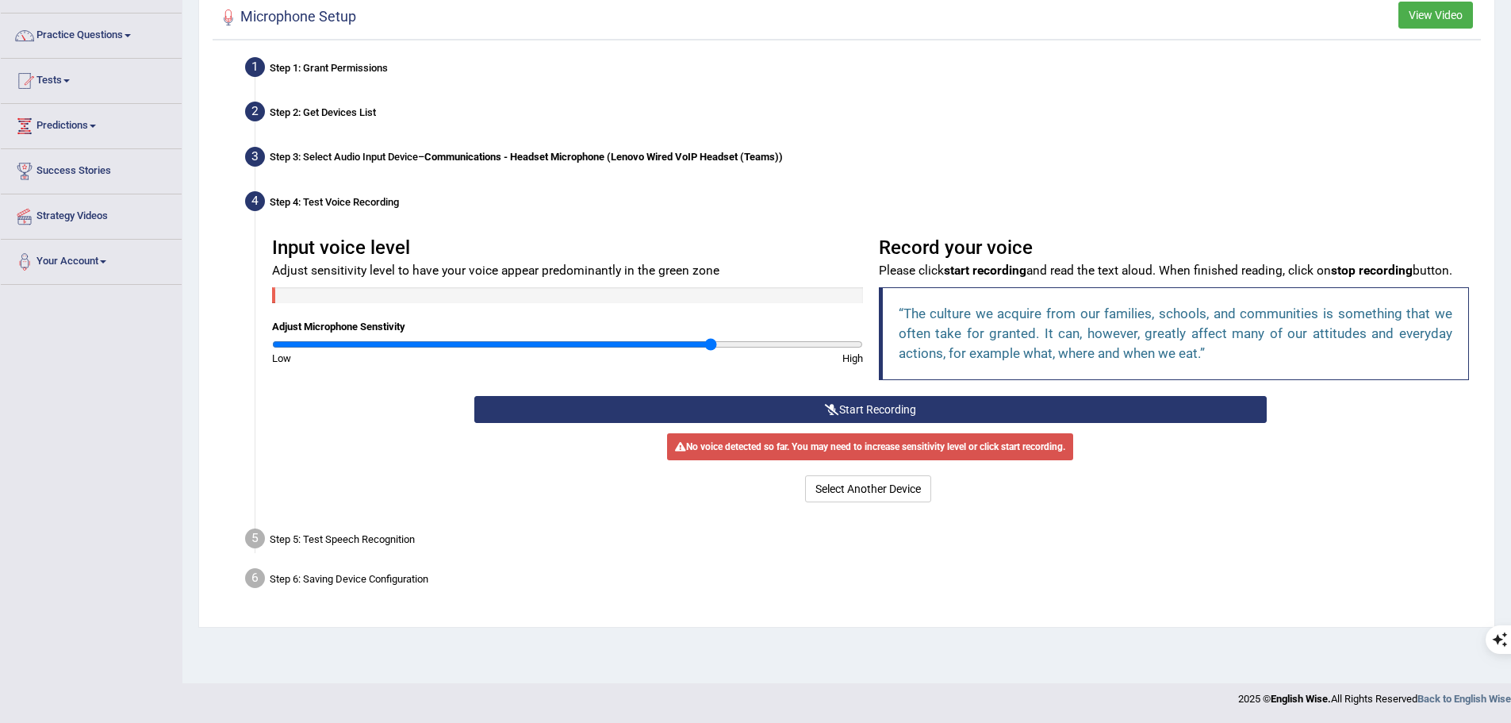
click at [787, 401] on button "Start Recording" at bounding box center [870, 409] width 792 height 27
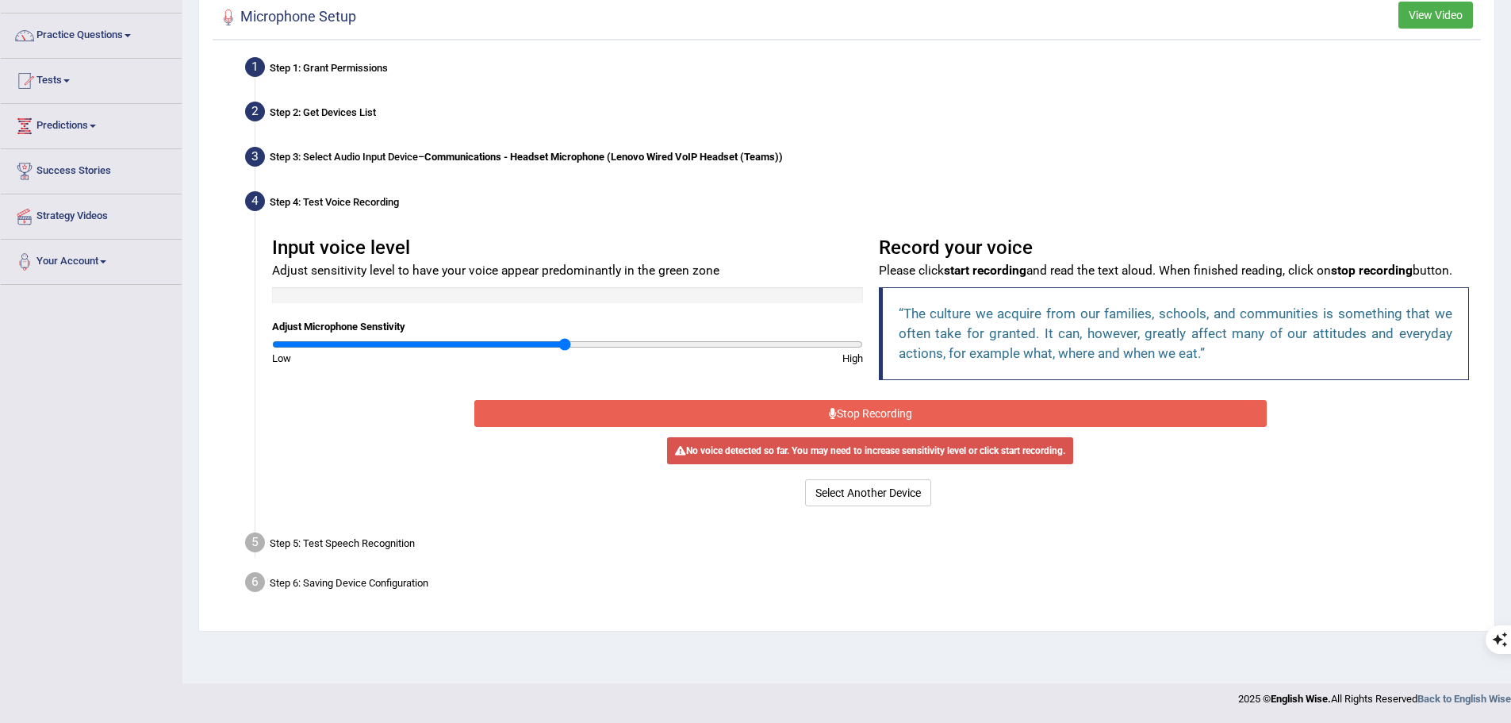
drag, startPoint x: 711, startPoint y: 347, endPoint x: 566, endPoint y: 344, distance: 144.4
type input "1"
click at [566, 344] on input "range" at bounding box center [567, 344] width 591 height 13
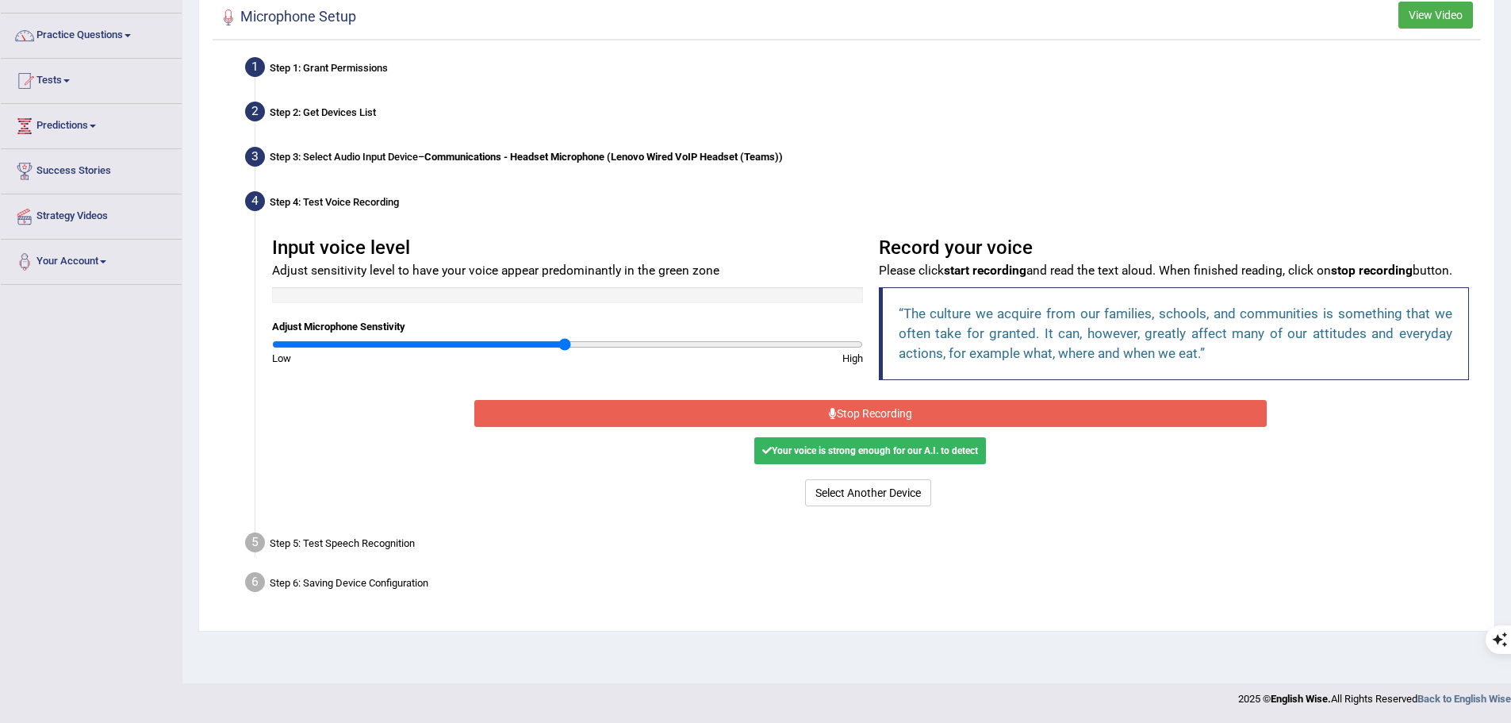
click at [854, 409] on button "Stop Recording" at bounding box center [870, 413] width 792 height 27
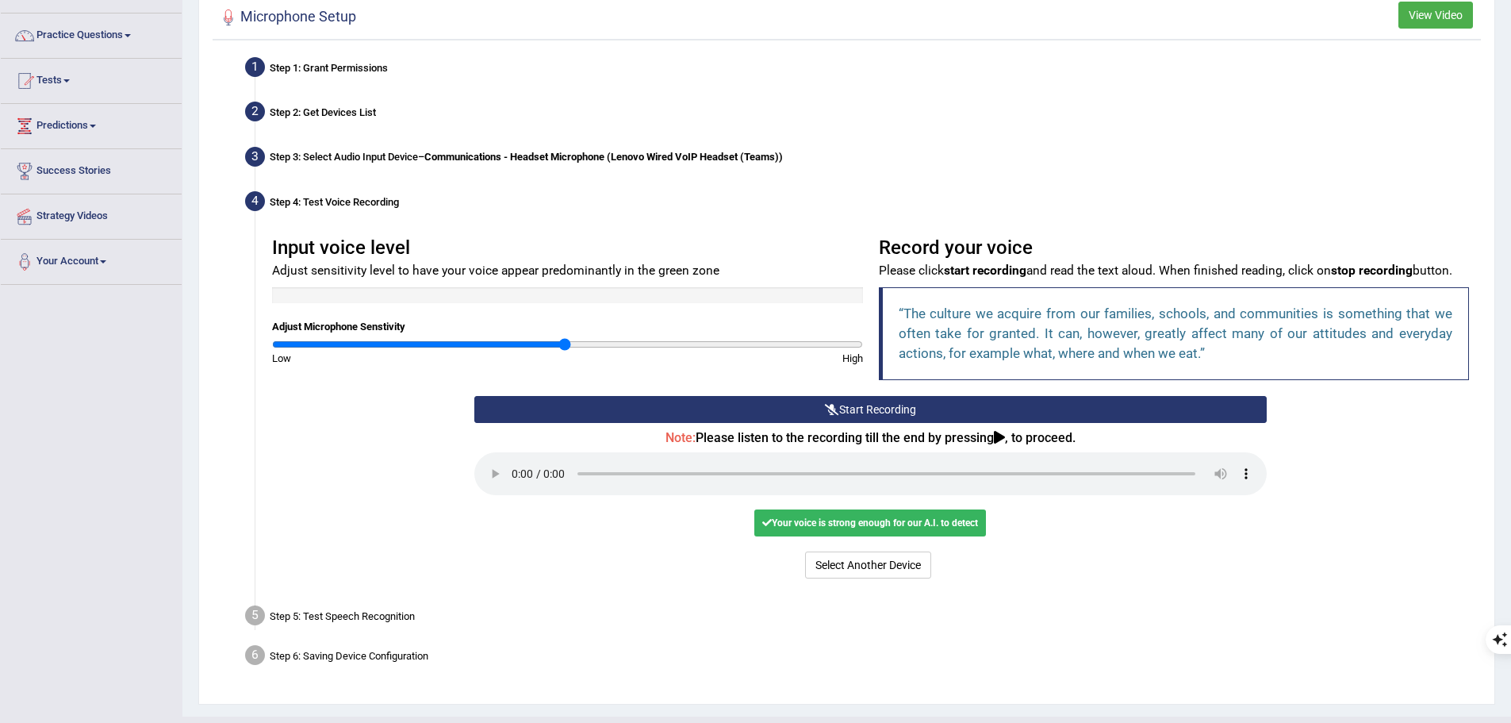
click at [383, 615] on div "Step 5: Test Speech Recognition" at bounding box center [862, 617] width 1249 height 35
click at [960, 559] on button "Voice is ok. Go to Next step" at bounding box center [934, 564] width 154 height 27
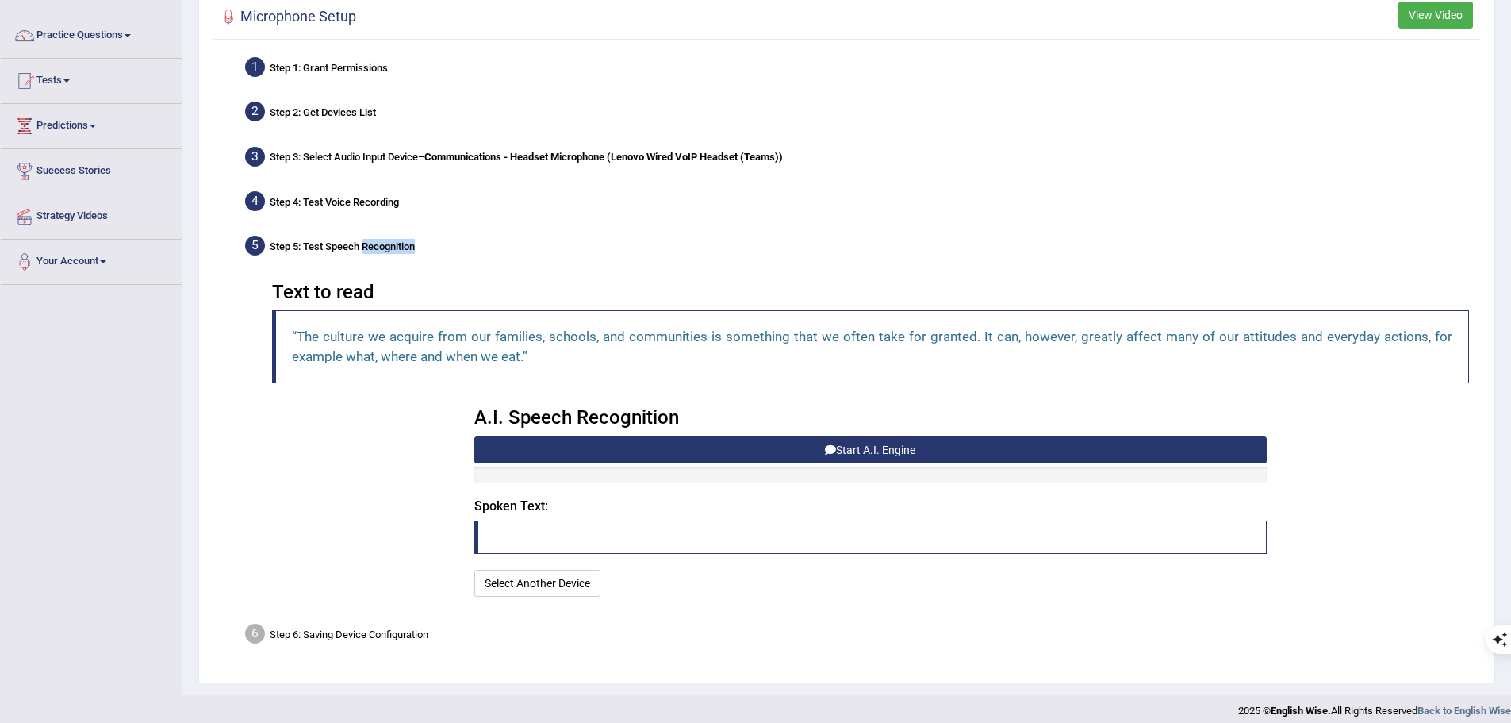
click at [899, 452] on button "Start A.I. Engine" at bounding box center [870, 449] width 792 height 27
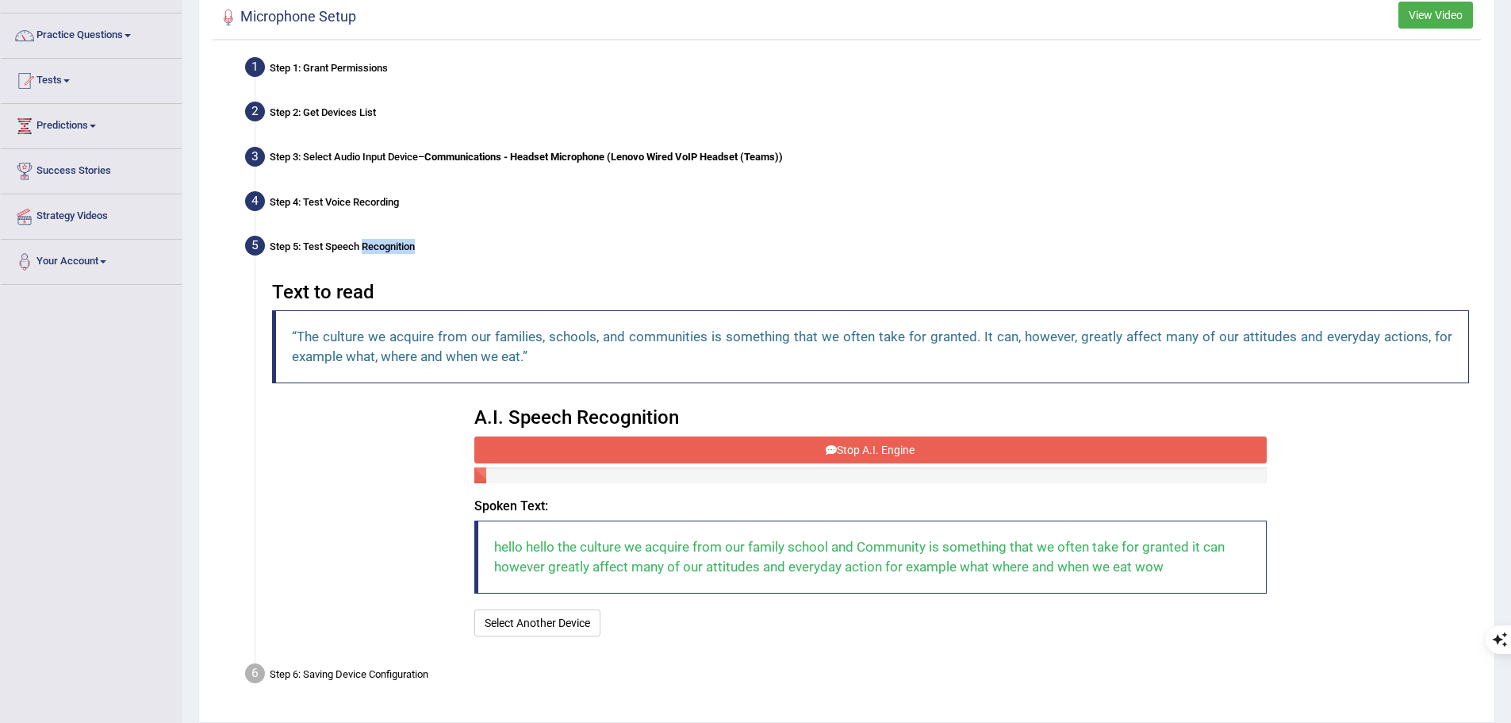
click at [873, 453] on button "Stop A.I. Engine" at bounding box center [870, 449] width 792 height 27
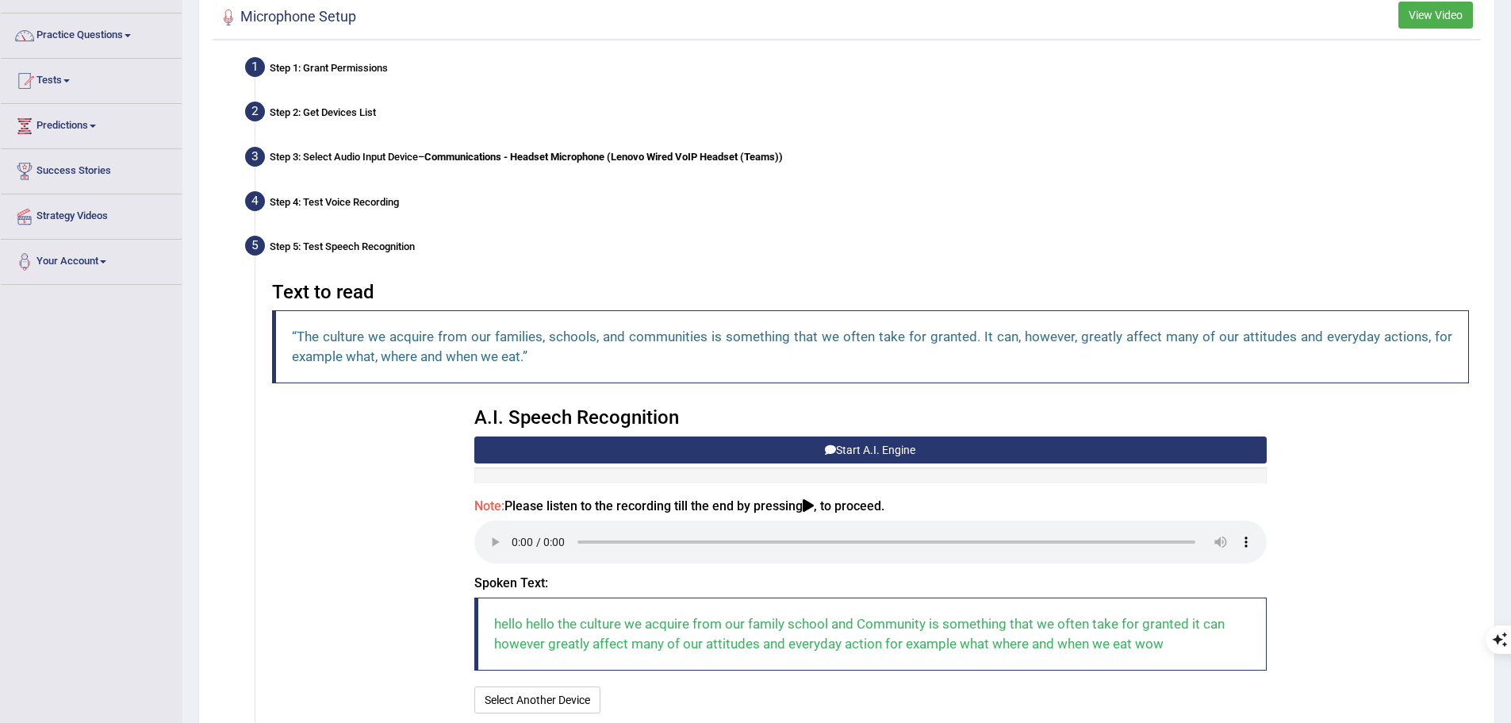
click at [808, 503] on icon at bounding box center [808, 505] width 11 height 13
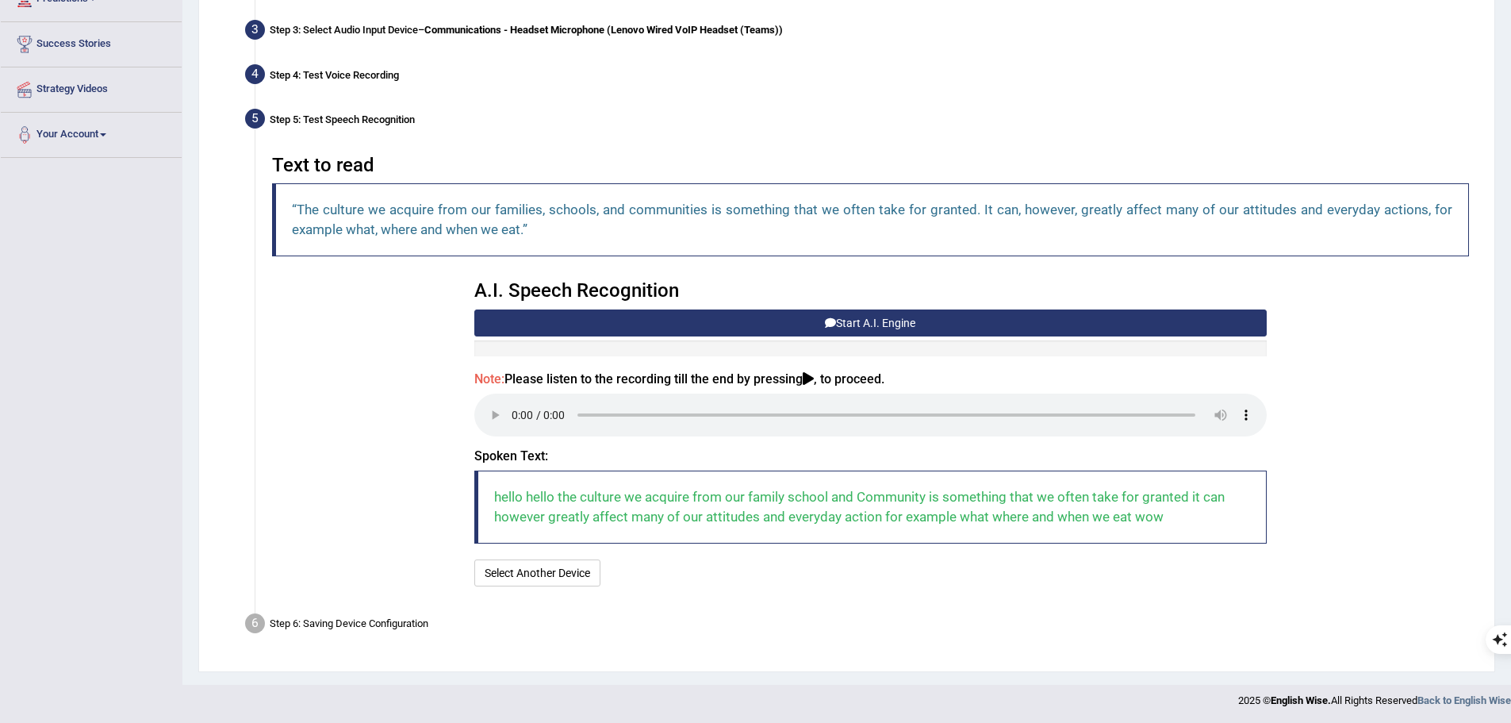
scroll to position [239, 0]
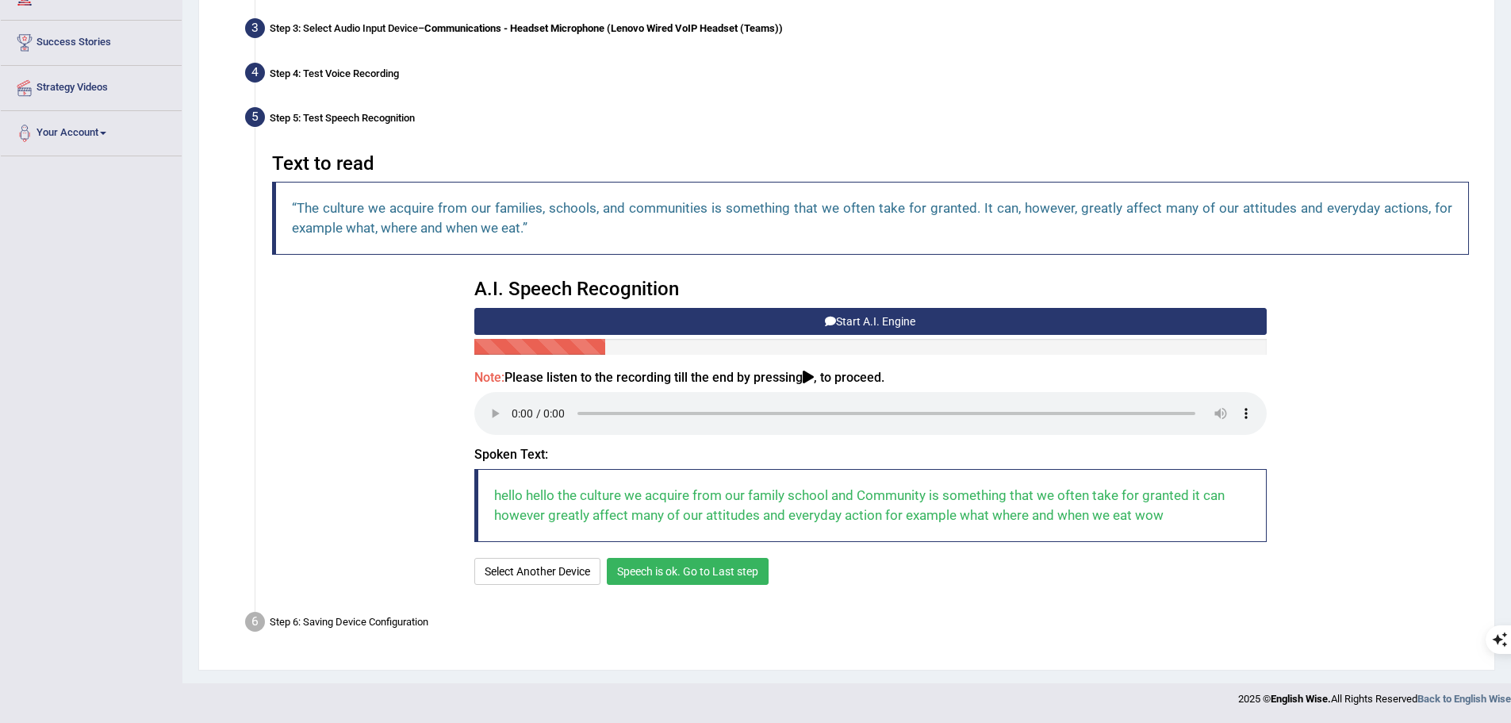
click at [666, 572] on button "Speech is ok. Go to Last step" at bounding box center [688, 571] width 162 height 27
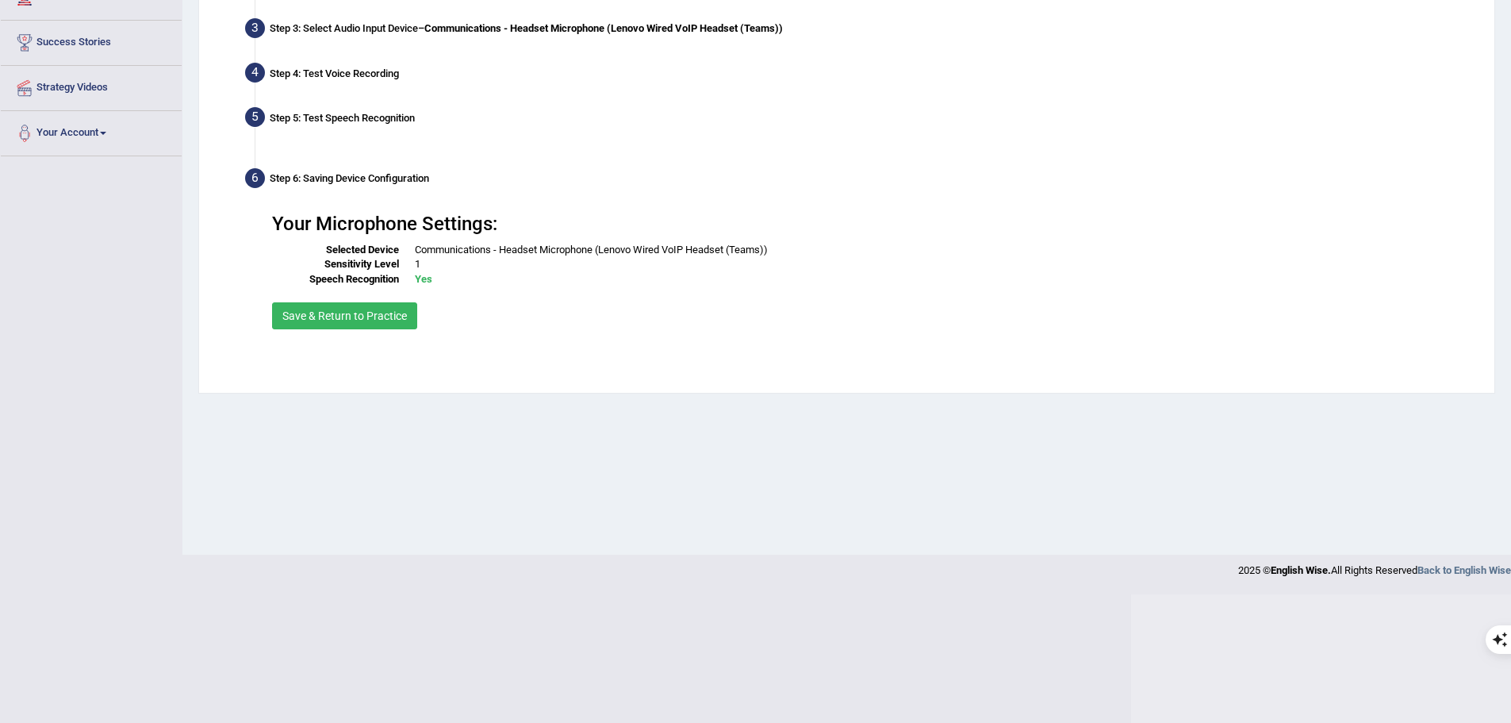
scroll to position [110, 0]
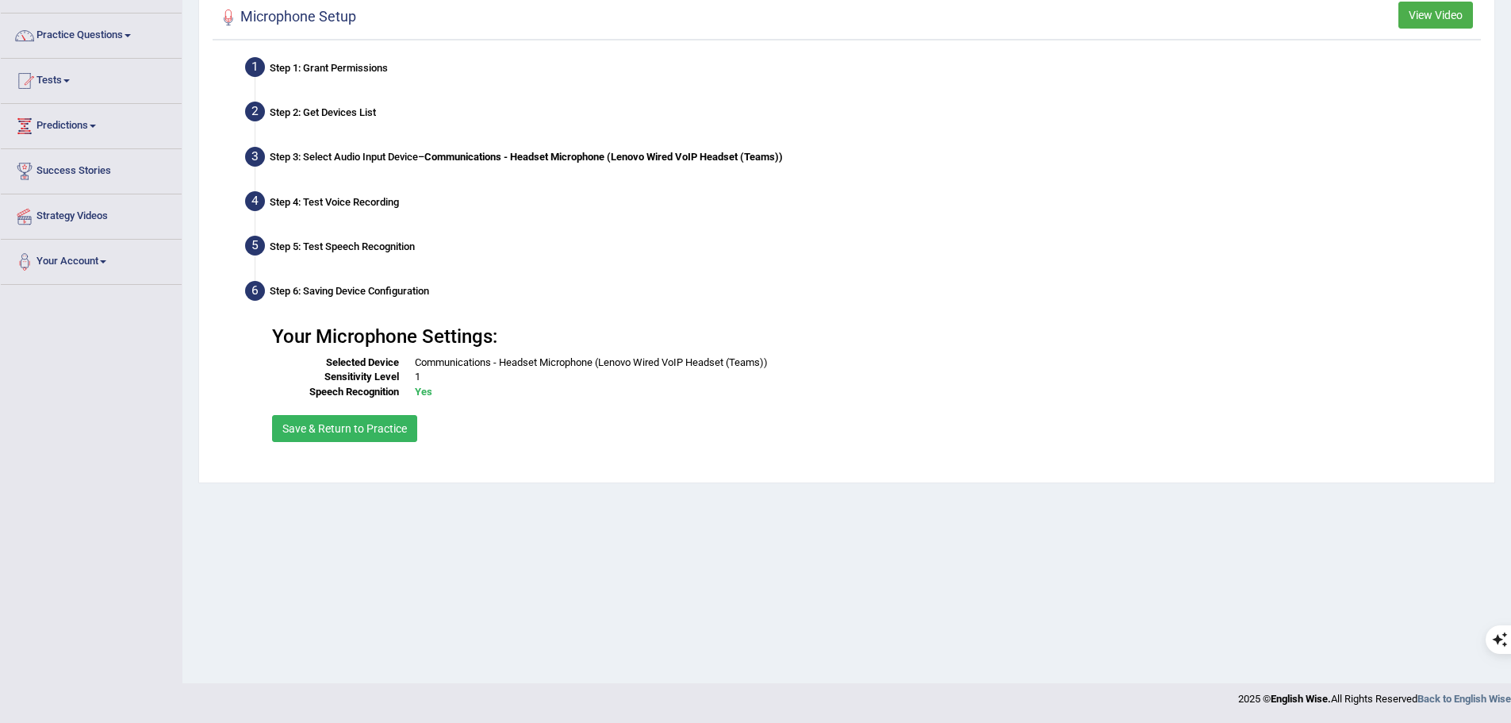
click at [342, 428] on button "Save & Return to Practice" at bounding box center [344, 428] width 145 height 27
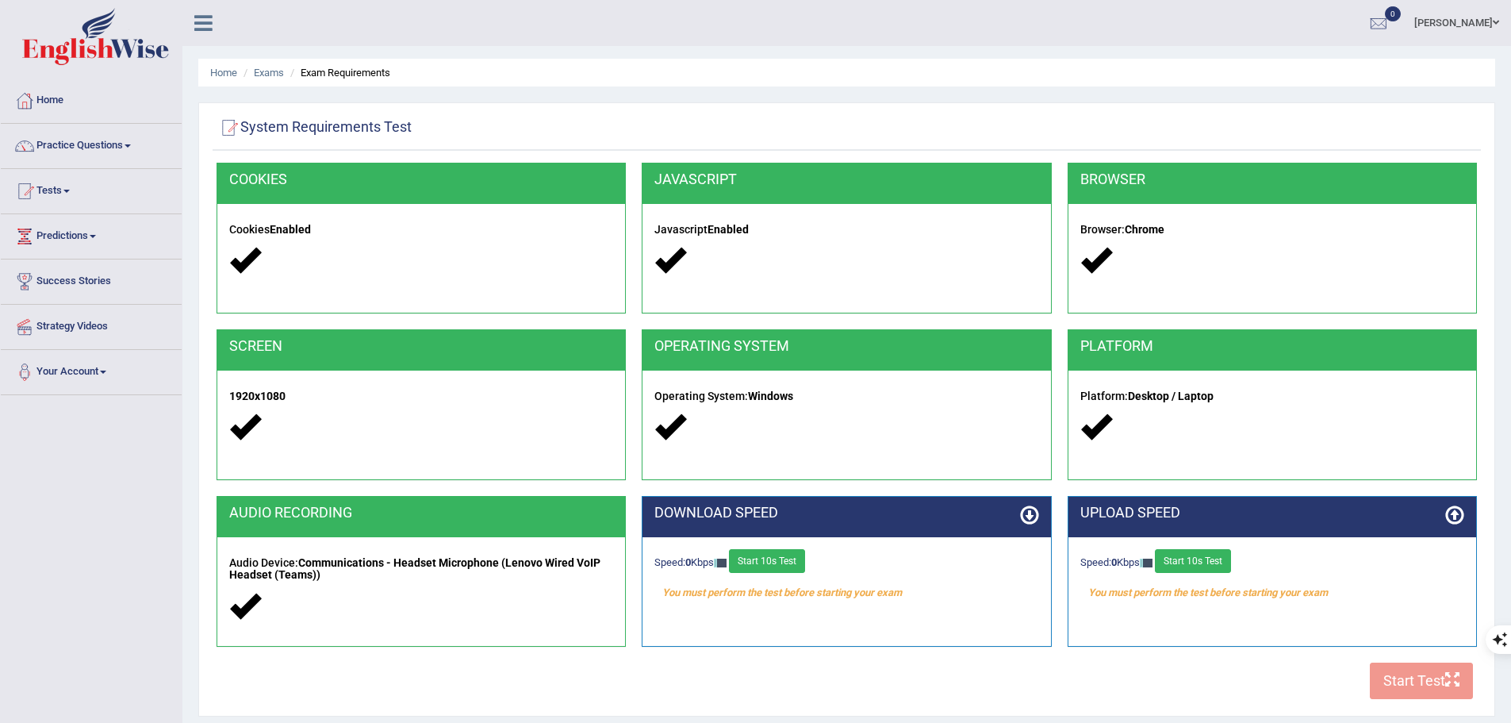
click at [1416, 683] on div "COOKIES Cookies Enabled JAVASCRIPT Javascript Enabled BROWSER Browser: Chrome S…" at bounding box center [847, 435] width 1268 height 545
click at [1209, 683] on div "COOKIES Cookies Enabled JAVASCRIPT Javascript Enabled BROWSER Browser: Chrome S…" at bounding box center [847, 435] width 1268 height 545
click at [772, 558] on button "Start 10s Test" at bounding box center [767, 561] width 76 height 24
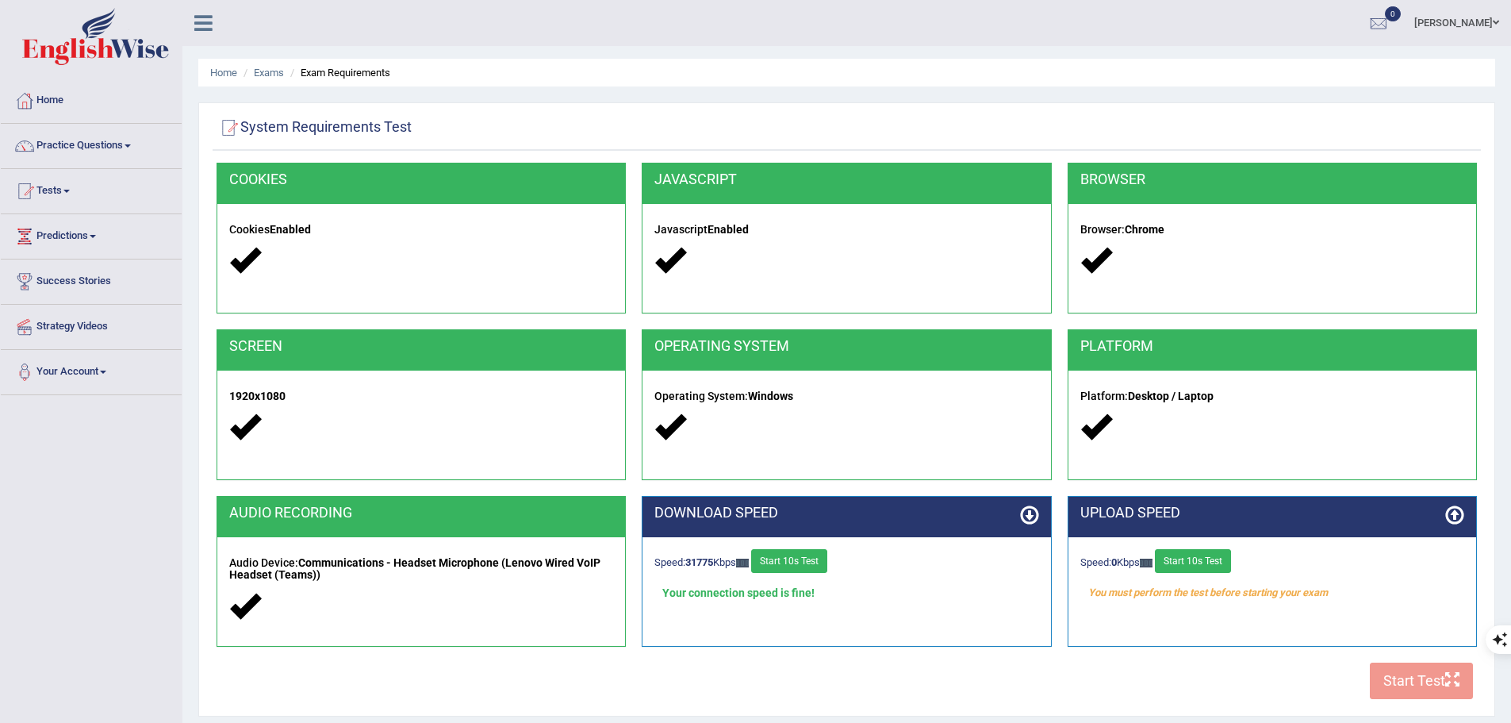
click at [1206, 562] on button "Start 10s Test" at bounding box center [1193, 561] width 76 height 24
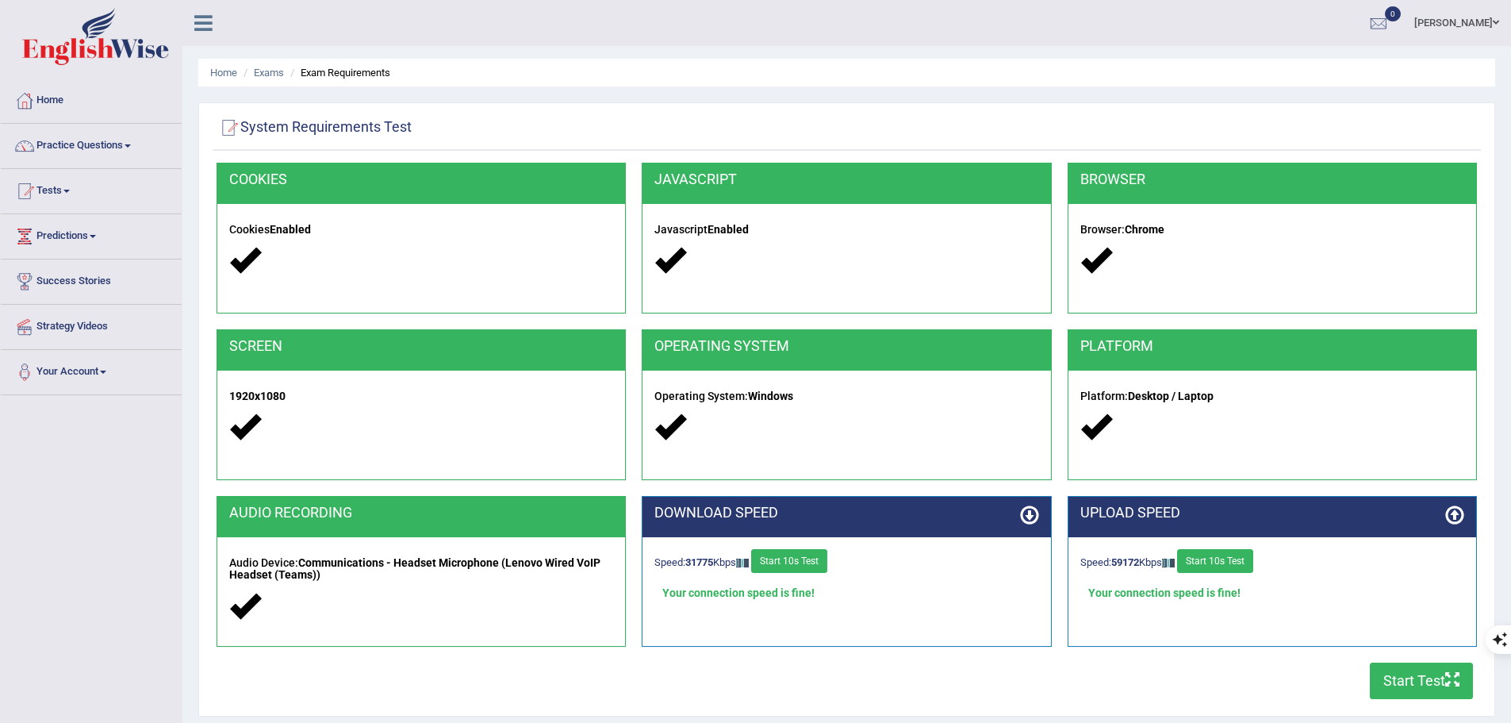
click at [1401, 681] on button "Start Test" at bounding box center [1421, 680] width 103 height 36
